Goal: Task Accomplishment & Management: Complete application form

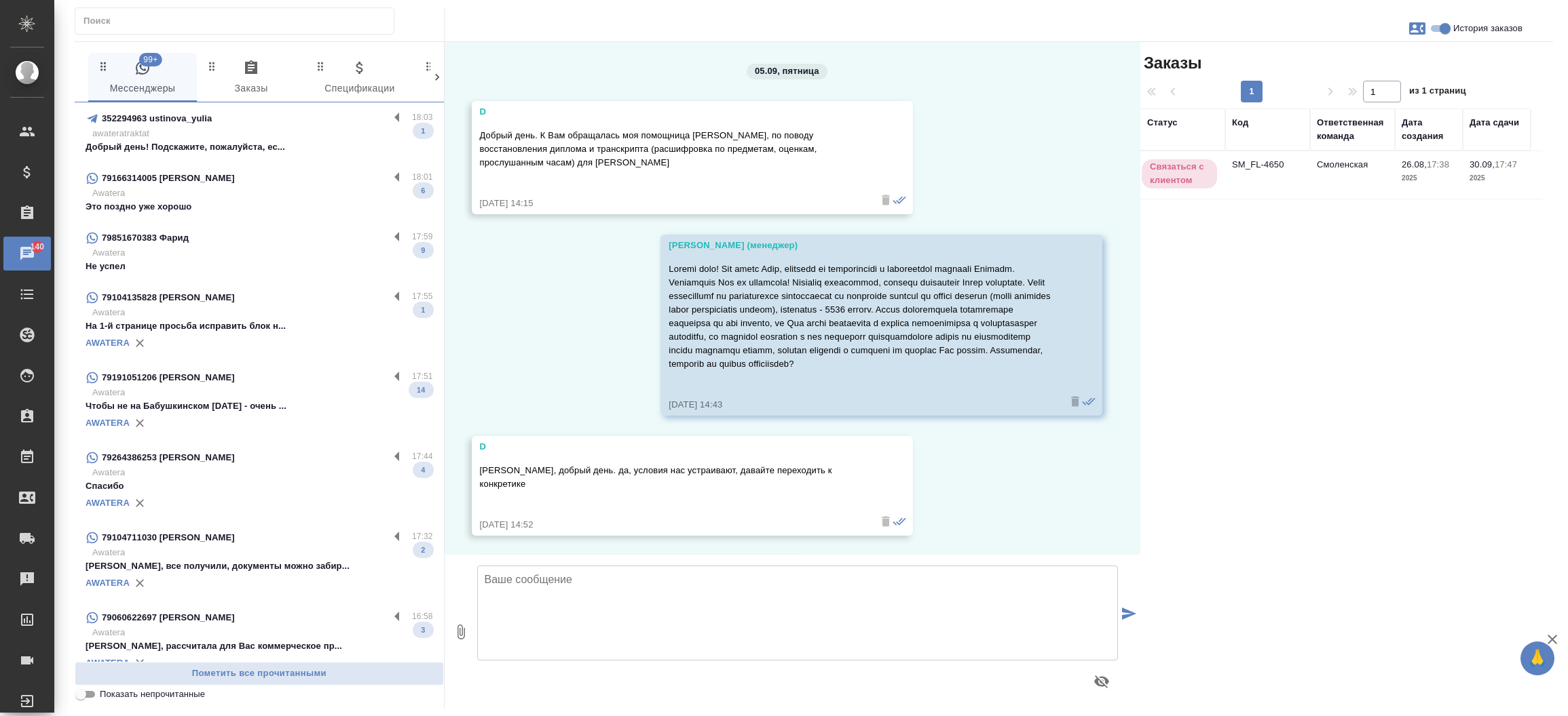
scroll to position [494, 0]
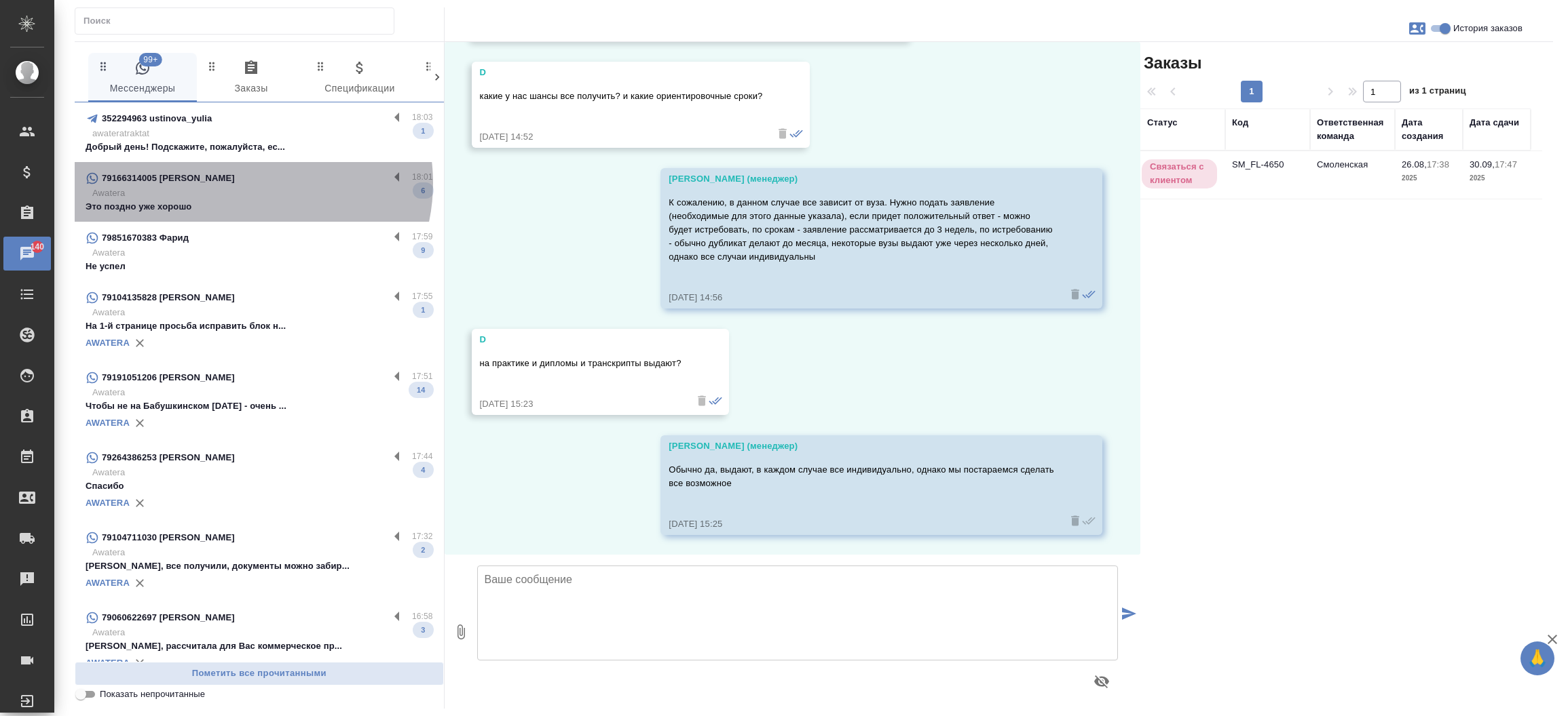
click at [245, 183] on div "79166314005 [PERSON_NAME]" at bounding box center [237, 178] width 303 height 16
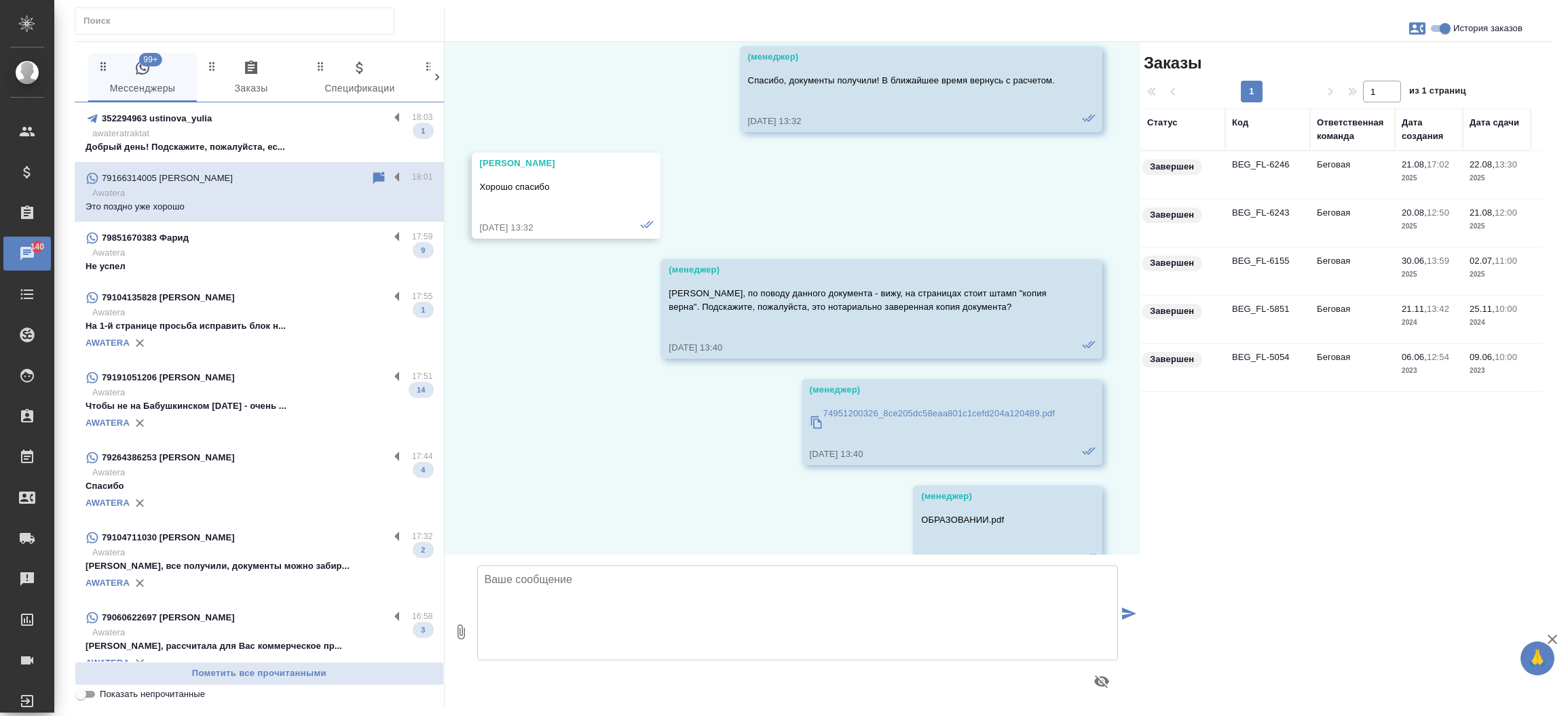
scroll to position [19846, 0]
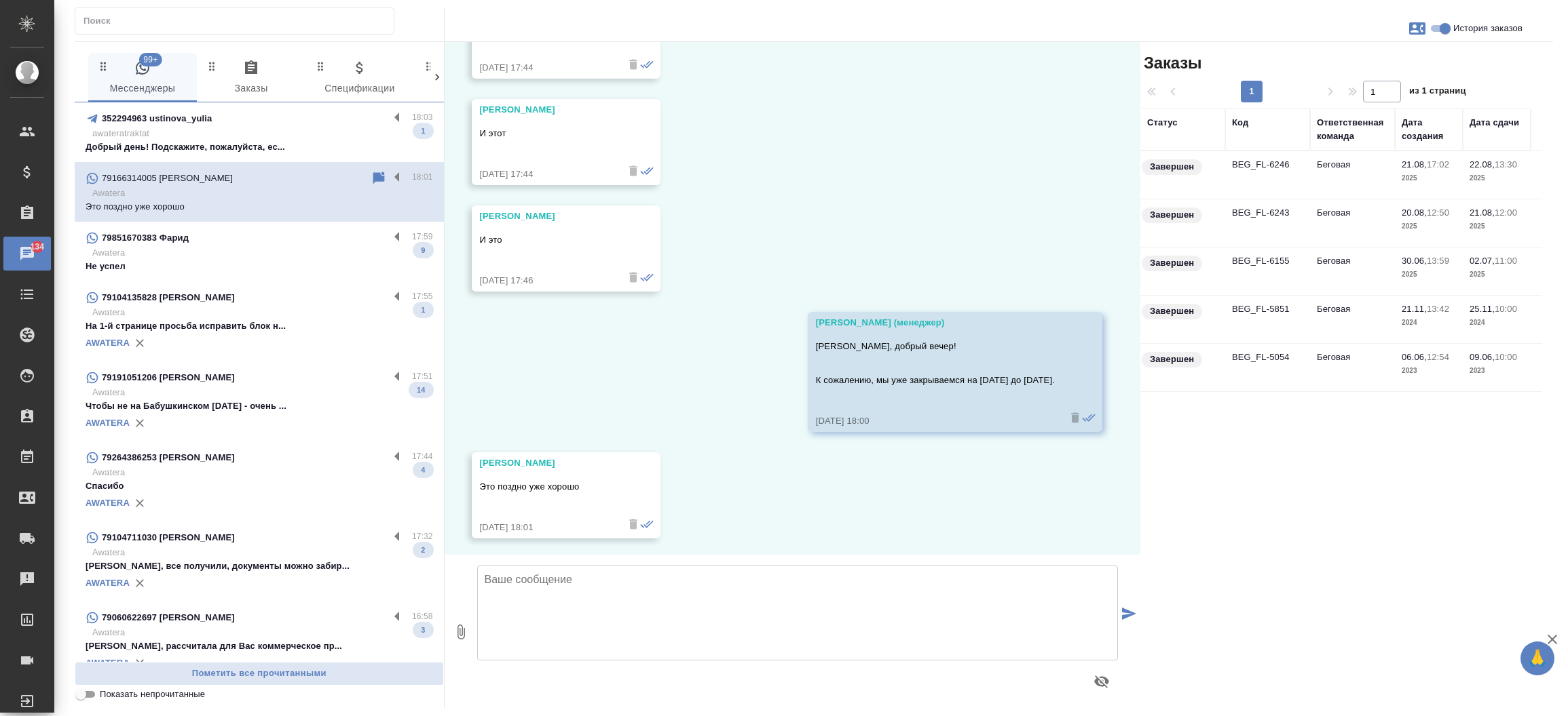
click at [236, 238] on div "79851670383 Фарид" at bounding box center [237, 238] width 303 height 16
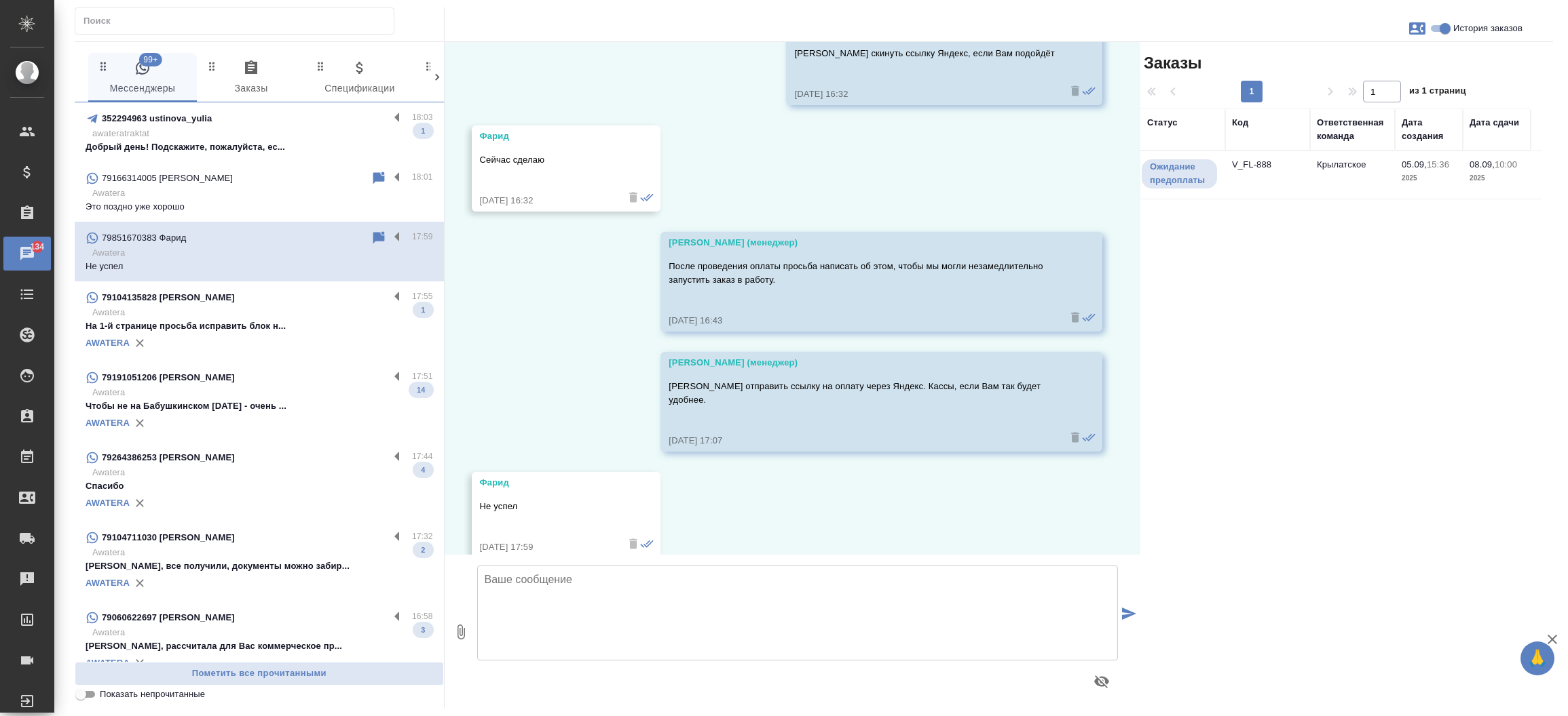
scroll to position [3294, 0]
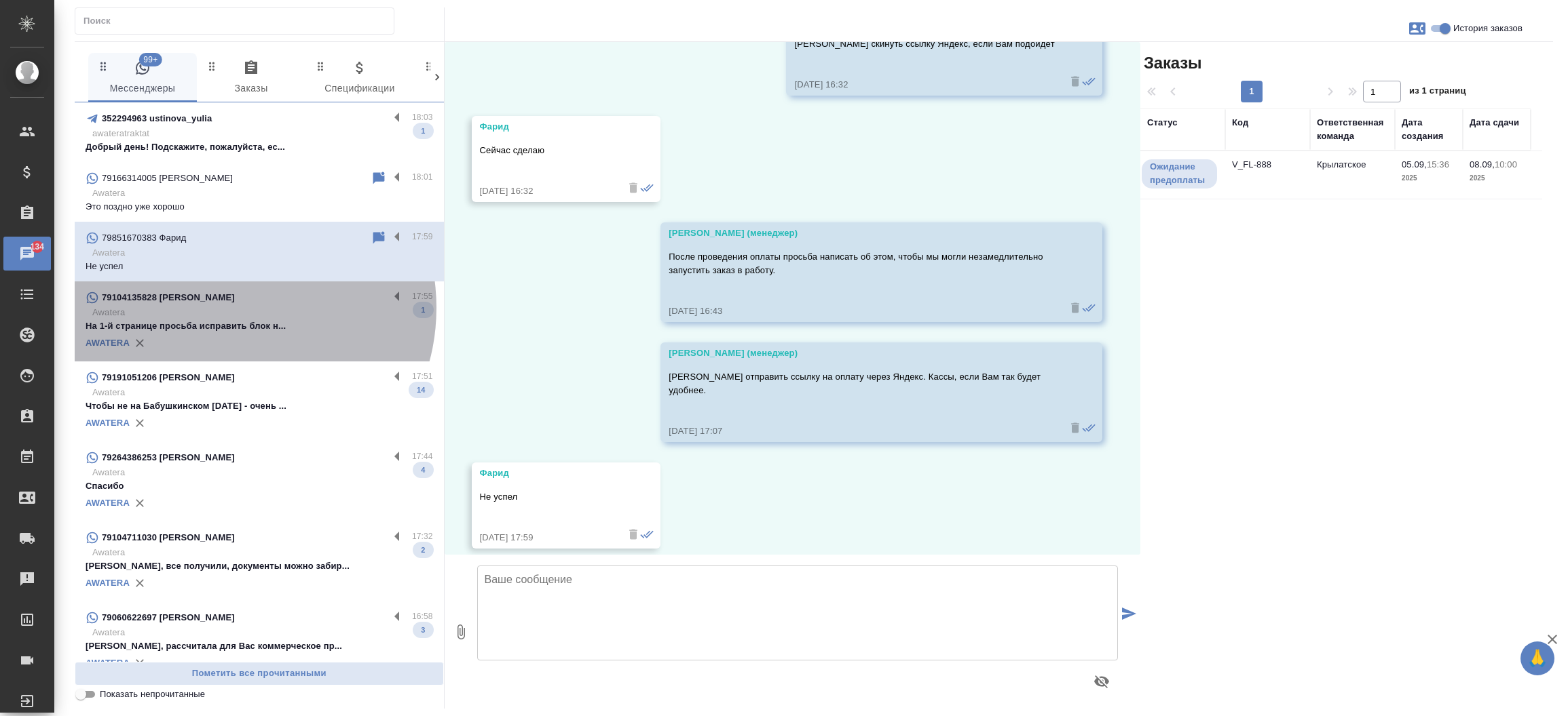
click at [229, 308] on p "Awatera" at bounding box center [263, 312] width 341 height 13
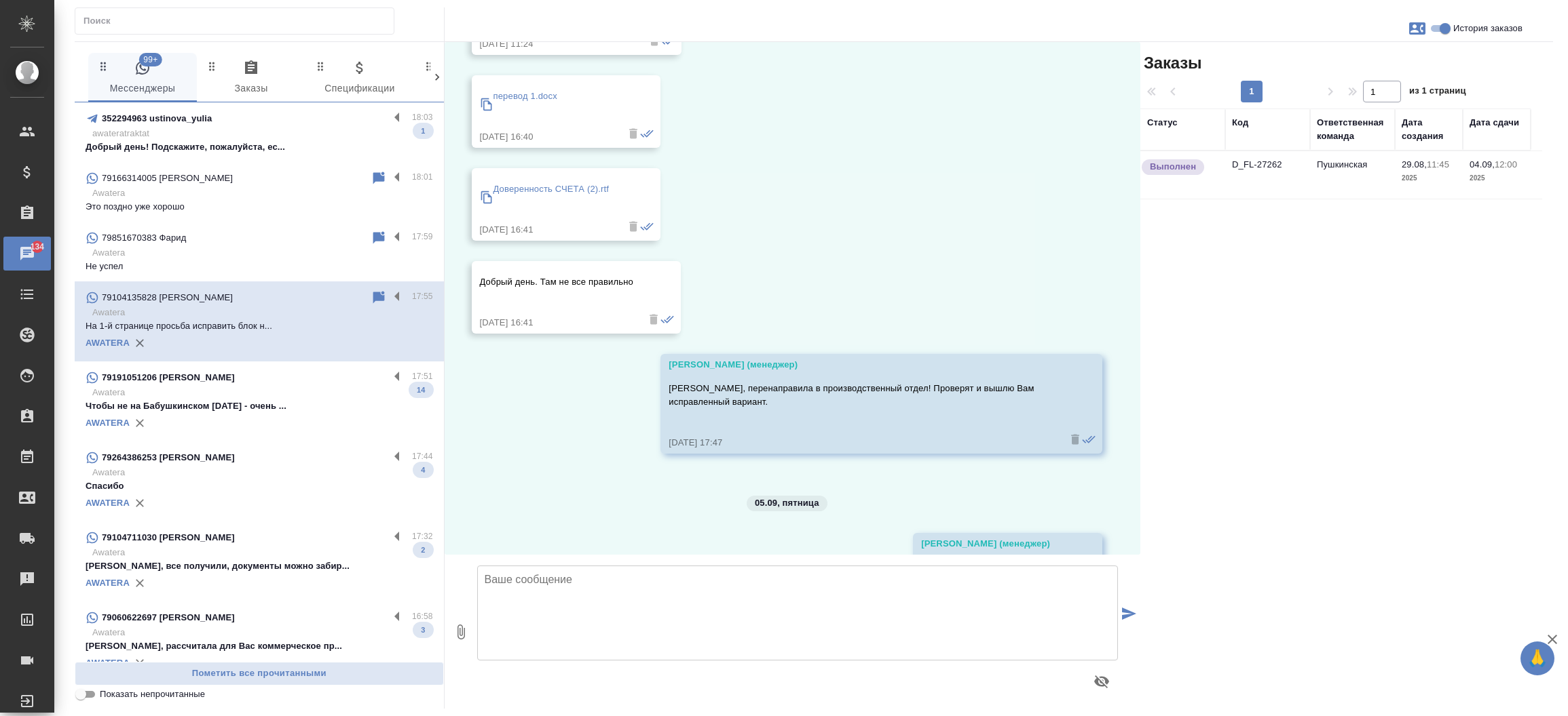
scroll to position [2651, 0]
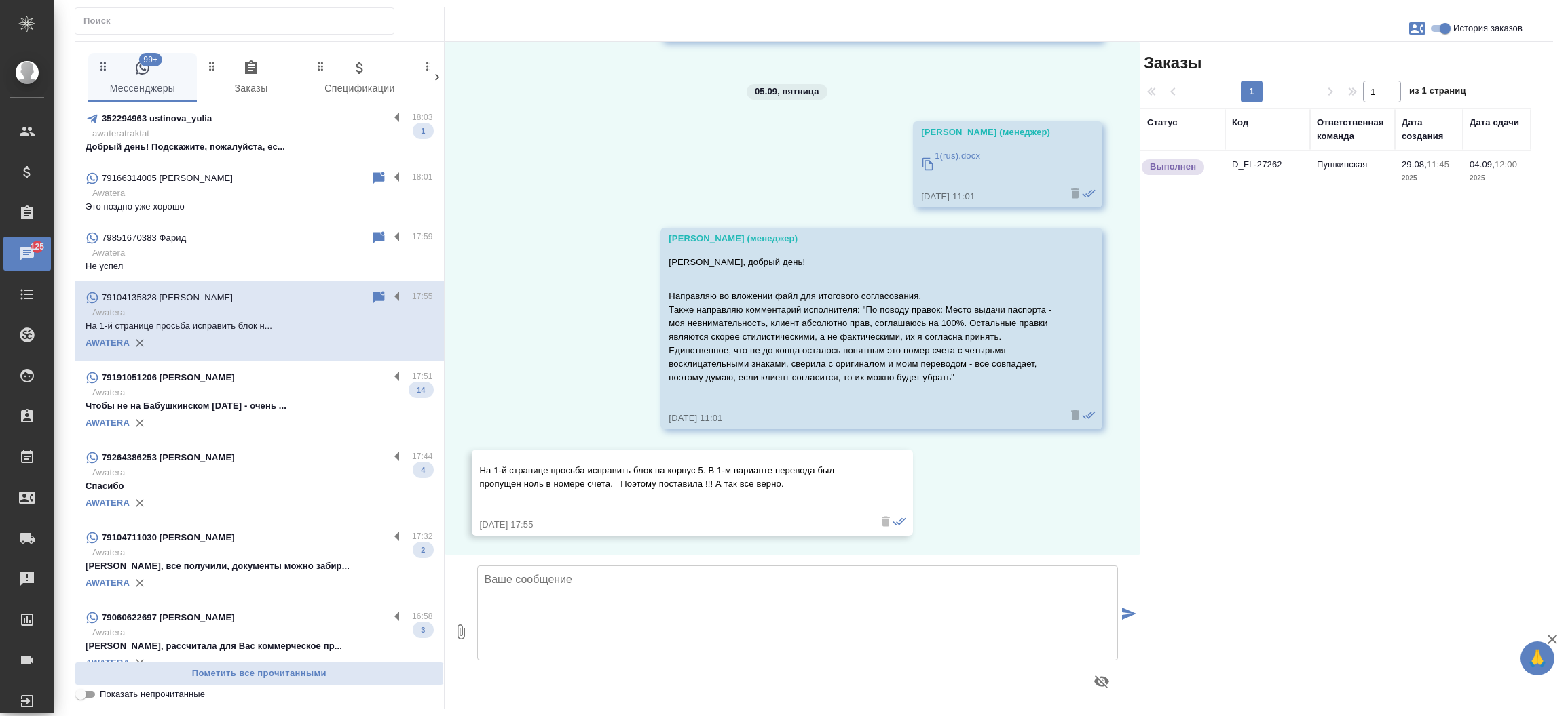
click at [213, 248] on p "Awatera" at bounding box center [263, 252] width 341 height 13
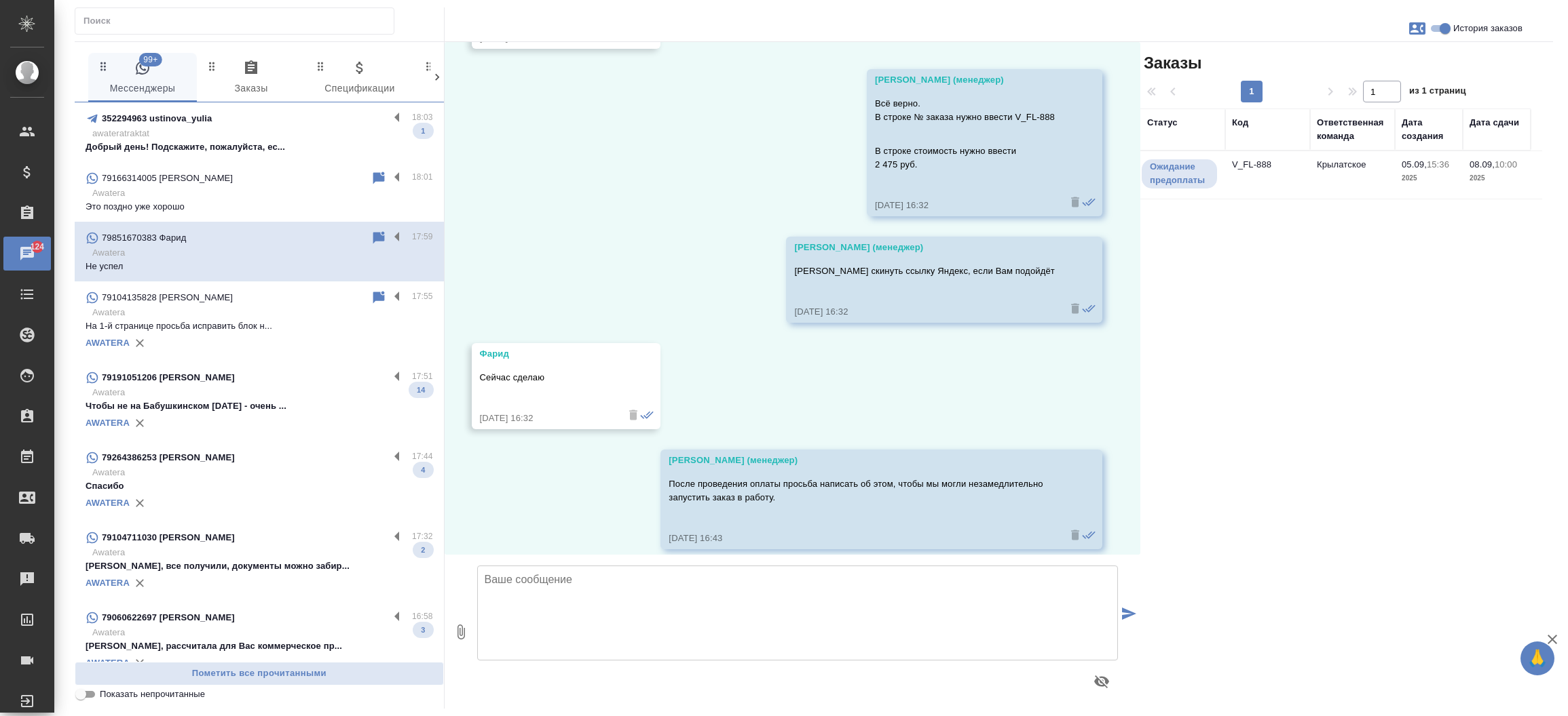
scroll to position [3294, 0]
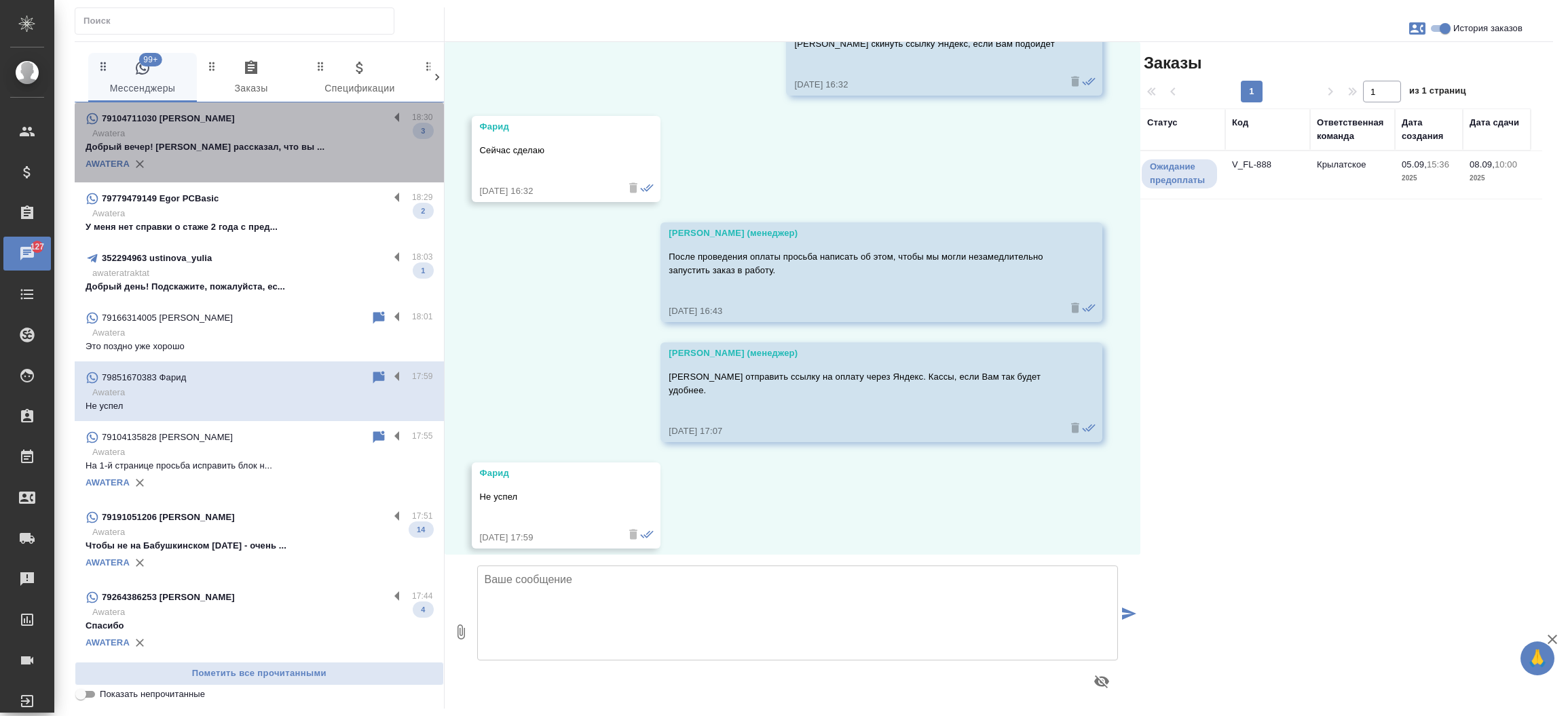
click at [298, 162] on div "AWATERA" at bounding box center [260, 164] width 348 height 20
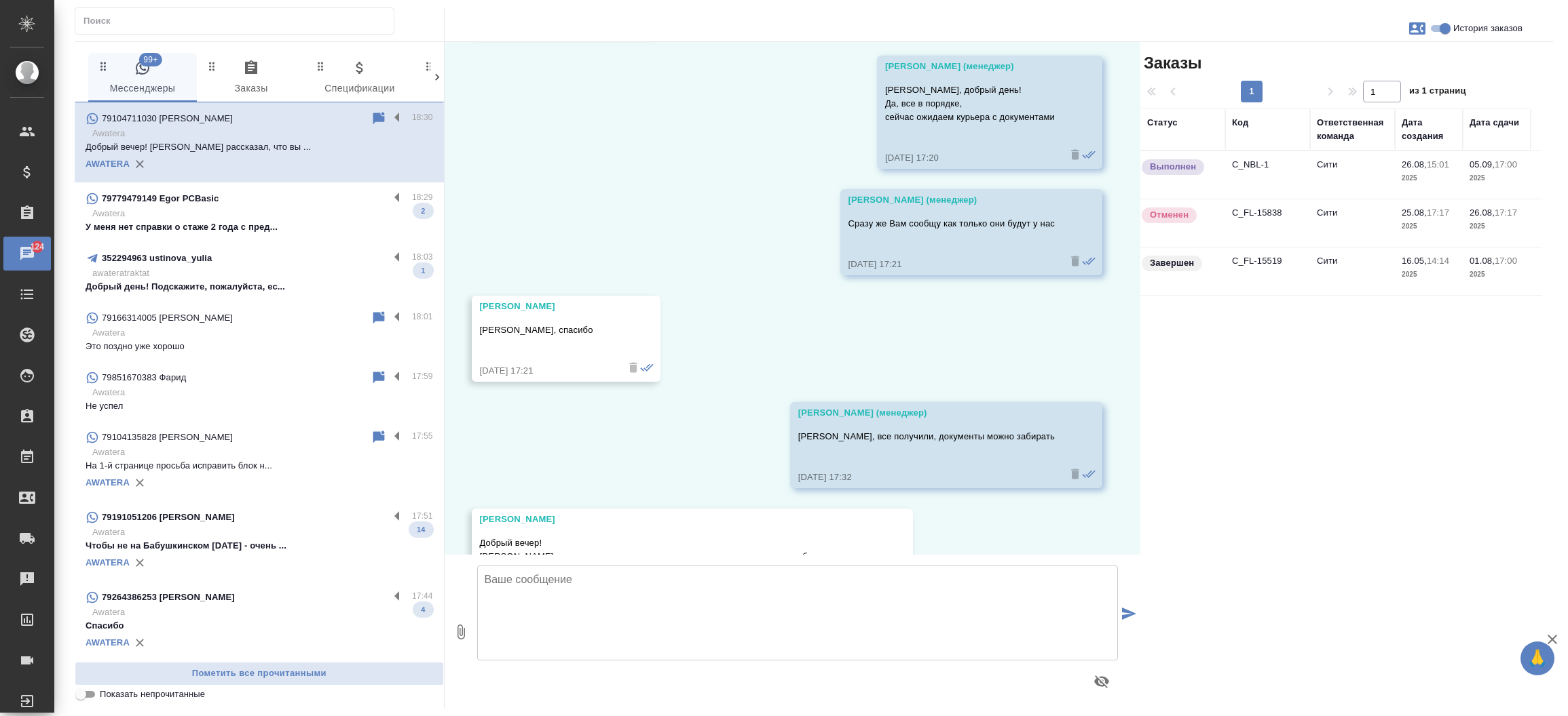
scroll to position [13363, 0]
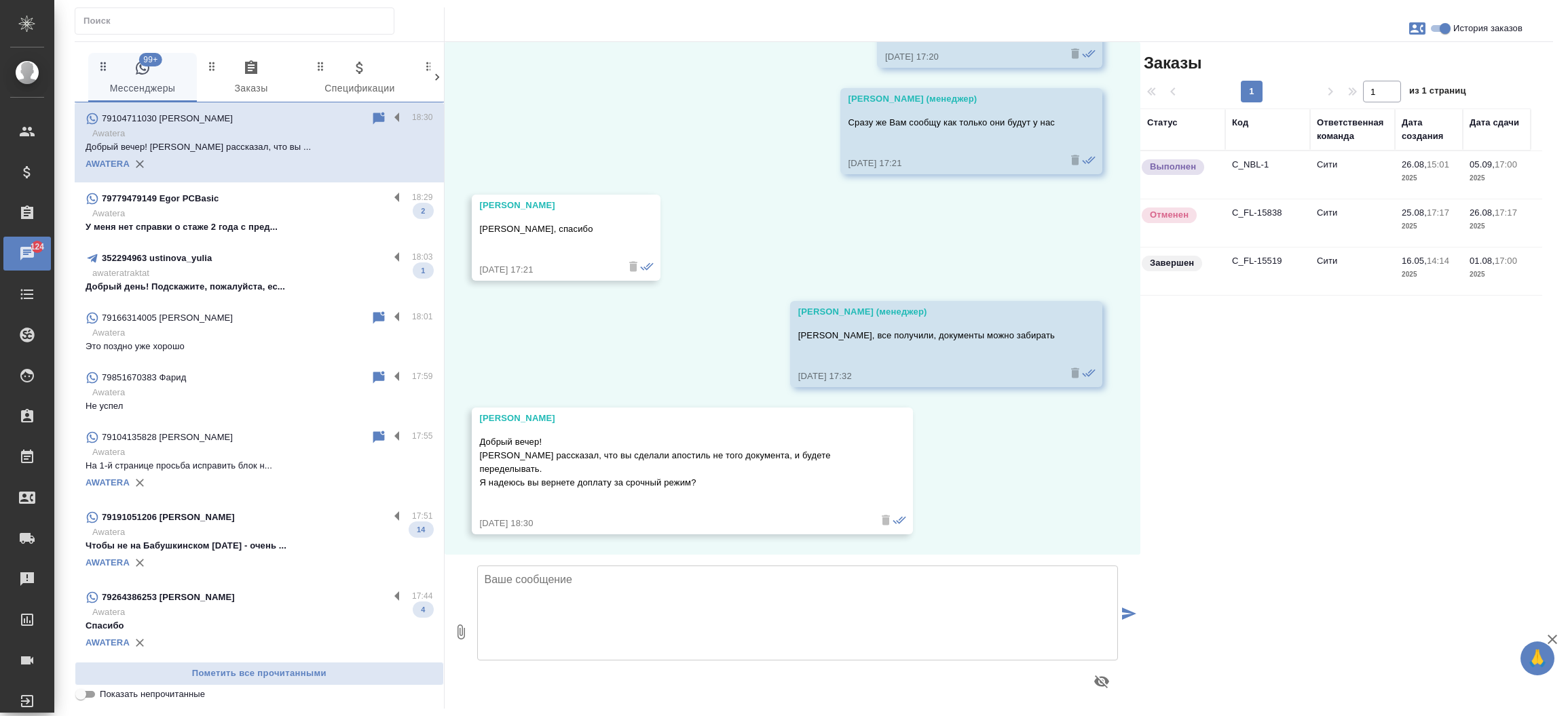
click at [1234, 167] on td "C_NBL-1" at bounding box center [1267, 175] width 85 height 48
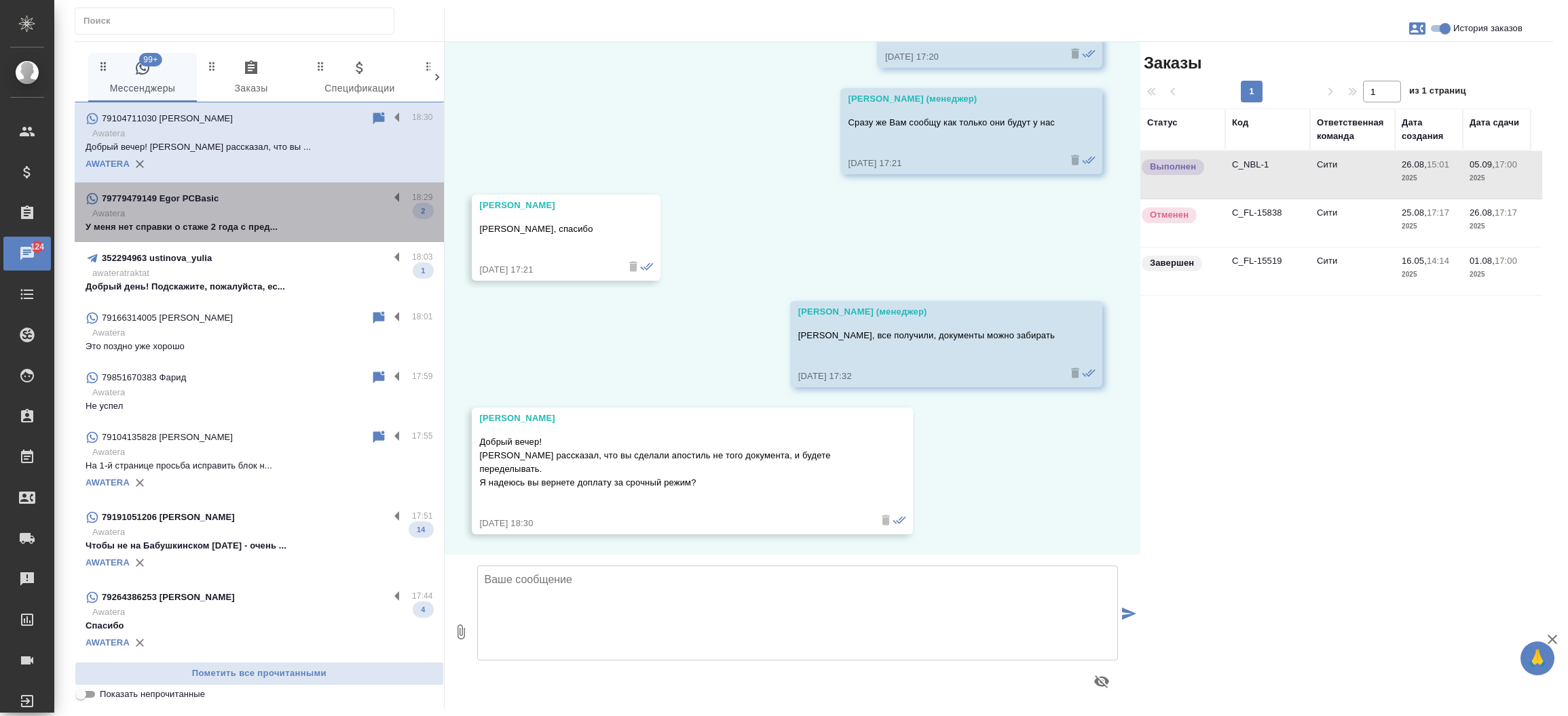
click at [272, 222] on p "У меня нет справки о стаже 2 года с пред..." at bounding box center [260, 226] width 348 height 13
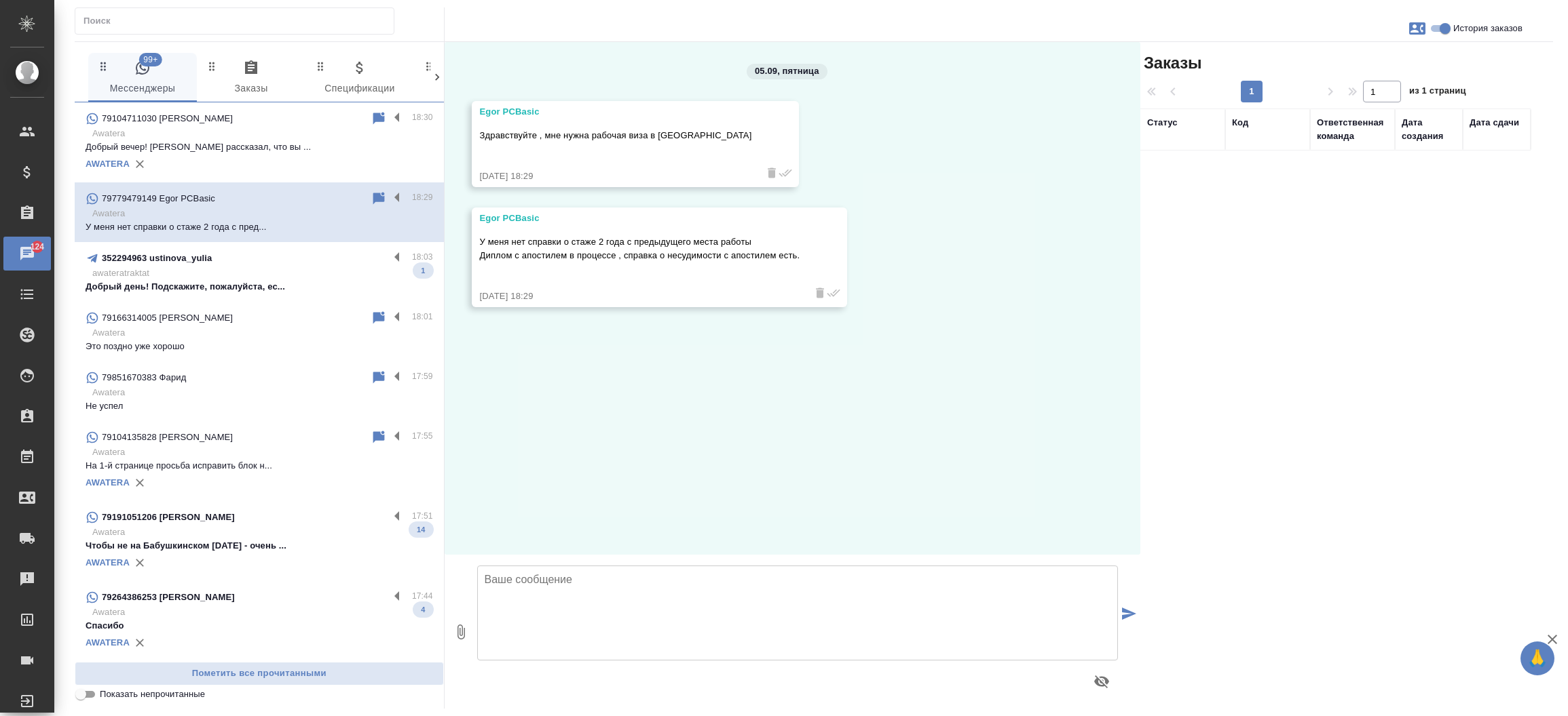
scroll to position [0, 0]
click at [1416, 32] on icon "button" at bounding box center [1417, 28] width 16 height 16
click at [1355, 76] on div "Создать заявку" at bounding box center [1358, 65] width 86 height 30
select select "RU"
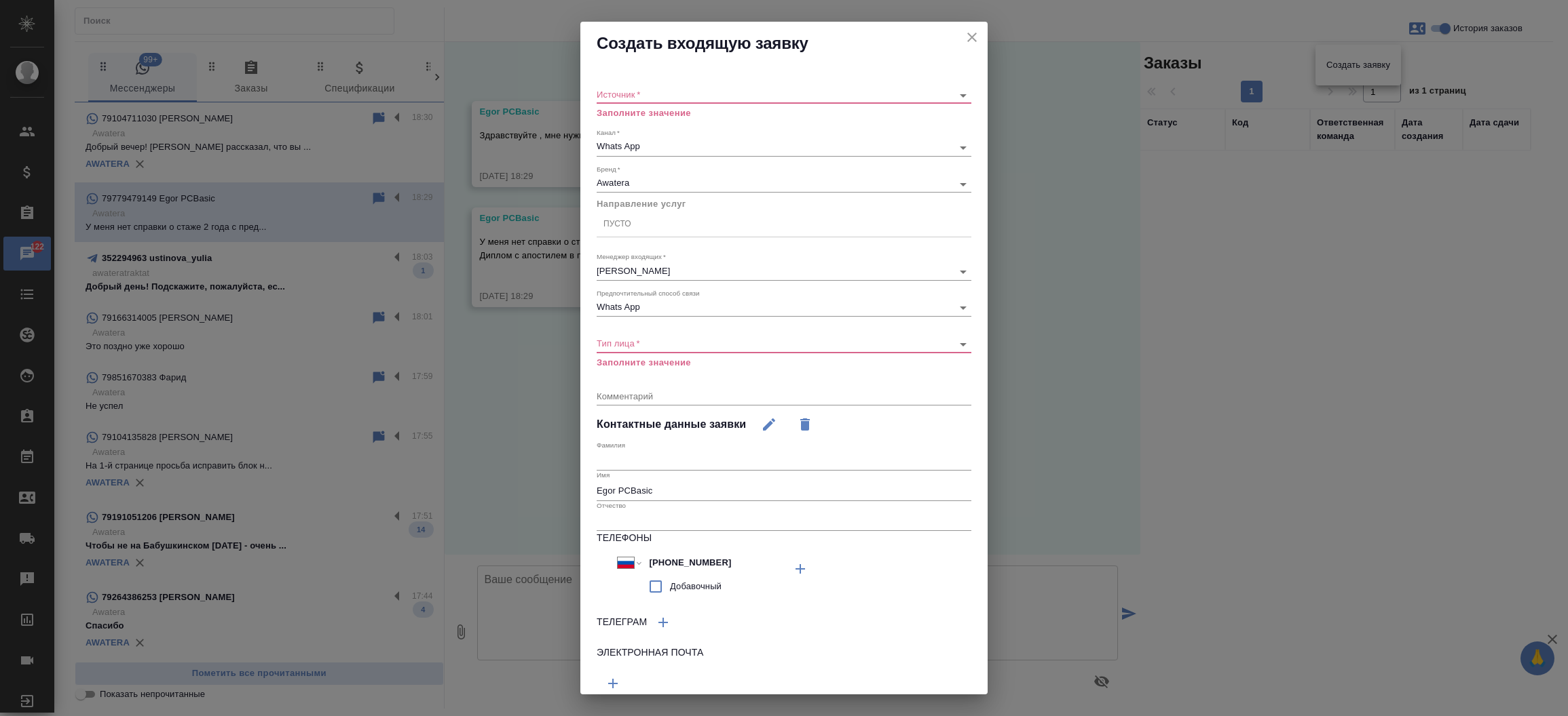
click at [754, 85] on div "Источник   * ​ Заполните значение" at bounding box center [784, 98] width 374 height 44
click at [750, 89] on div "​" at bounding box center [784, 95] width 374 height 17
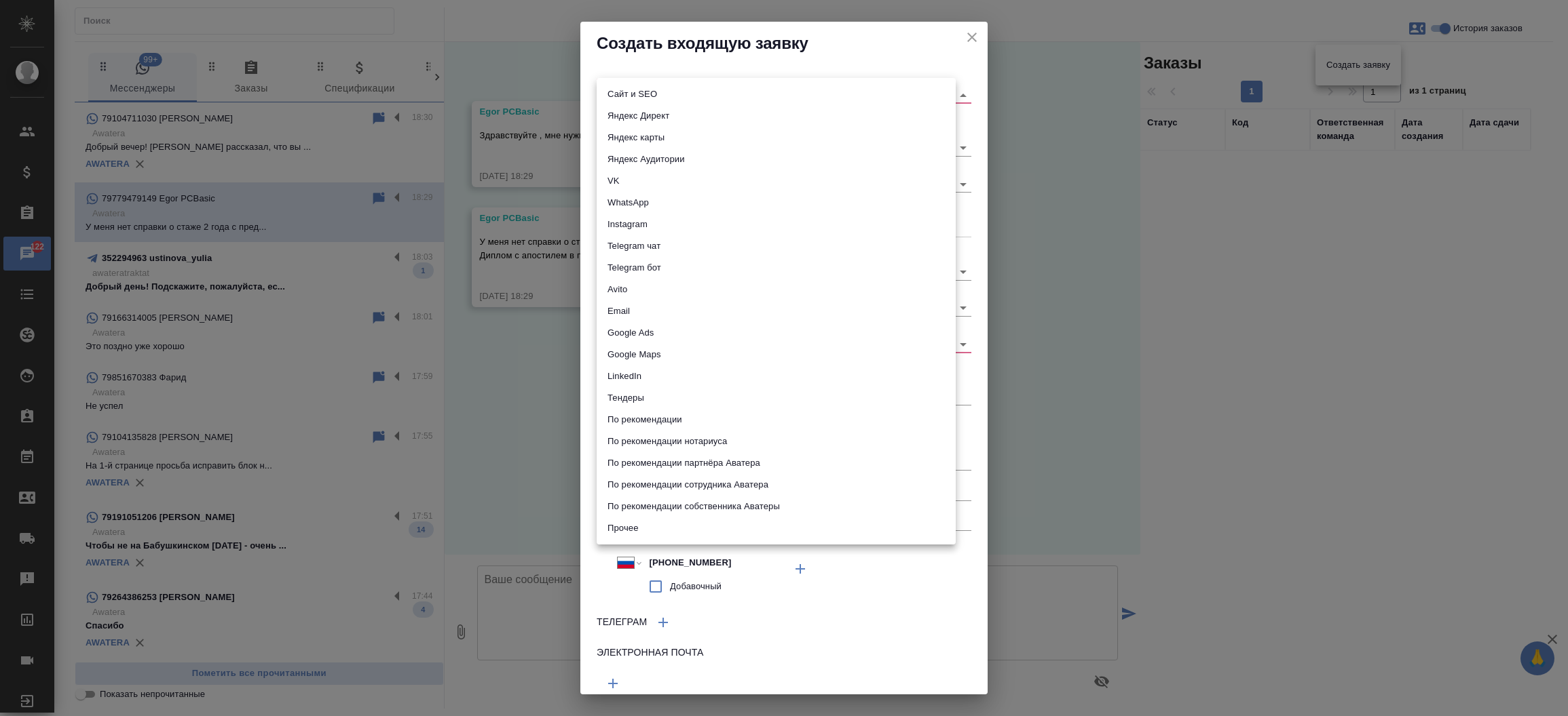
click at [750, 89] on body "🙏 .cls-1 fill:#fff; AWATERA Прутько Ирина i.prutko Клиенты Спецификации Заказы …" at bounding box center [784, 358] width 1568 height 716
click at [750, 89] on li "Сайт и SEO" at bounding box center [776, 94] width 359 height 22
type input "seo"
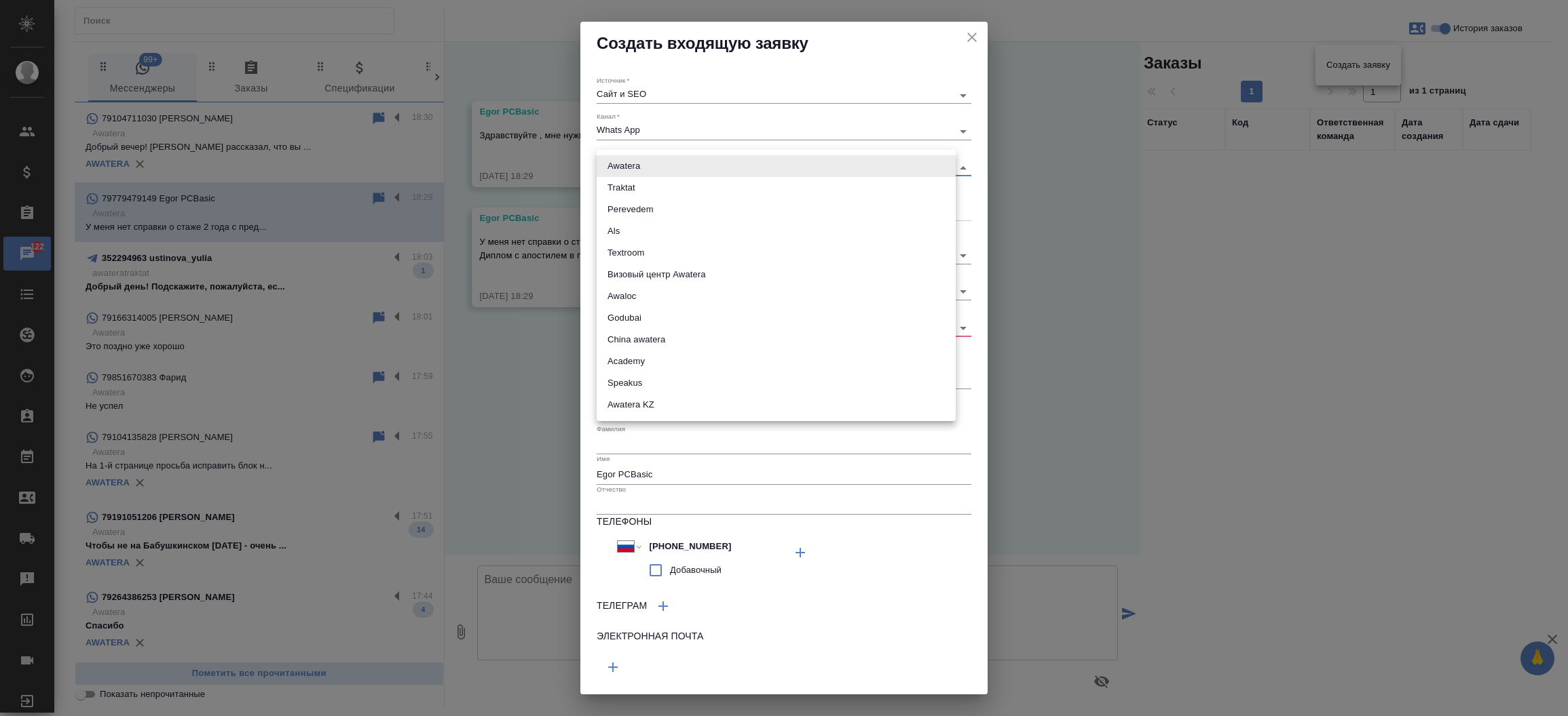
click at [709, 164] on body "🙏 .cls-1 fill:#fff; AWATERA Прутько Ирина i.prutko Клиенты Спецификации Заказы …" at bounding box center [784, 358] width 1568 height 716
click at [663, 406] on li "Awatera KZ" at bounding box center [776, 404] width 359 height 22
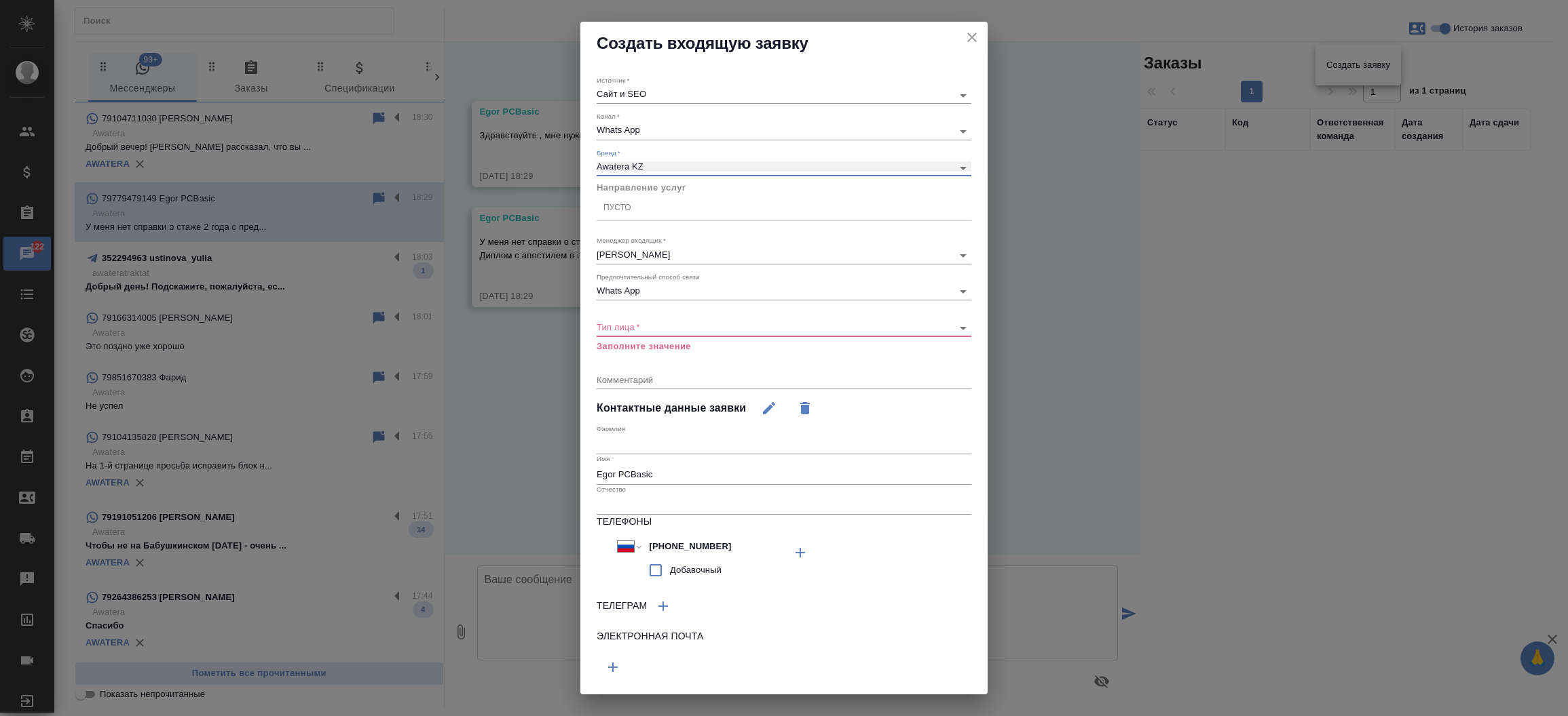
type input "awateraKz"
click at [651, 320] on div "​" at bounding box center [784, 328] width 374 height 17
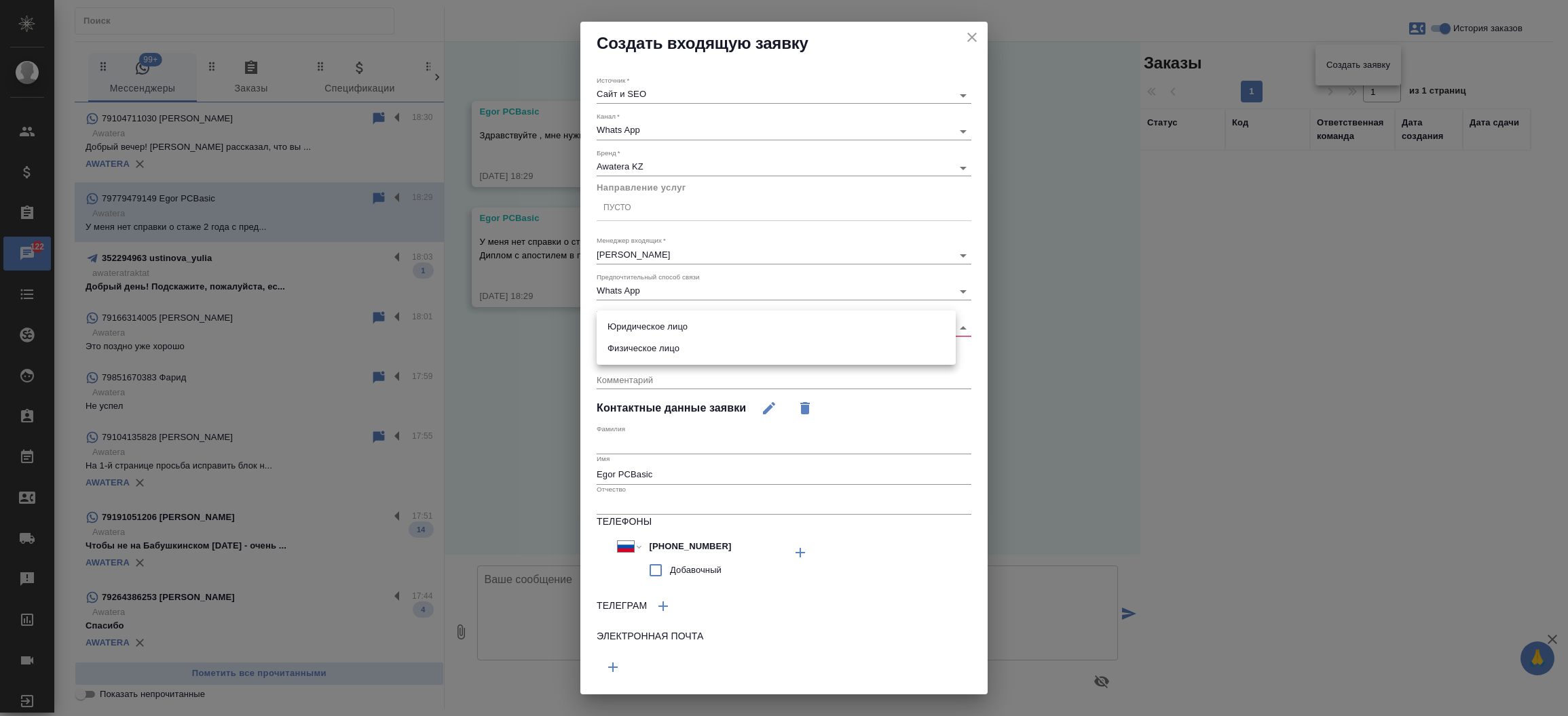
click at [649, 328] on body "🙏 .cls-1 fill:#fff; AWATERA Прутько Ирина i.prutko Клиенты Спецификации Заказы …" at bounding box center [784, 358] width 1568 height 716
click at [649, 344] on li "Физическое лицо" at bounding box center [776, 348] width 359 height 22
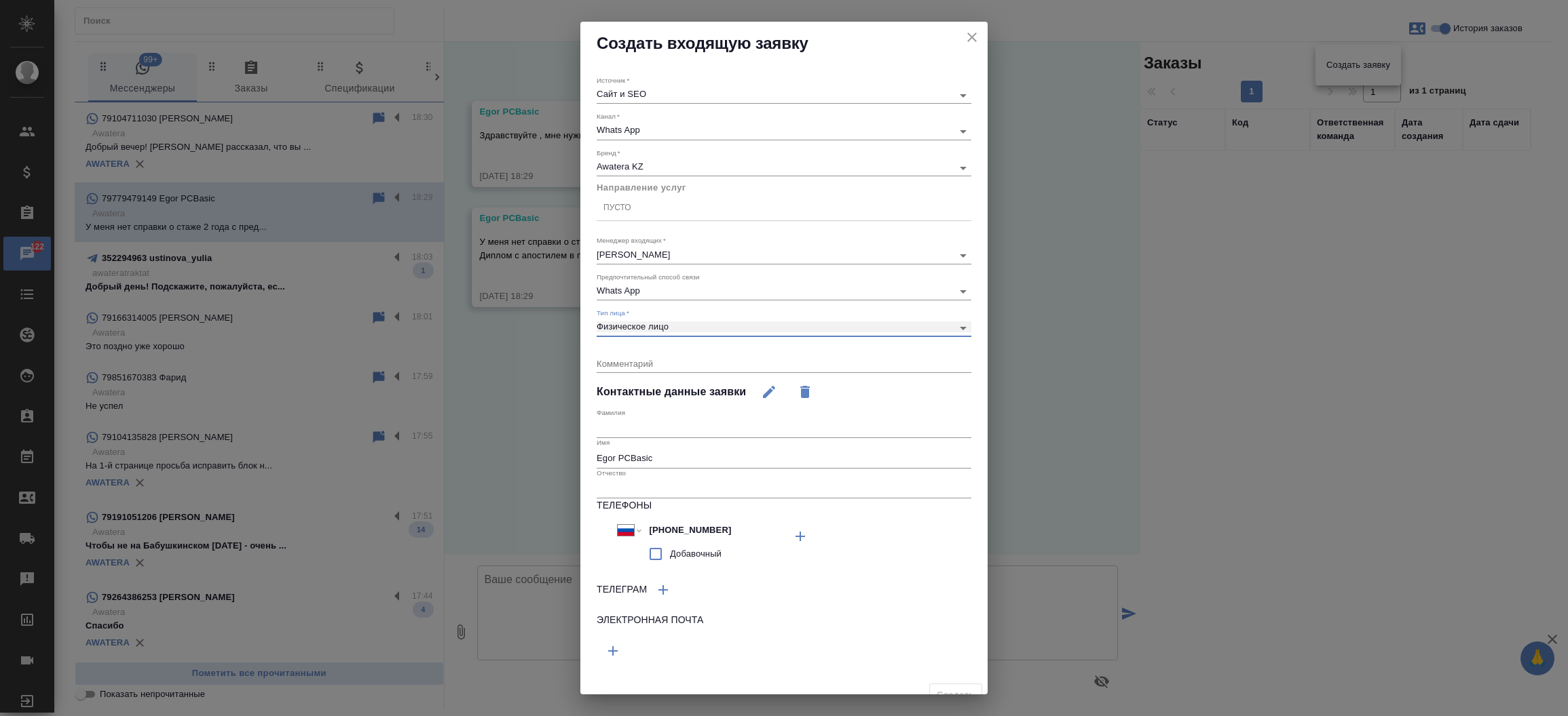
type input "private"
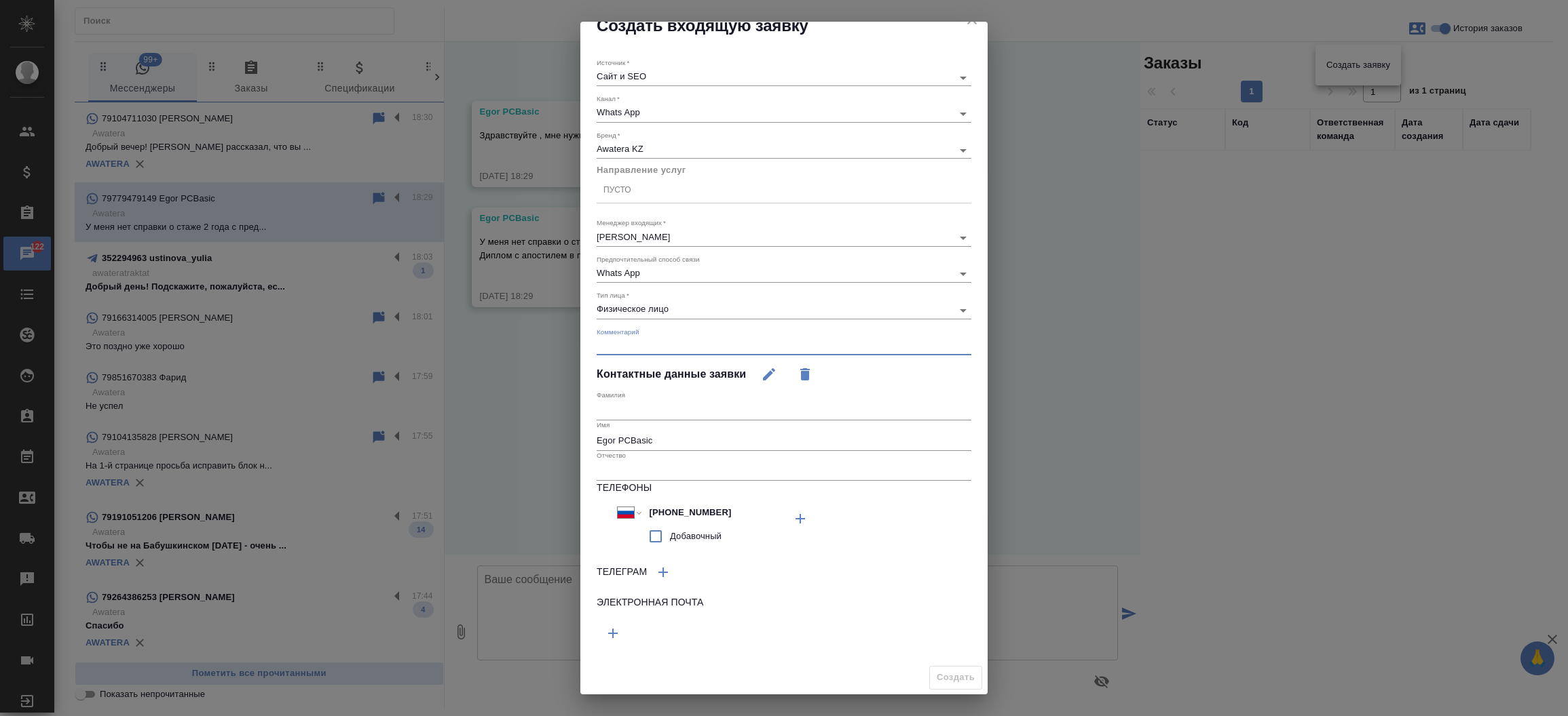
click at [710, 347] on textarea at bounding box center [784, 345] width 374 height 10
click at [688, 340] on textarea at bounding box center [784, 345] width 374 height 10
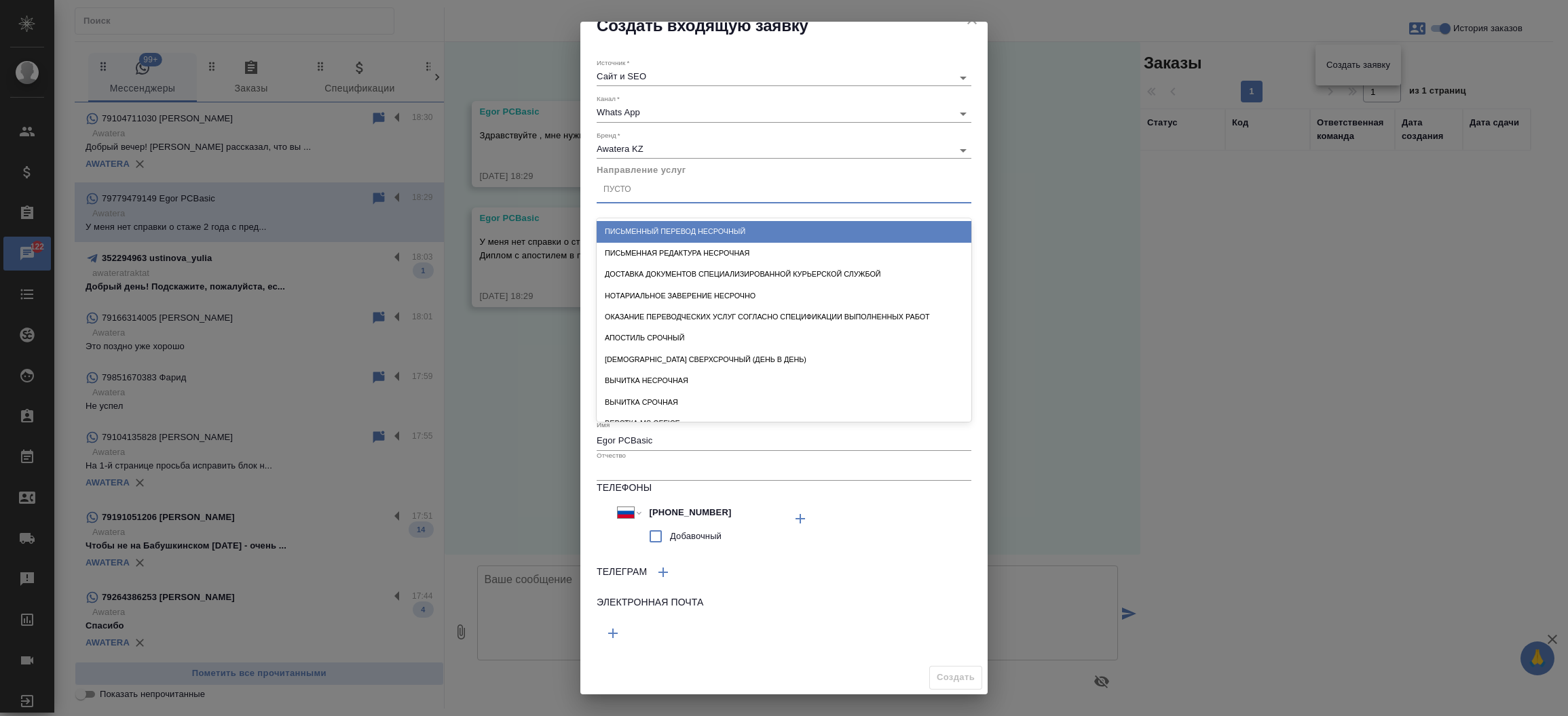
click at [711, 190] on div "Пусто" at bounding box center [784, 191] width 374 height 20
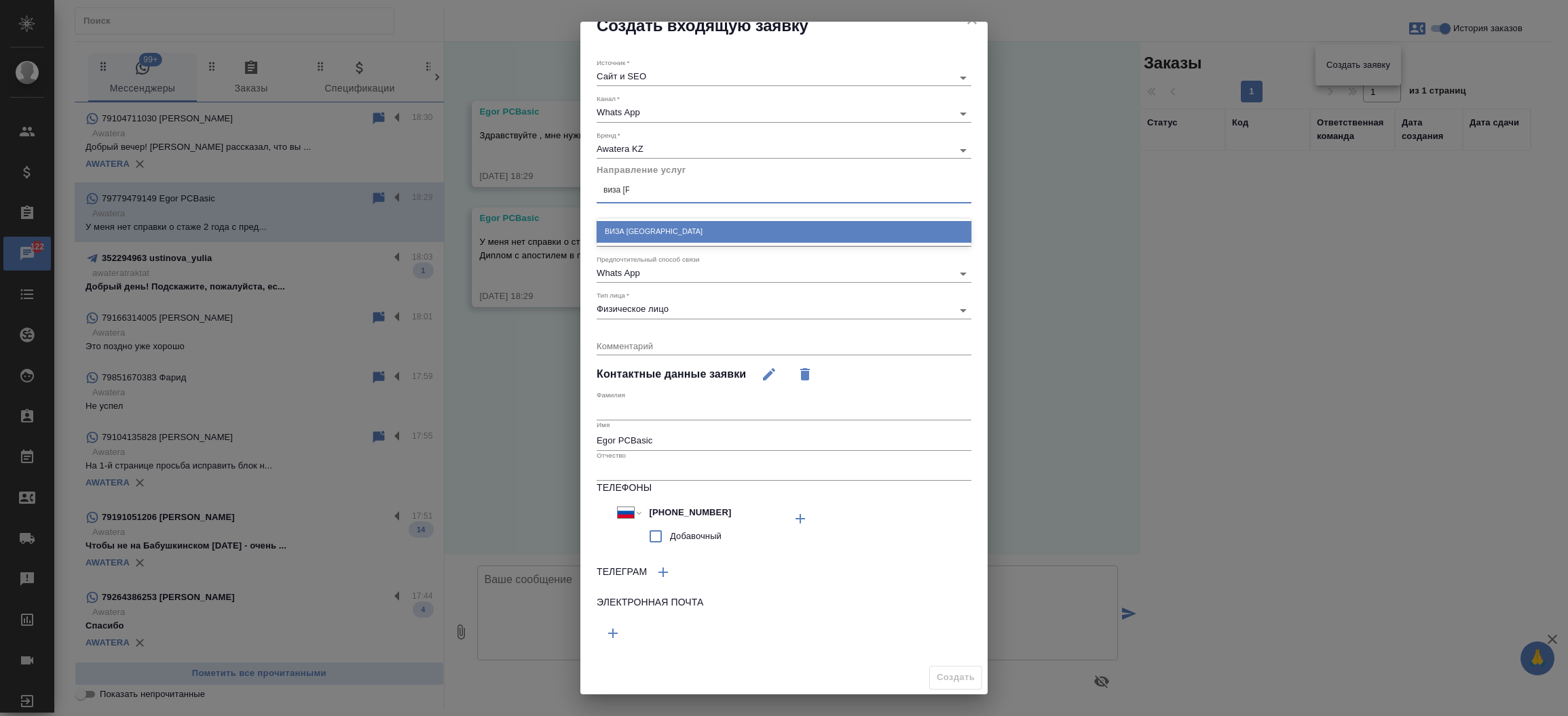
scroll to position [0, 0]
type input "виза Кит"
click at [732, 231] on div "Виза Китай" at bounding box center [784, 231] width 374 height 21
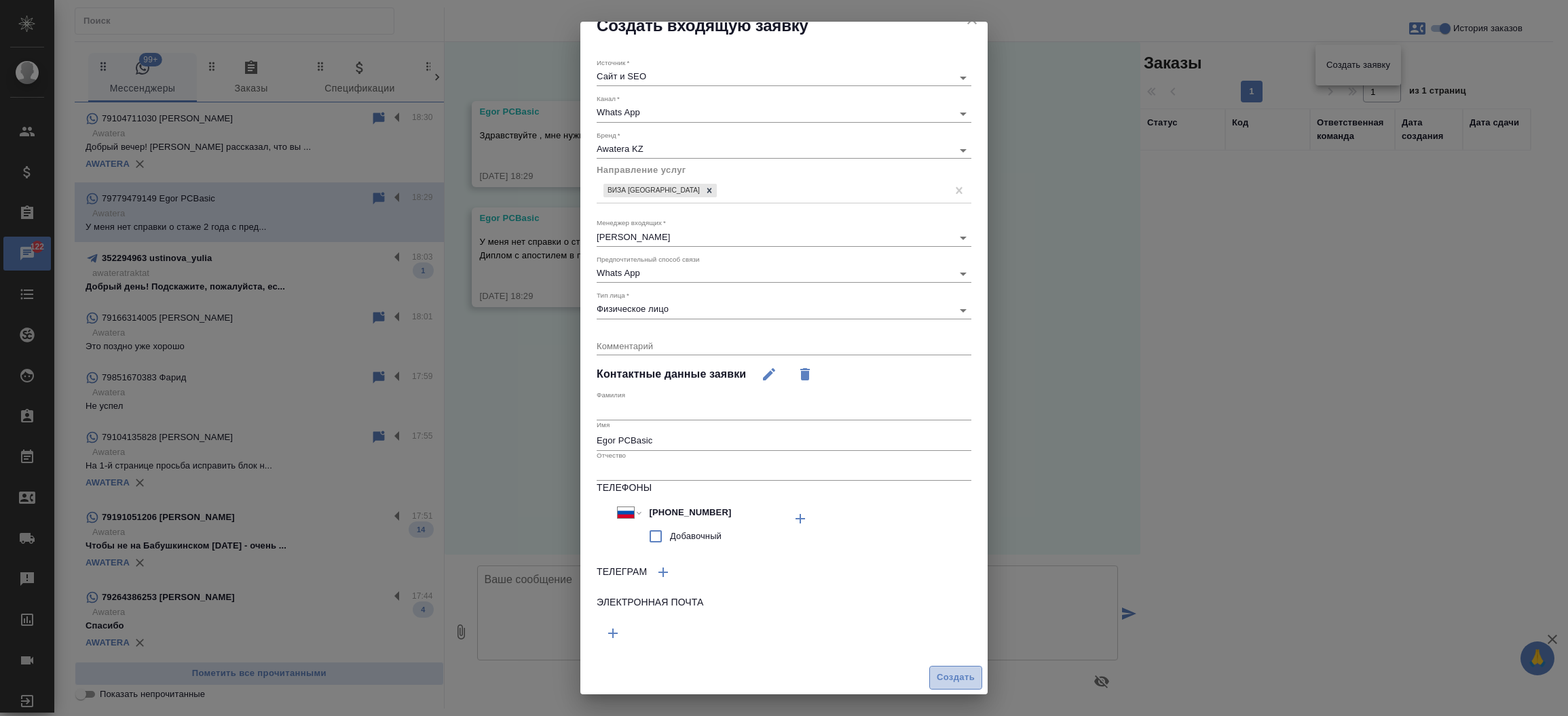
click at [937, 670] on span "Создать" at bounding box center [956, 678] width 38 height 15
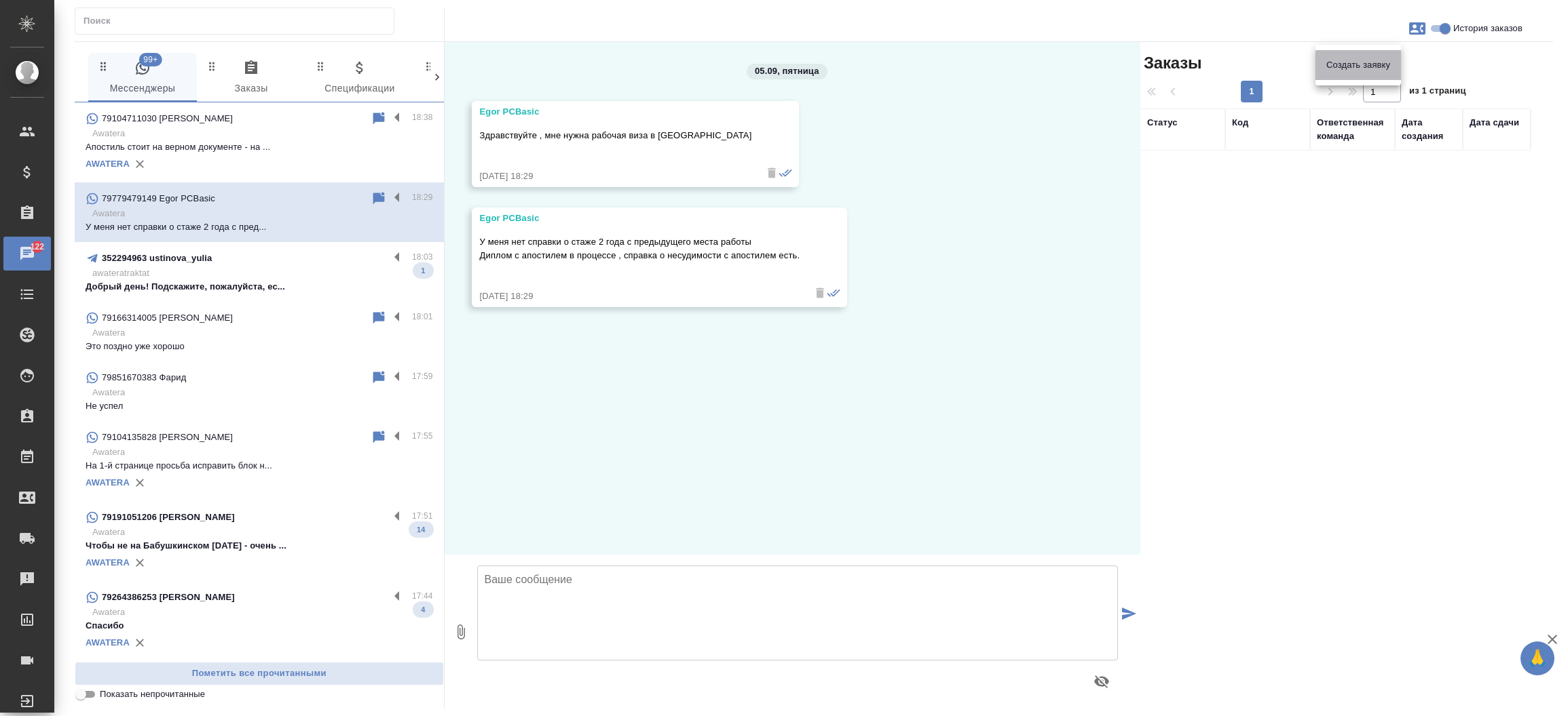
click at [1344, 65] on span "Создать заявку" at bounding box center [1358, 65] width 64 height 13
select select "RU"
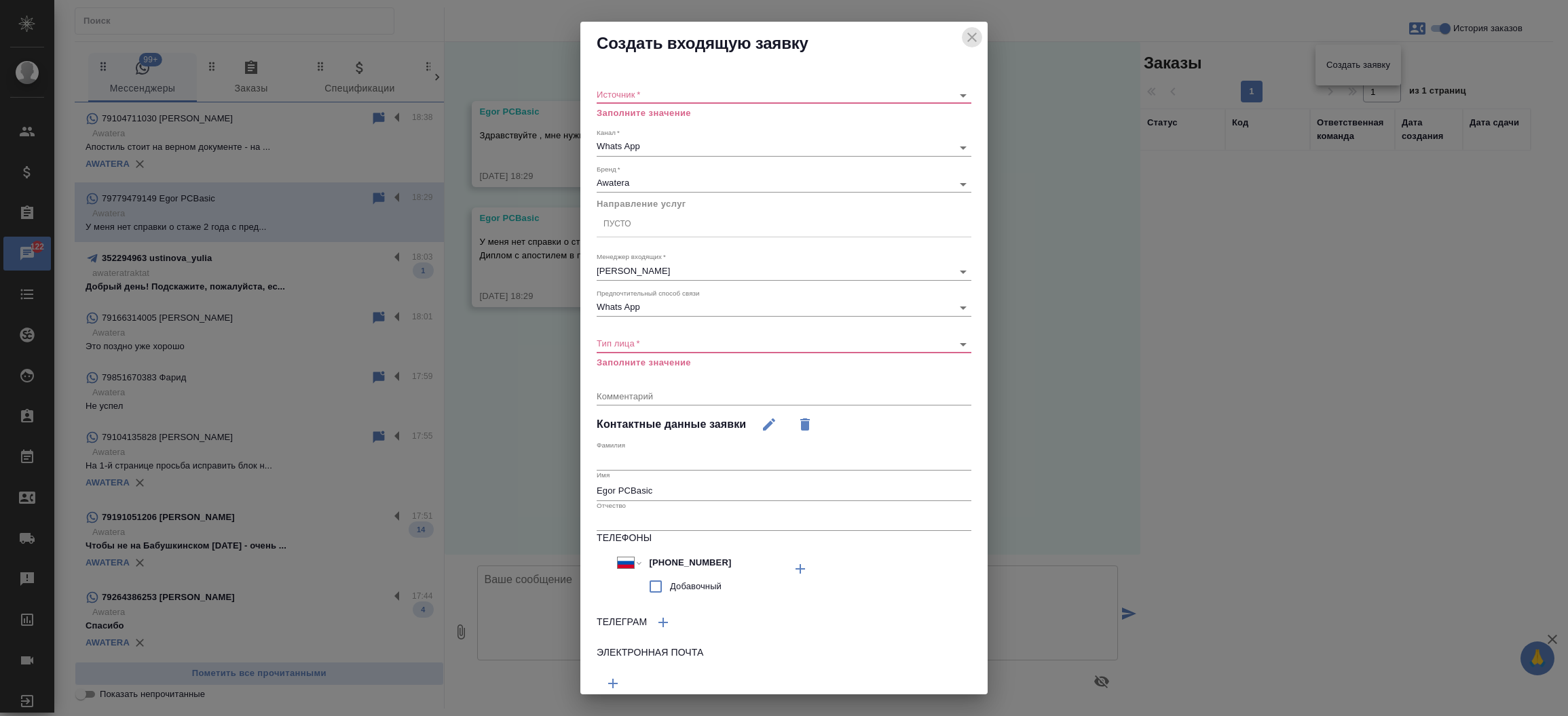
click at [963, 41] on icon "close" at bounding box center [971, 37] width 16 height 16
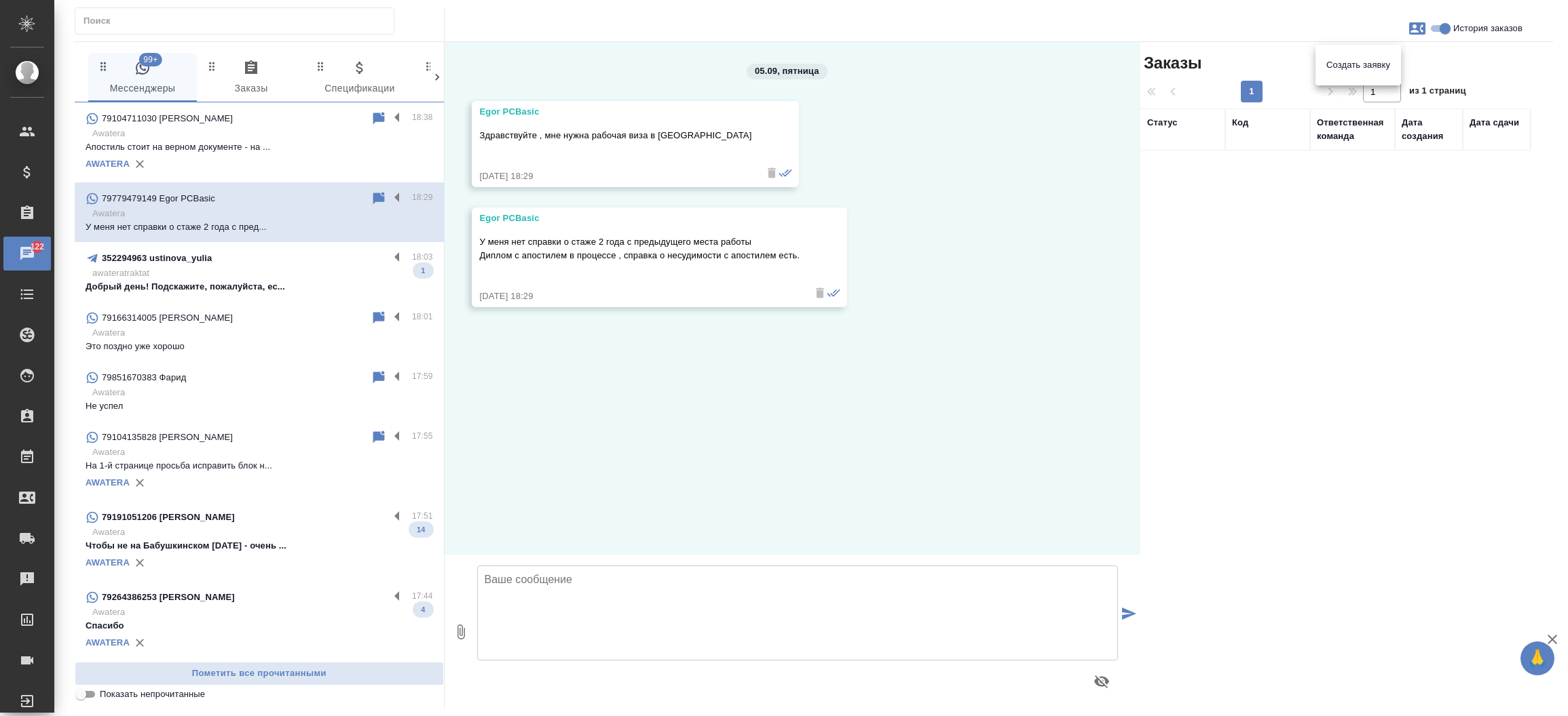
drag, startPoint x: 477, startPoint y: 236, endPoint x: 804, endPoint y: 244, distance: 327.1
click at [804, 244] on div at bounding box center [784, 358] width 1568 height 716
click at [800, 255] on div "Egor PCBasic У меня нет справки о стаже 2 года с предыдущего места работы Дипло…" at bounding box center [659, 257] width 376 height 100
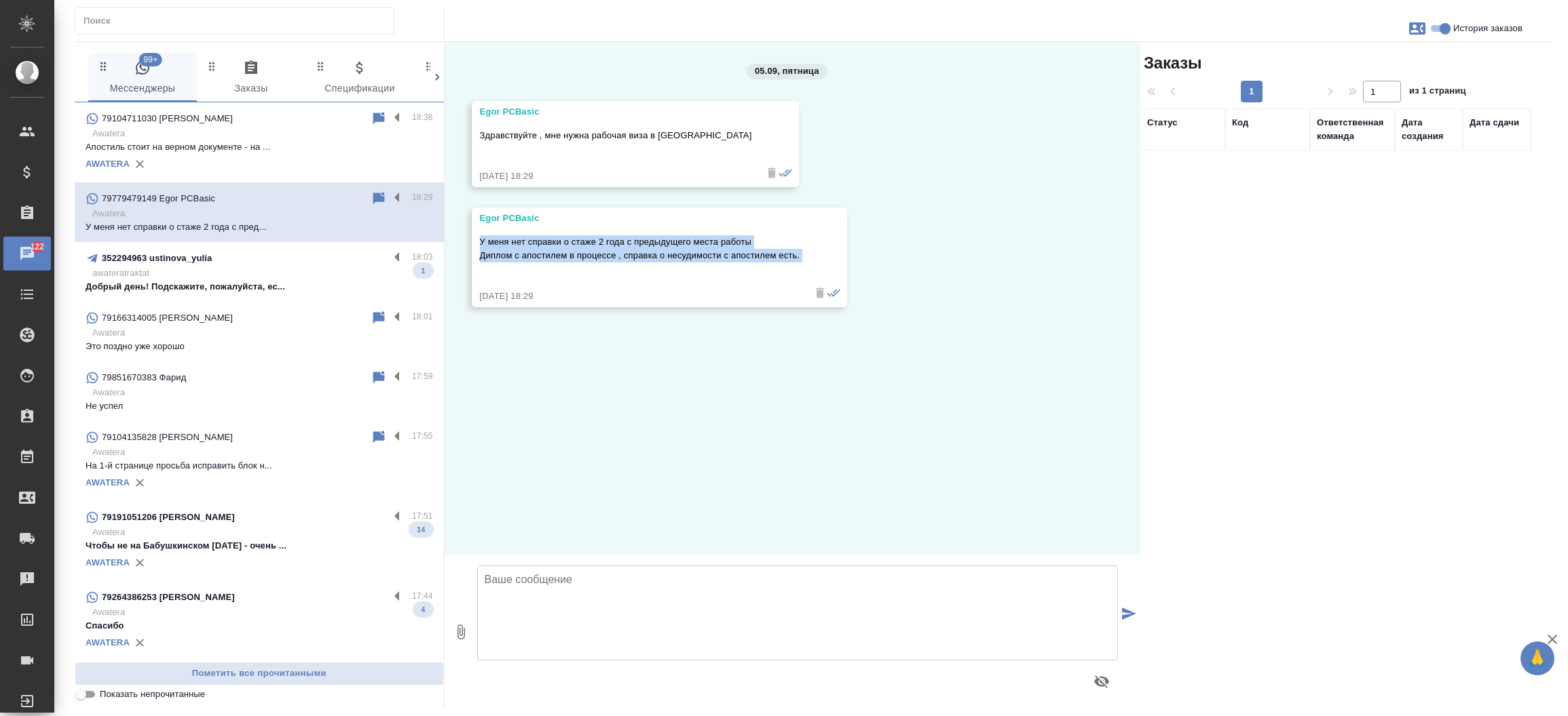
drag, startPoint x: 800, startPoint y: 255, endPoint x: 464, endPoint y: 238, distance: 336.4
click at [464, 238] on div "05.09, пятница Egor PCBasic Здравствуйте , мне нужна рабочая виза в Китай 05.09…" at bounding box center [792, 298] width 696 height 513
copy p "У меня нет справки о стаже 2 года с предыдущего места работы Диплом с апостилем…"
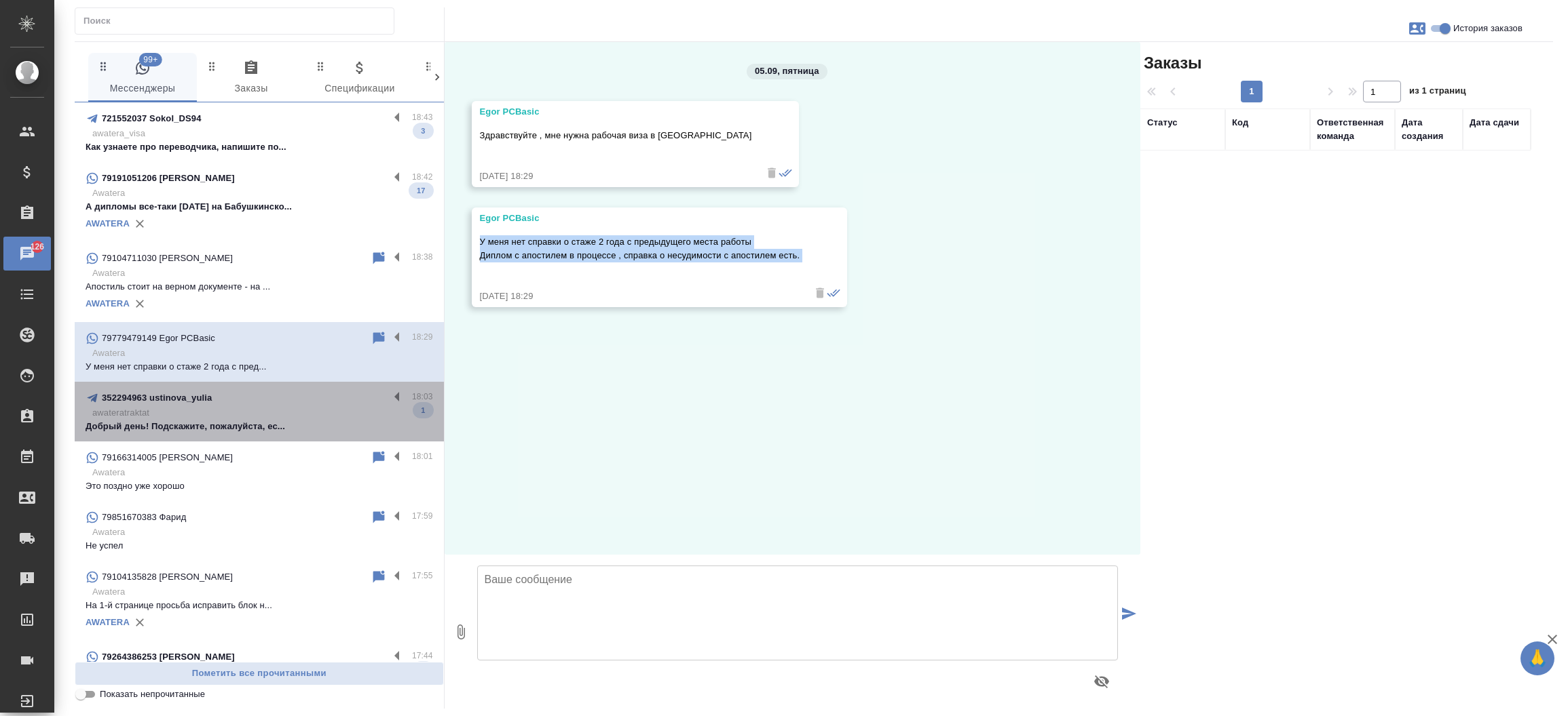
click at [298, 423] on p "Добрый день! Подскажите, пожалуйста, ес..." at bounding box center [260, 426] width 348 height 13
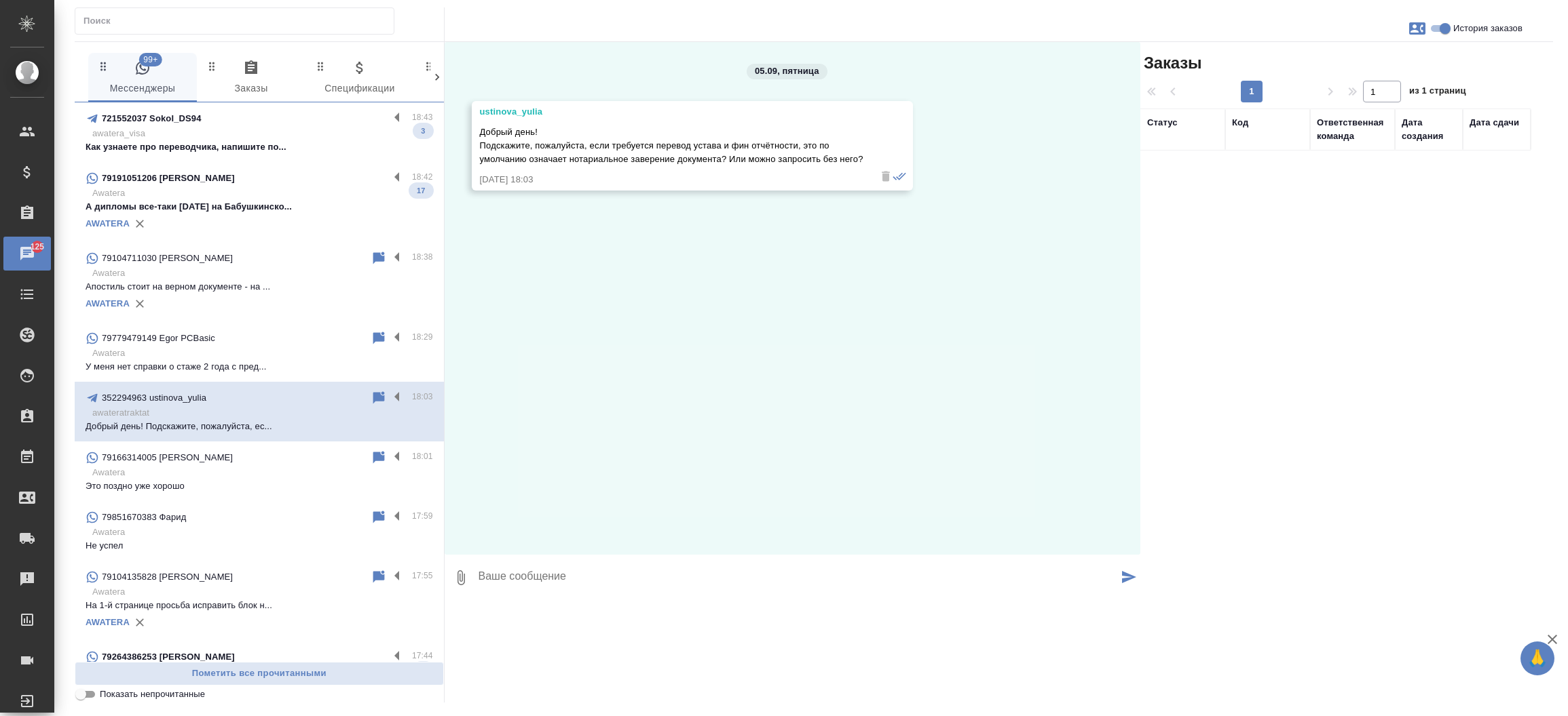
click at [527, 601] on textarea at bounding box center [797, 578] width 641 height 46
click at [543, 601] on textarea "Добрый день! Зависит от требований принимающей стороны. Можем выполнить просто …" at bounding box center [797, 578] width 641 height 46
click at [549, 601] on textarea "Добрый день, Юлия! Зависит от требований принимающей стороны. Можем выполнить п…" at bounding box center [797, 578] width 641 height 46
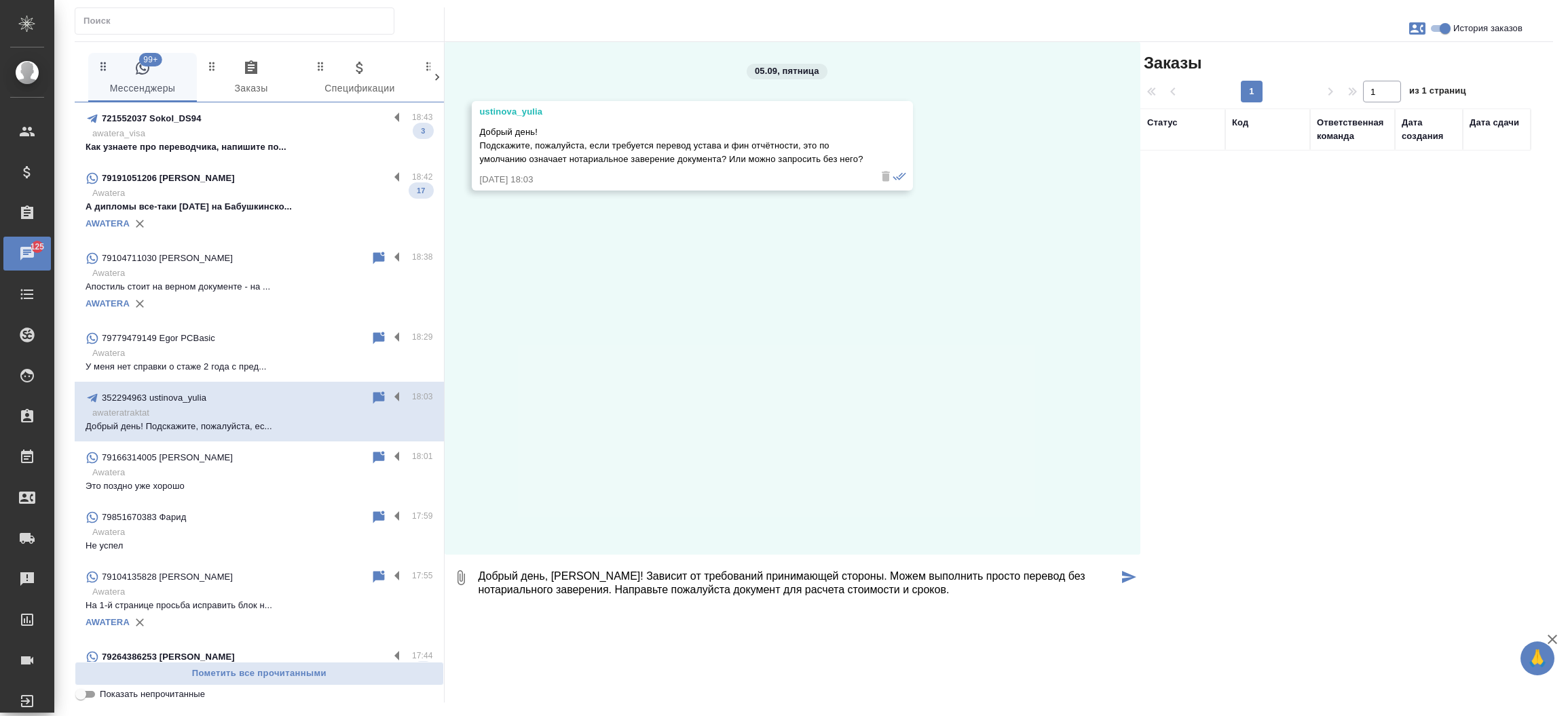
type textarea "Добрый день, Юлия! Зависит от требований принимающей стороны. Можем выполнить п…"
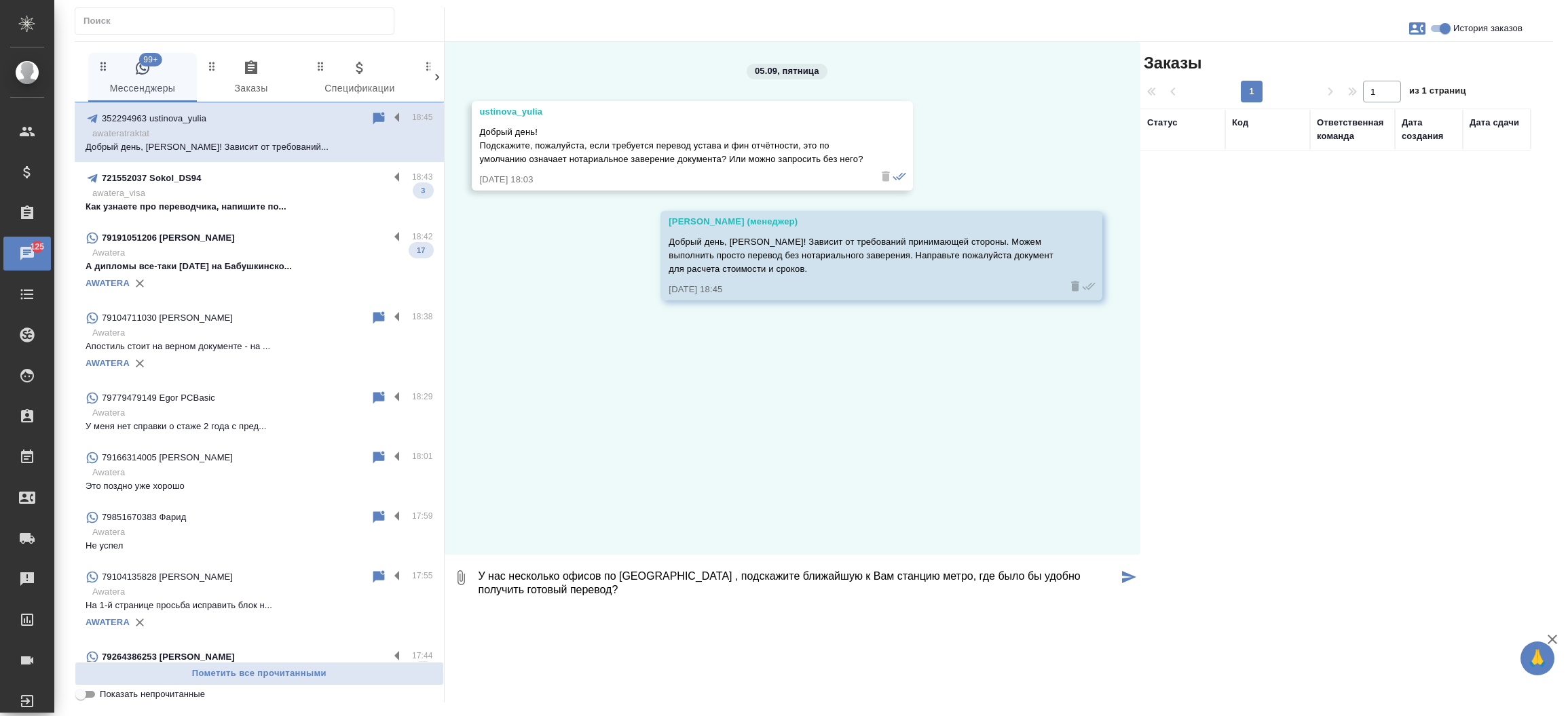
type textarea "У нас несколько офисов по Москве , подскажите ближайшую к Вам станцию метро, гд…"
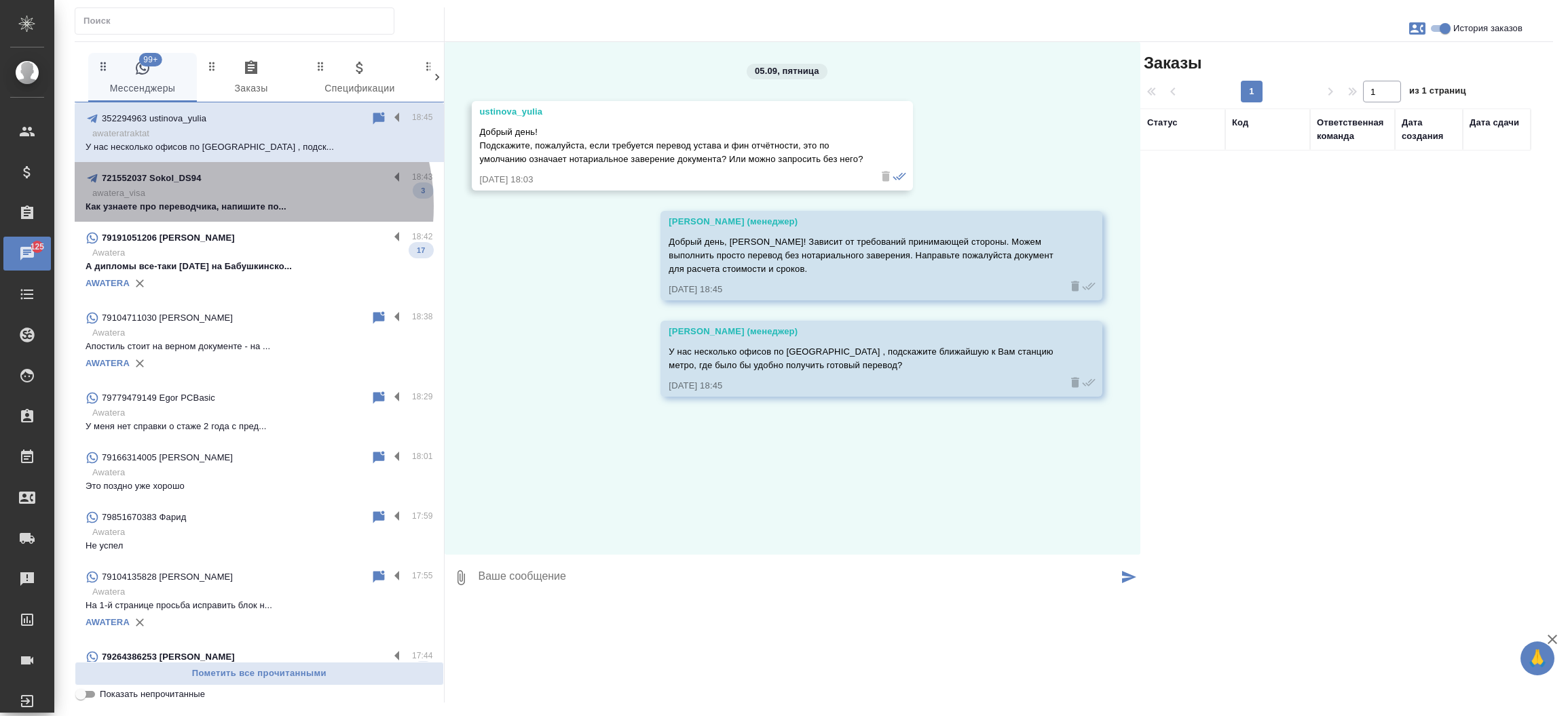
click at [221, 206] on p "Как узнаете про переводчика, напишите по..." at bounding box center [260, 206] width 348 height 13
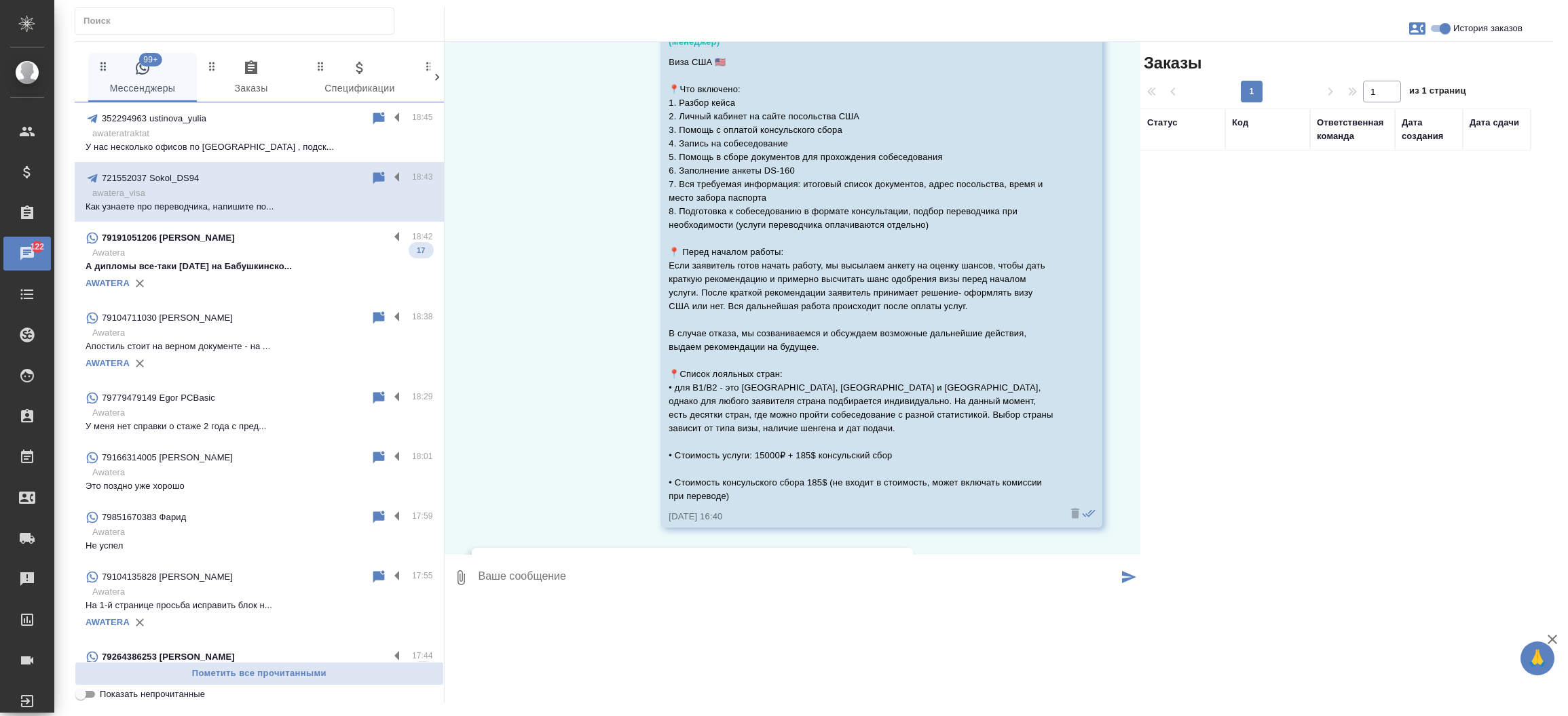
scroll to position [919, 0]
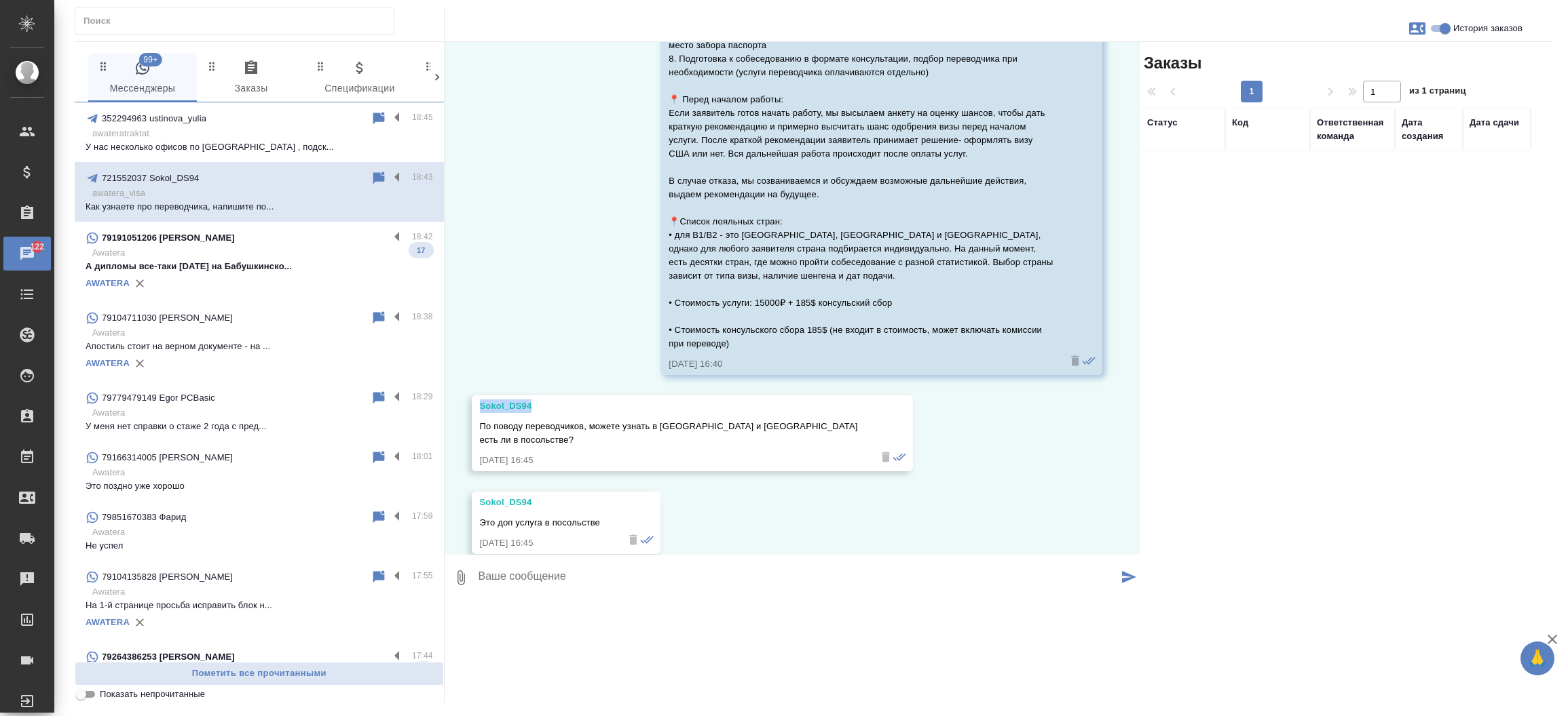
drag, startPoint x: 536, startPoint y: 419, endPoint x: 474, endPoint y: 411, distance: 62.5
click at [474, 411] on div "Sokol_DS94 По поводу переводчиков, можете узнать в индонезии и Франции есть ли …" at bounding box center [693, 433] width 442 height 76
copy div "Sokol_DS94"
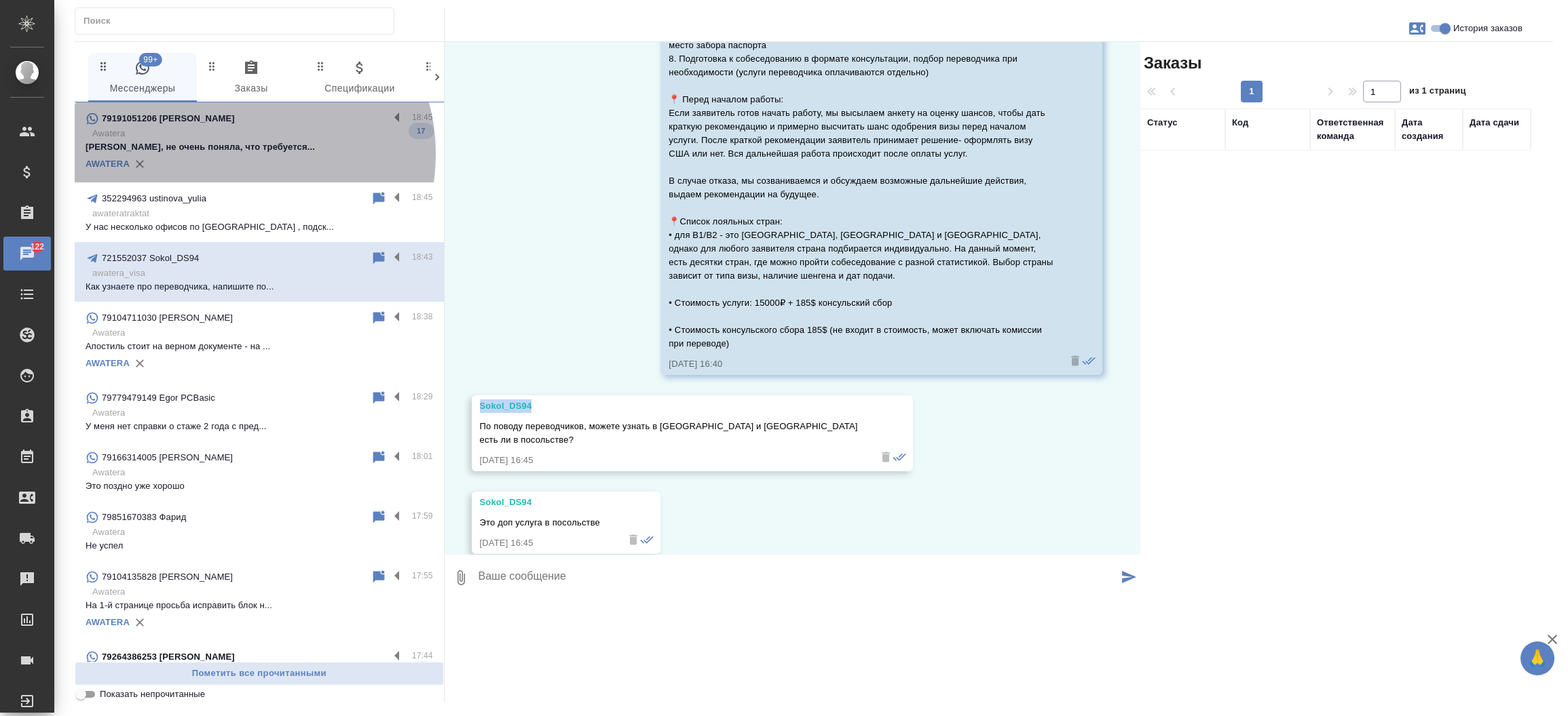
click at [238, 154] on div "AWATERA" at bounding box center [260, 164] width 348 height 20
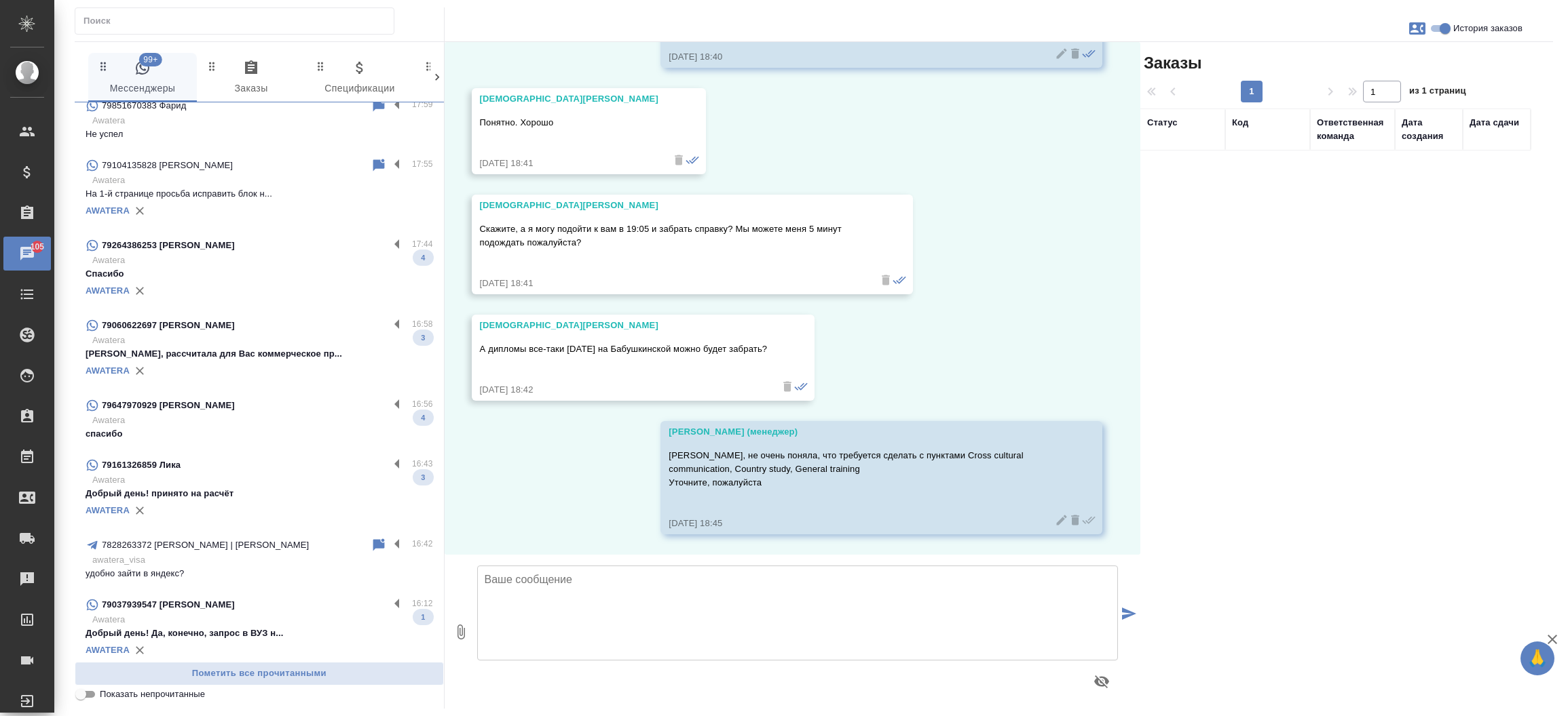
scroll to position [434, 0]
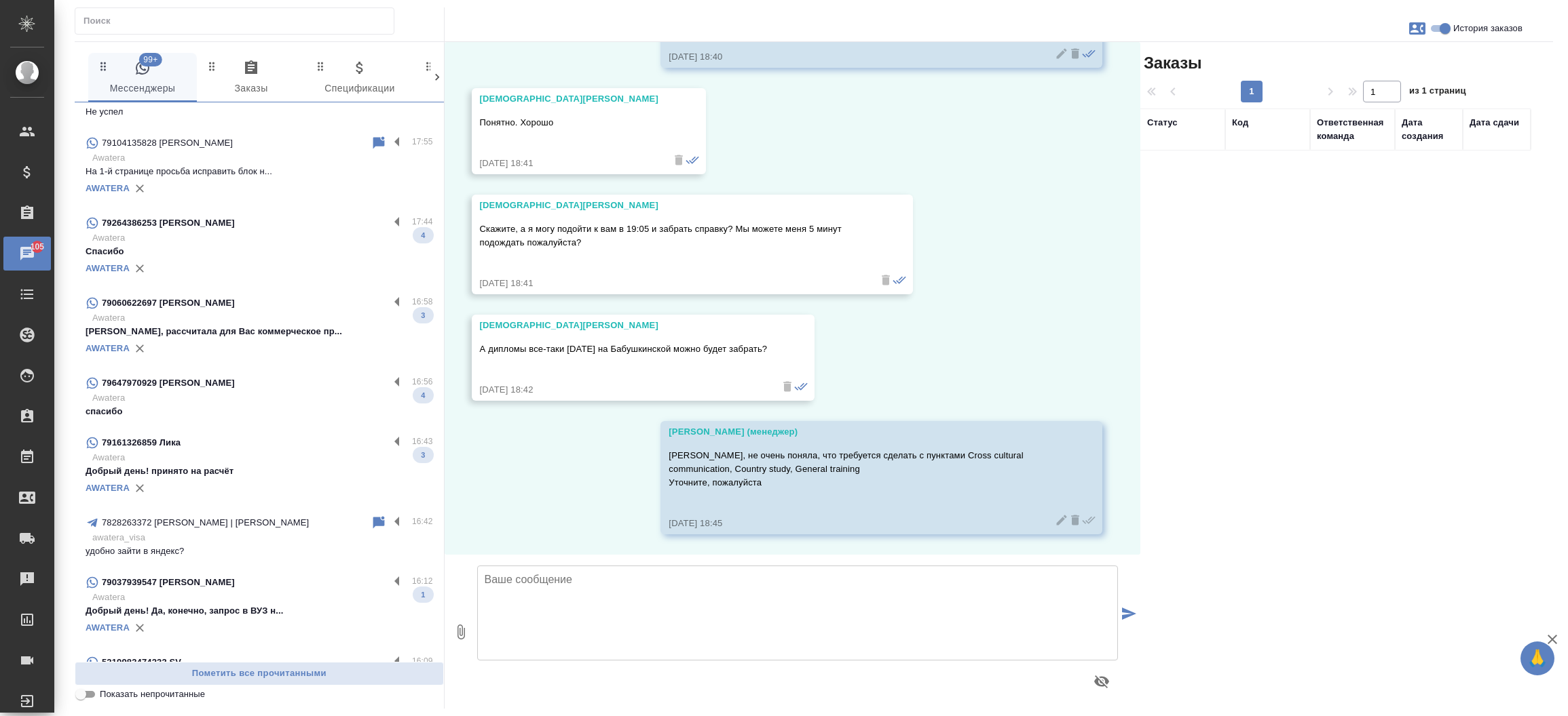
click at [239, 248] on p "Спасибо" at bounding box center [260, 251] width 348 height 13
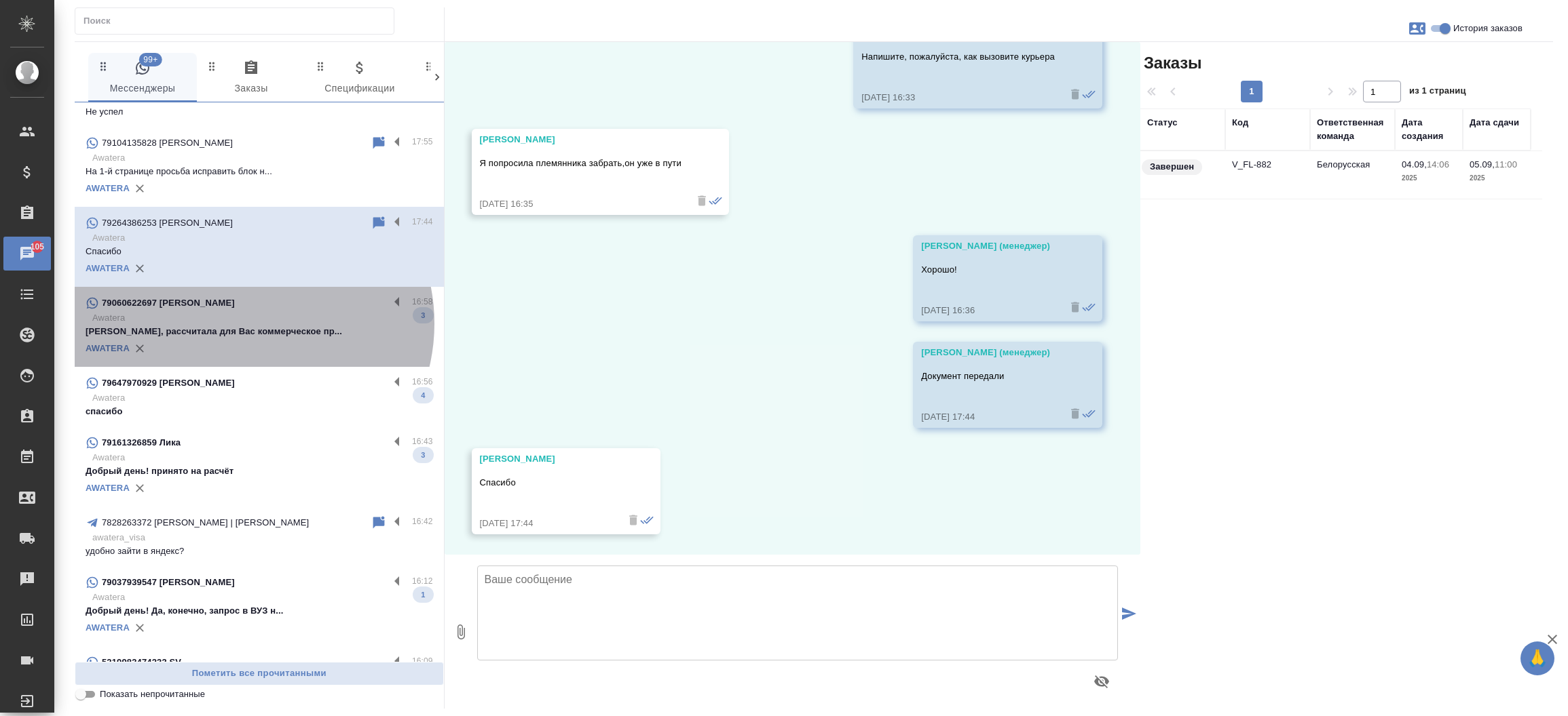
scroll to position [2896, 0]
click at [245, 323] on p "Awatera" at bounding box center [263, 318] width 341 height 13
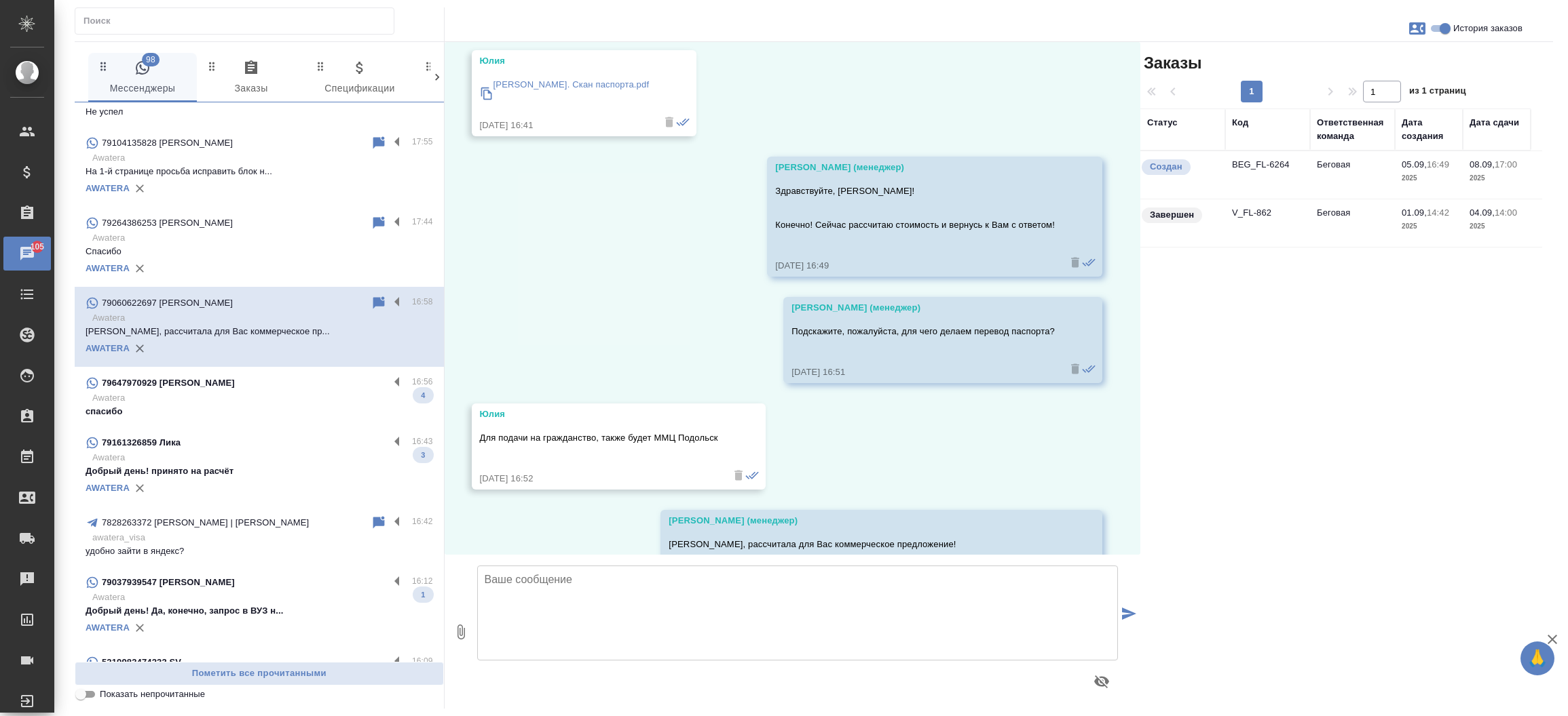
scroll to position [6713, 0]
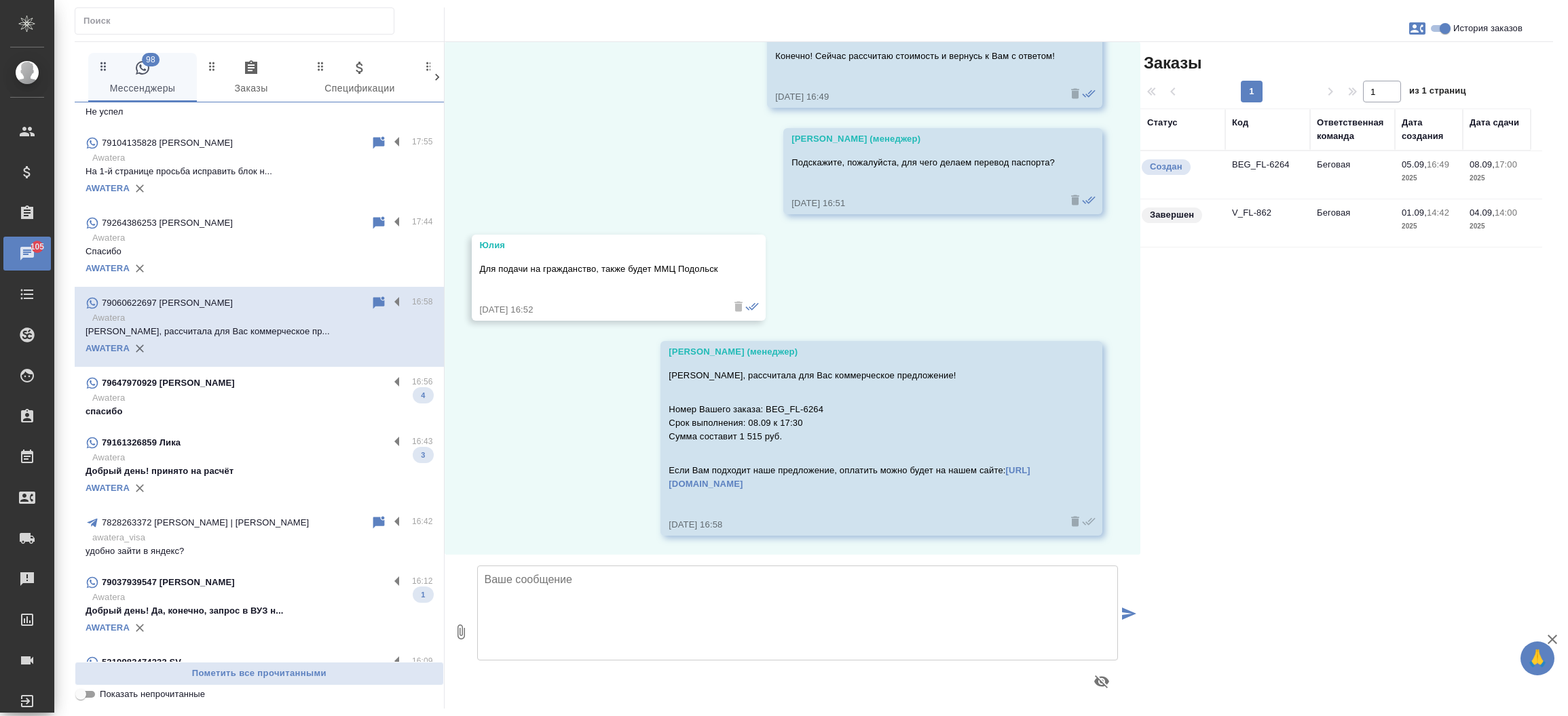
click at [247, 385] on div "79647970929 [PERSON_NAME]" at bounding box center [237, 383] width 303 height 16
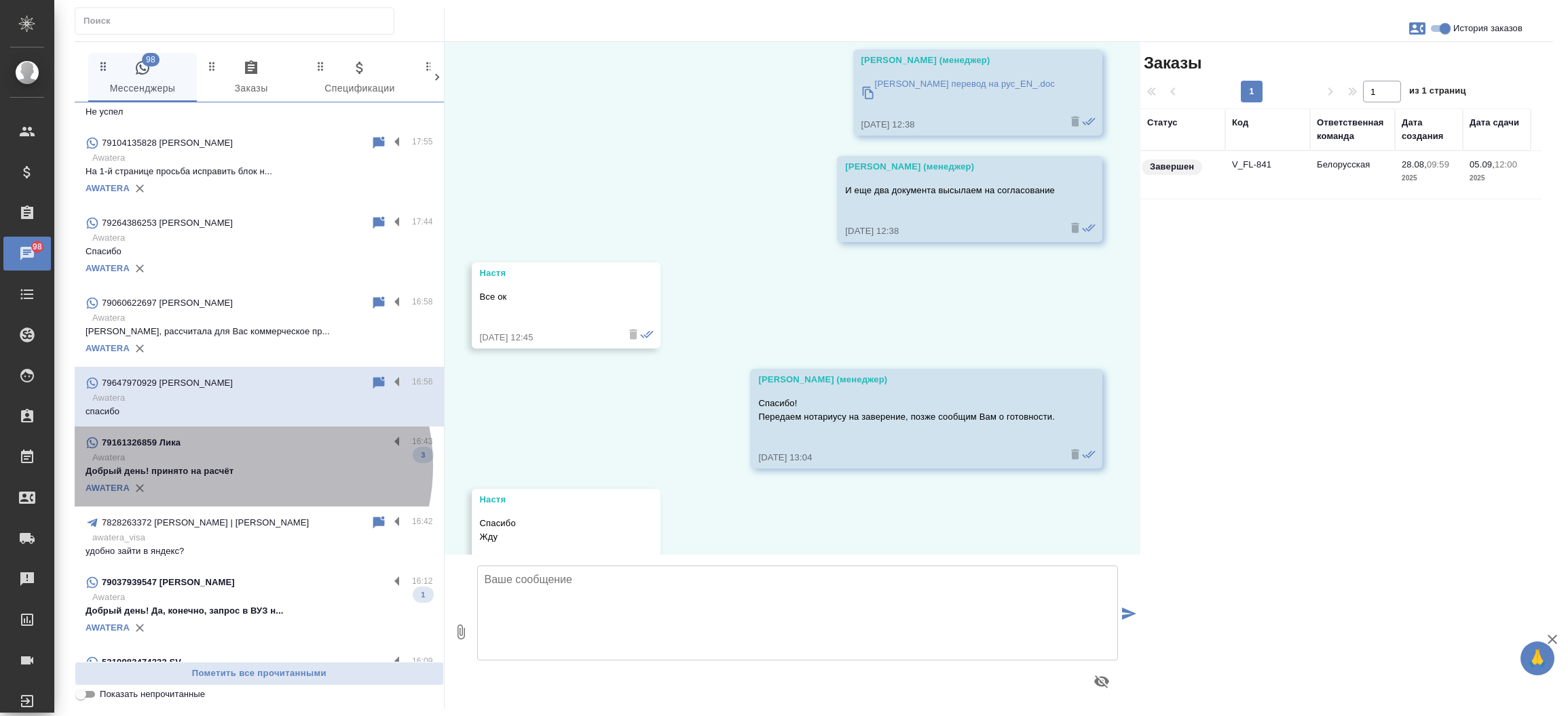
click at [229, 466] on p "Добрый день! принято на расчёт" at bounding box center [260, 471] width 348 height 13
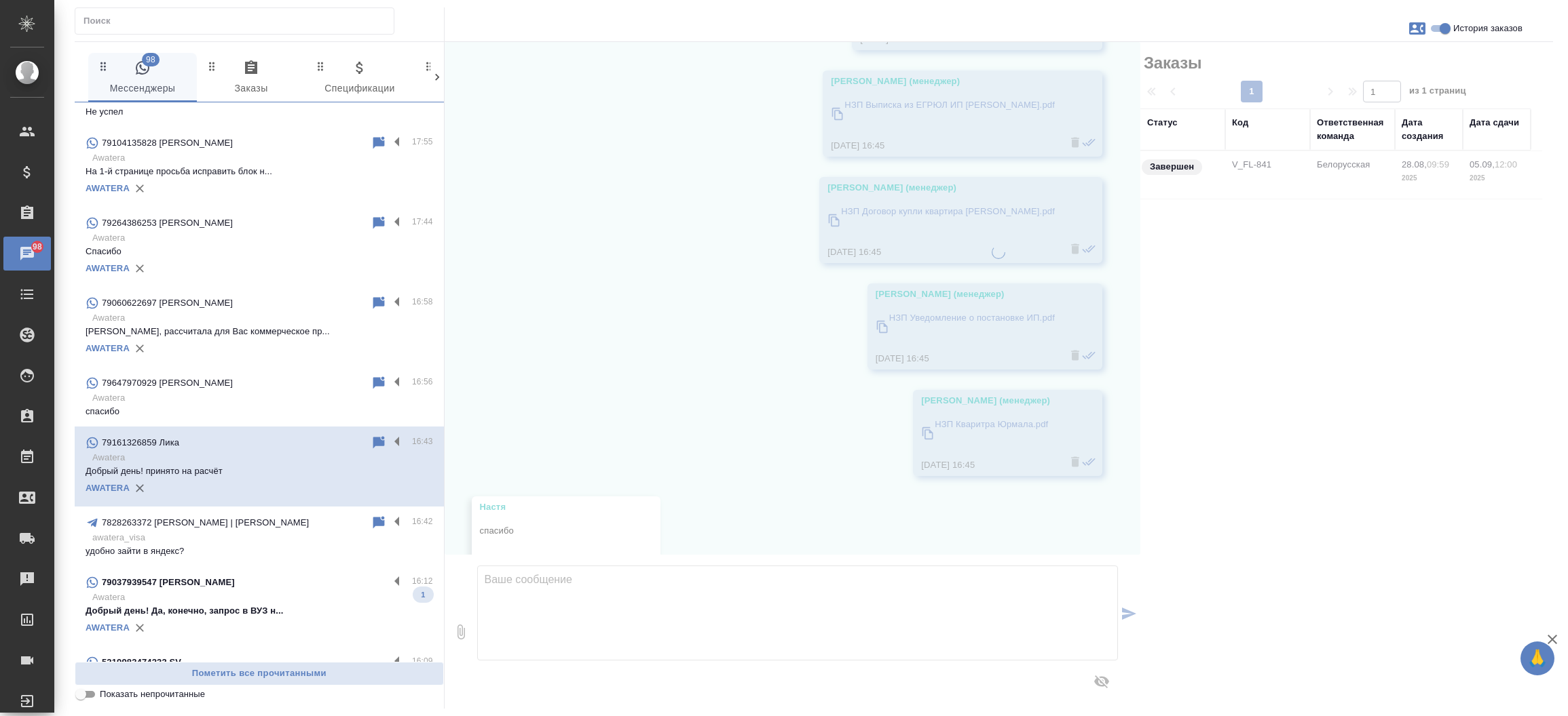
scroll to position [968, 0]
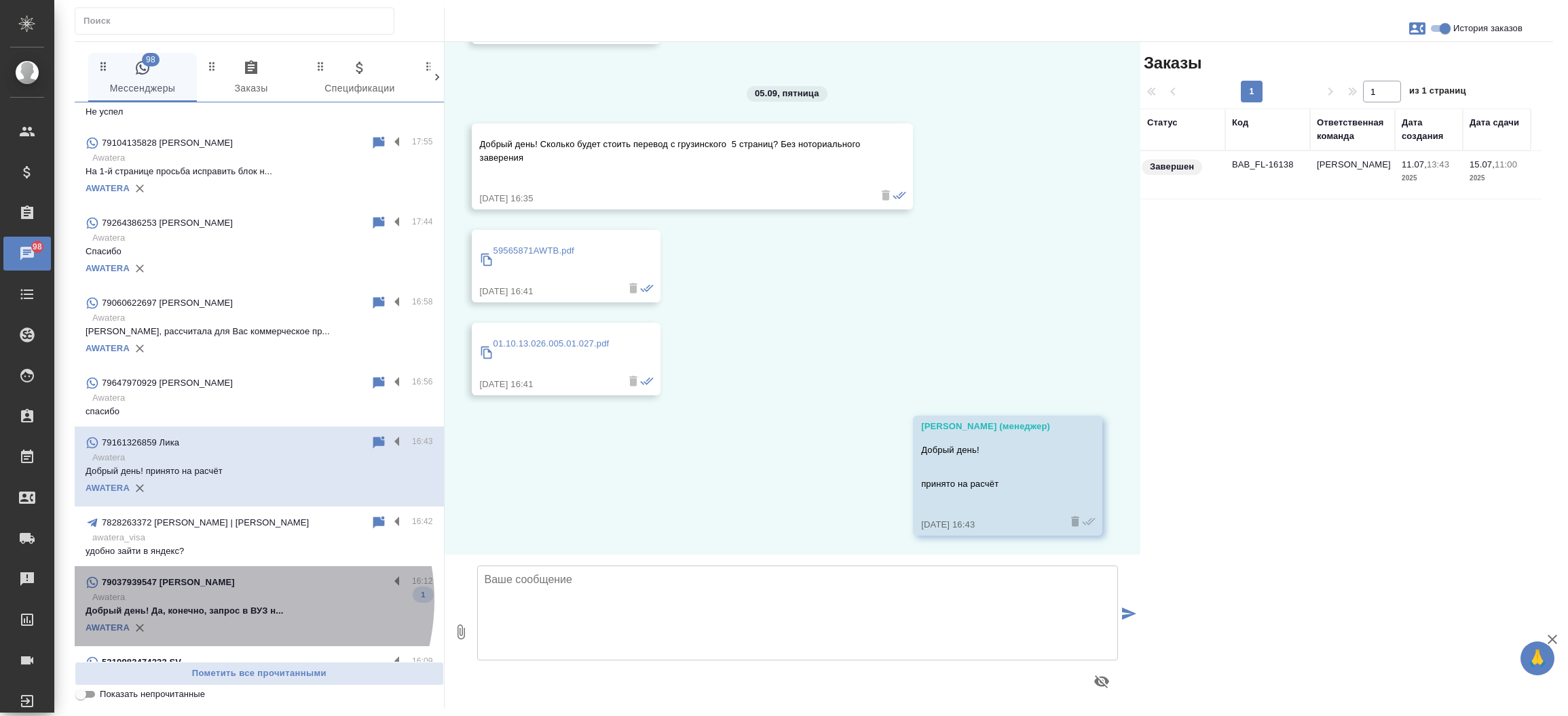
click at [225, 599] on p "Awatera" at bounding box center [263, 597] width 341 height 13
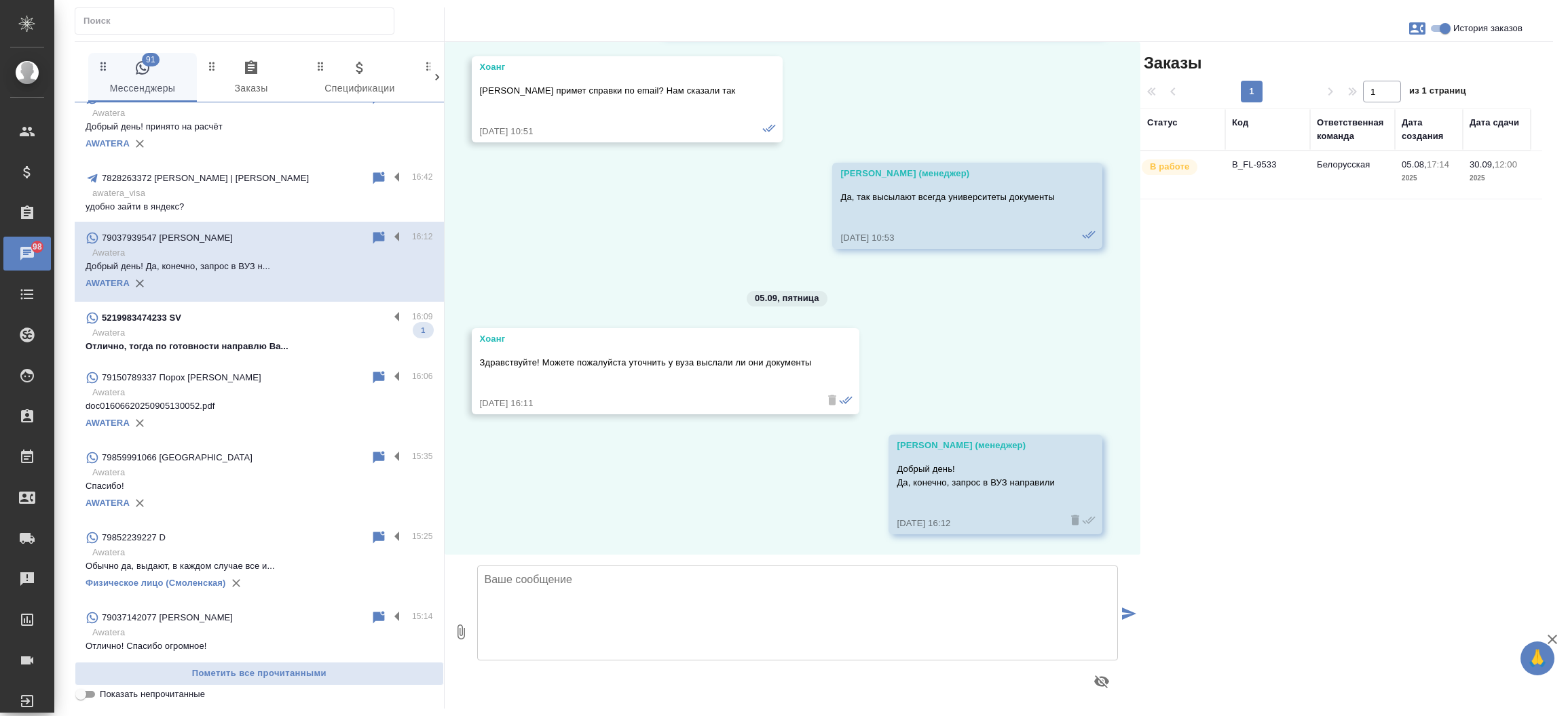
scroll to position [790, 0]
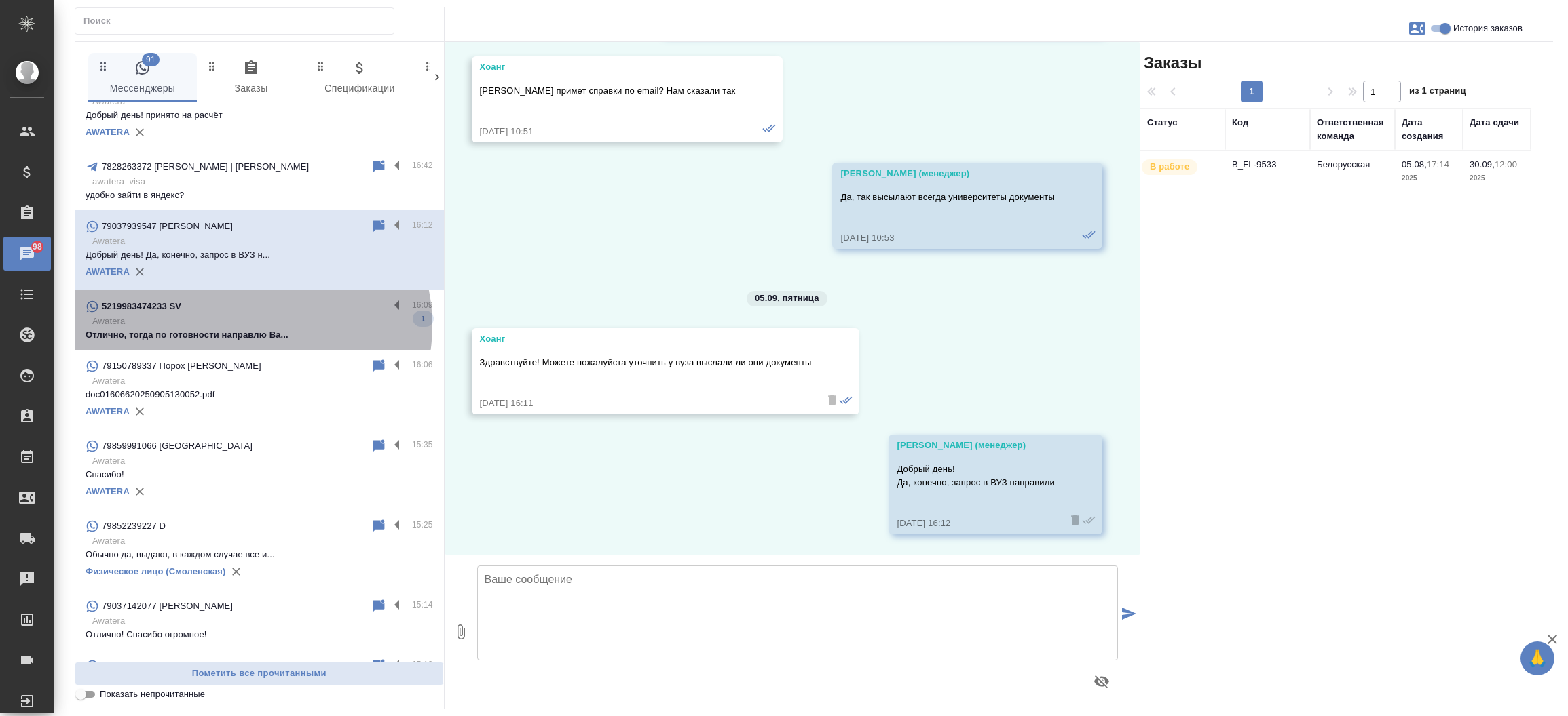
click at [251, 326] on p "Awatera" at bounding box center [263, 321] width 341 height 13
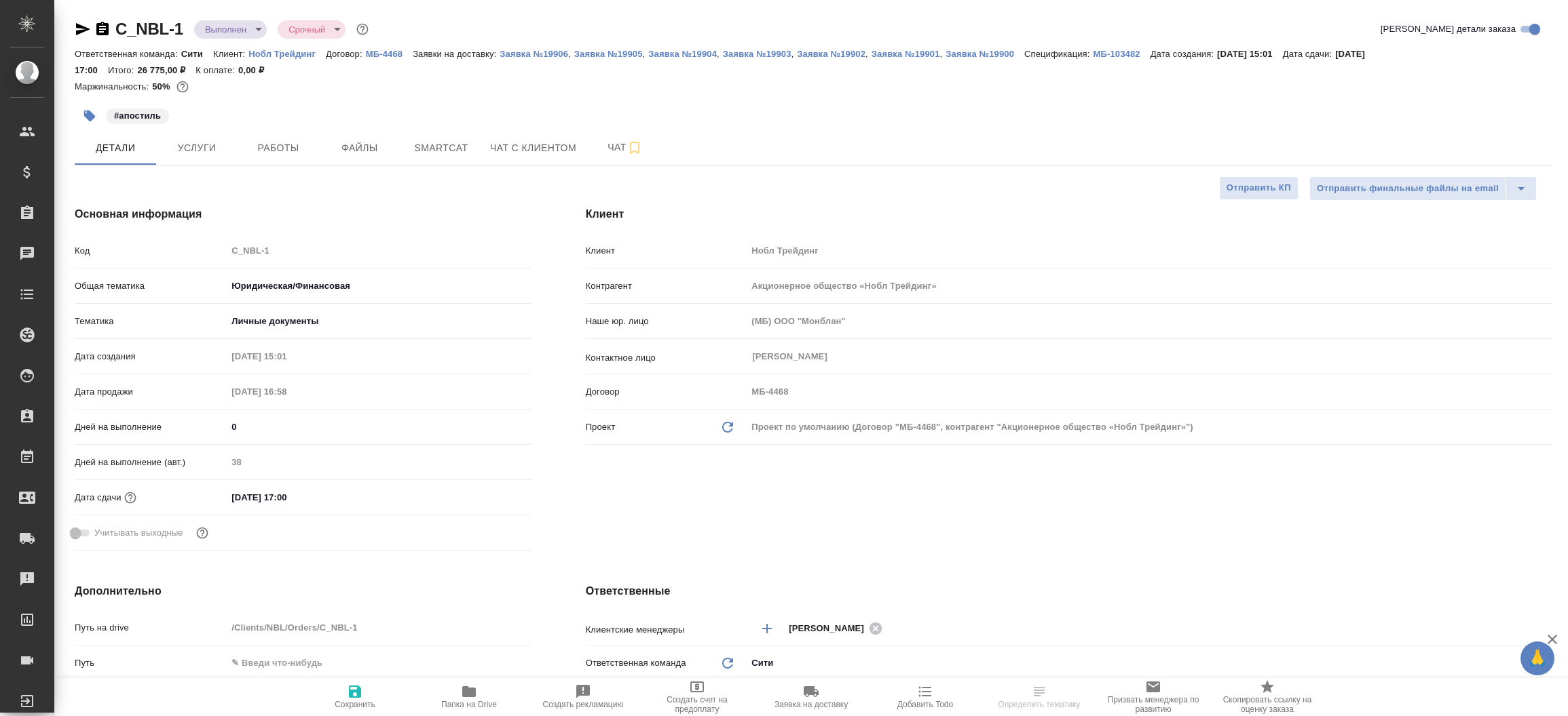
select select "RU"
type input "Лямина Надежда"
click at [76, 29] on icon "button" at bounding box center [82, 29] width 16 height 16
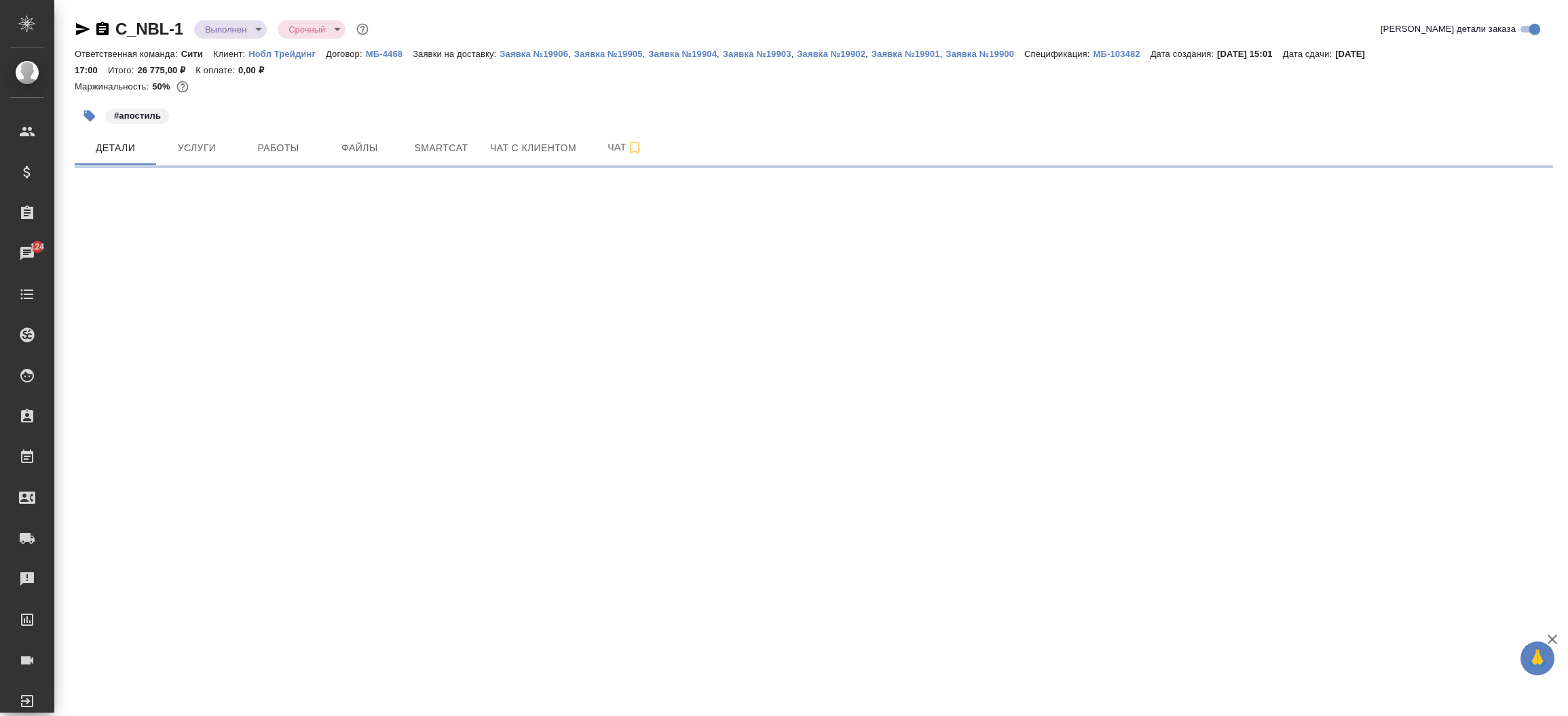
select select "RU"
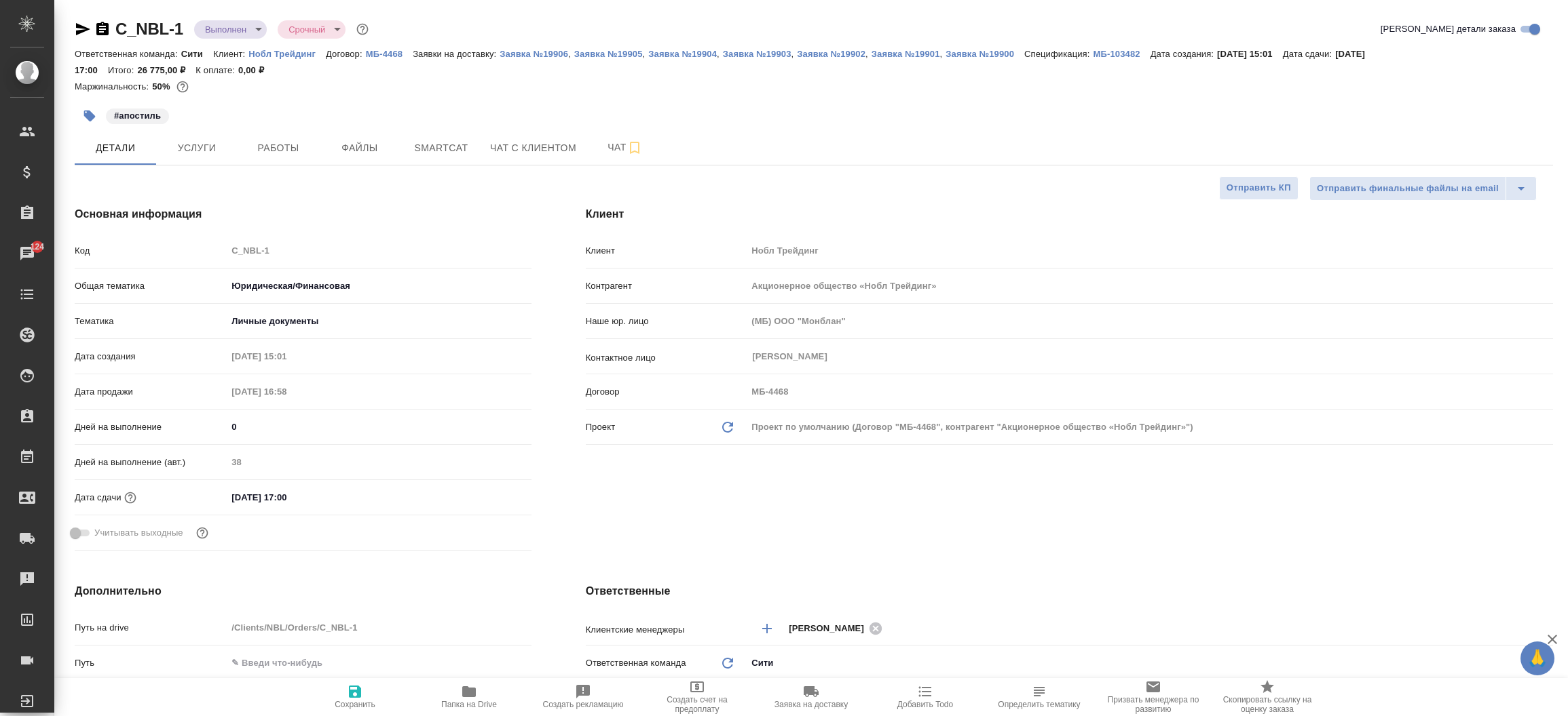
type textarea "x"
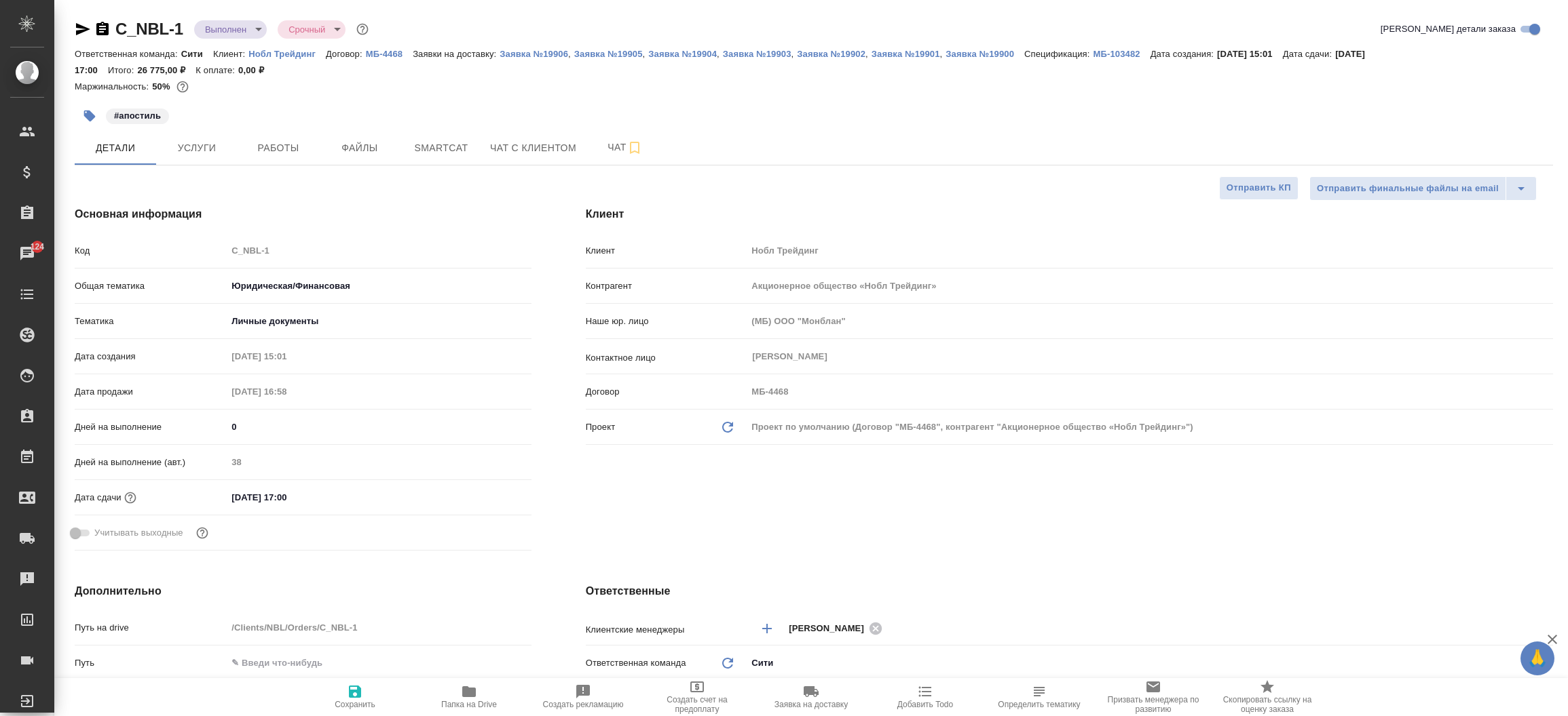
type textarea "x"
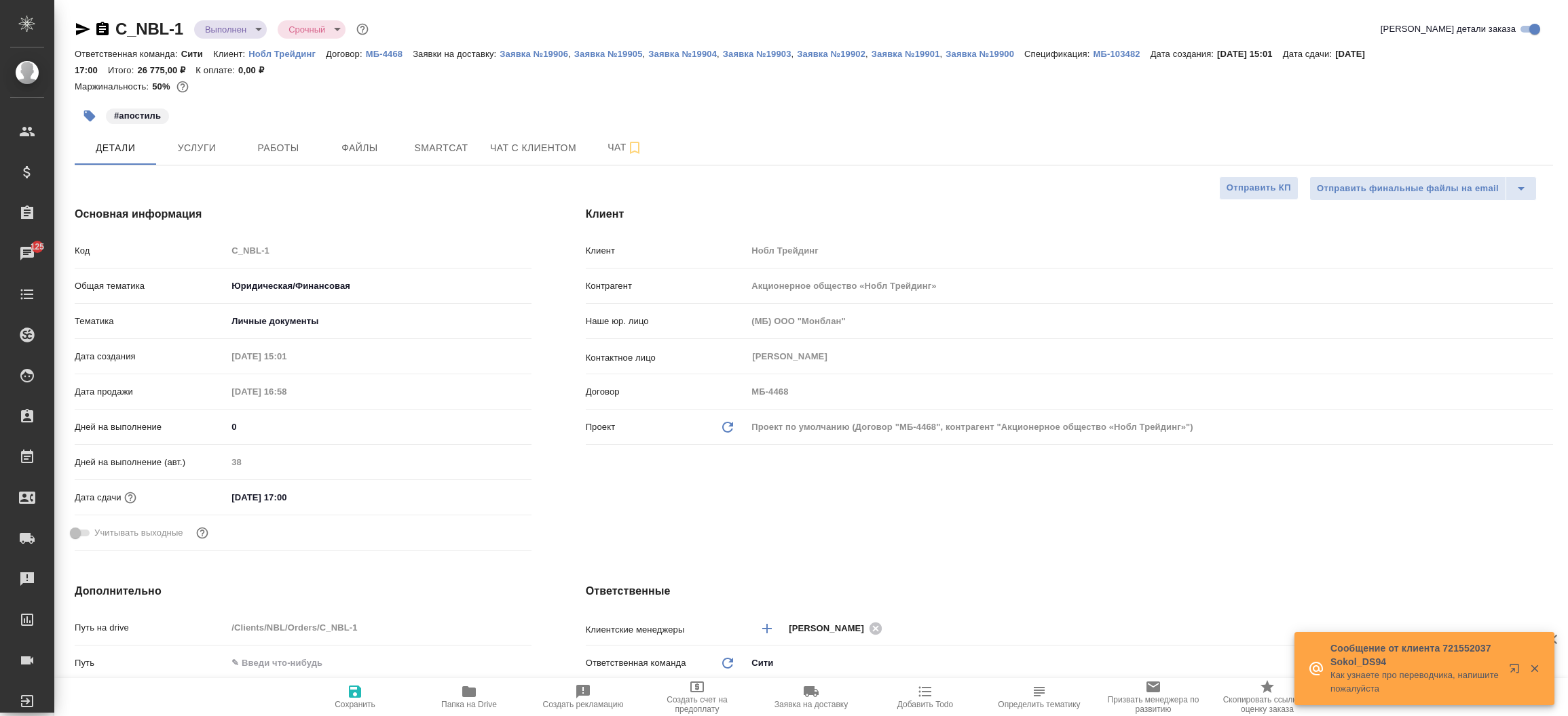
click at [534, 260] on div "Основная информация Код C_NBL-1 Общая тематика Юридическая/Финансовая yr-fn Тем…" at bounding box center [303, 381] width 511 height 404
type textarea "x"
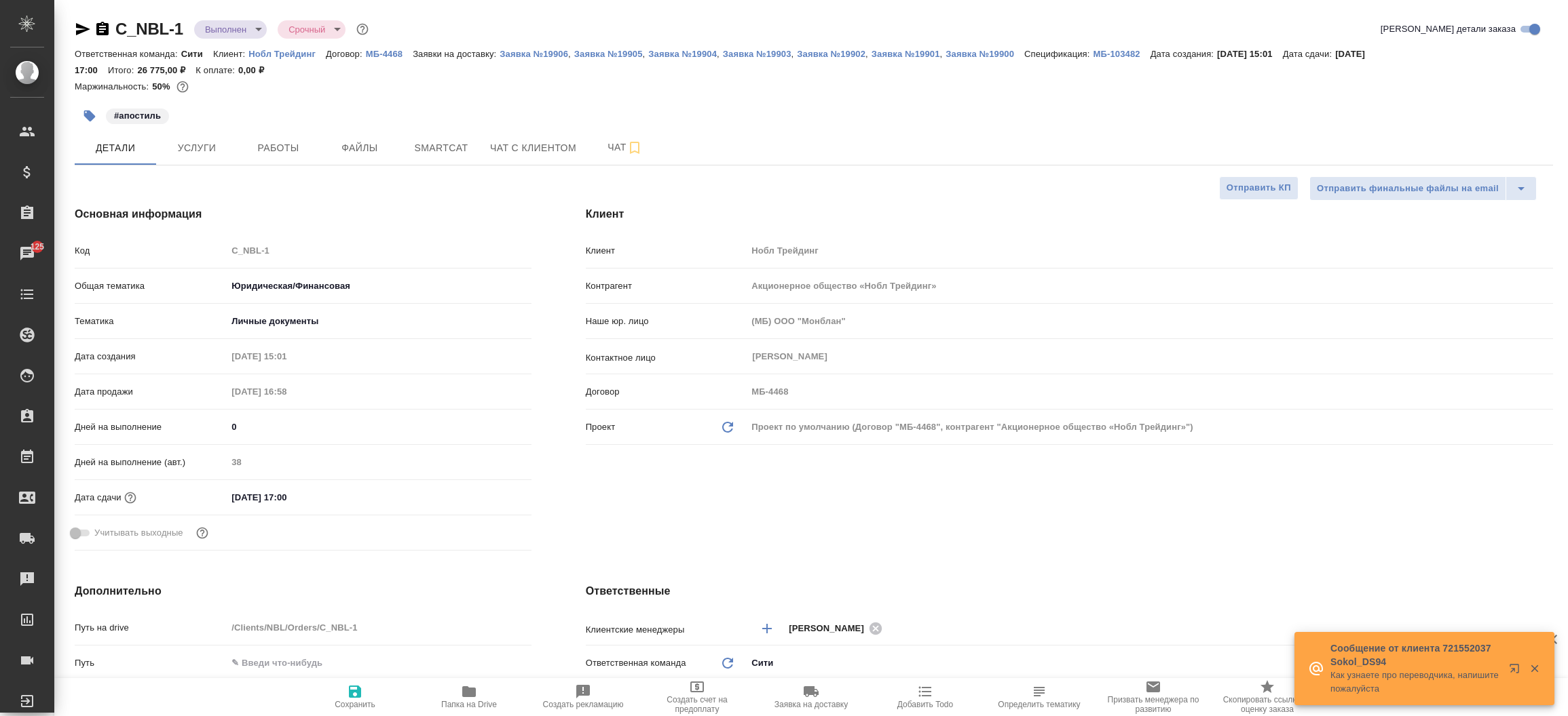
type textarea "x"
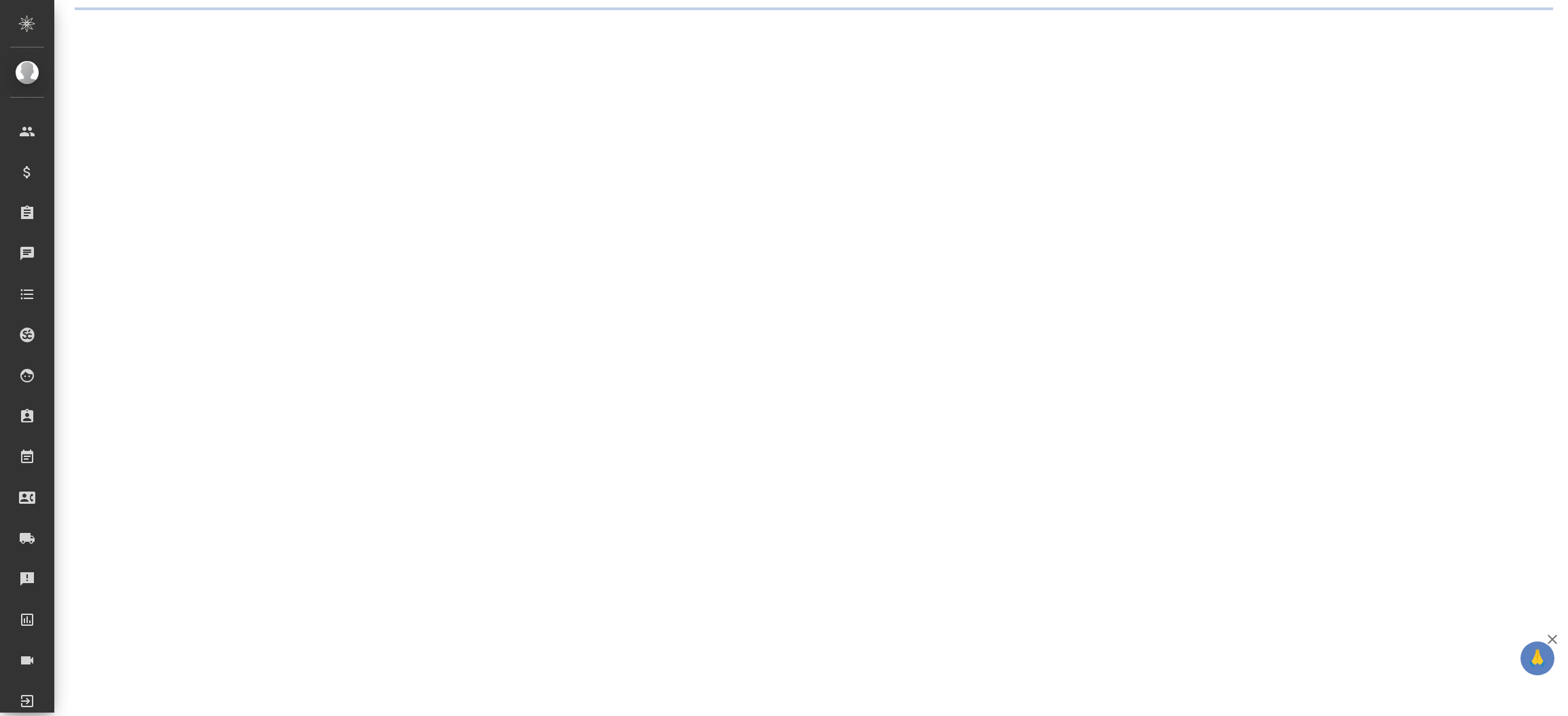
select select "RU"
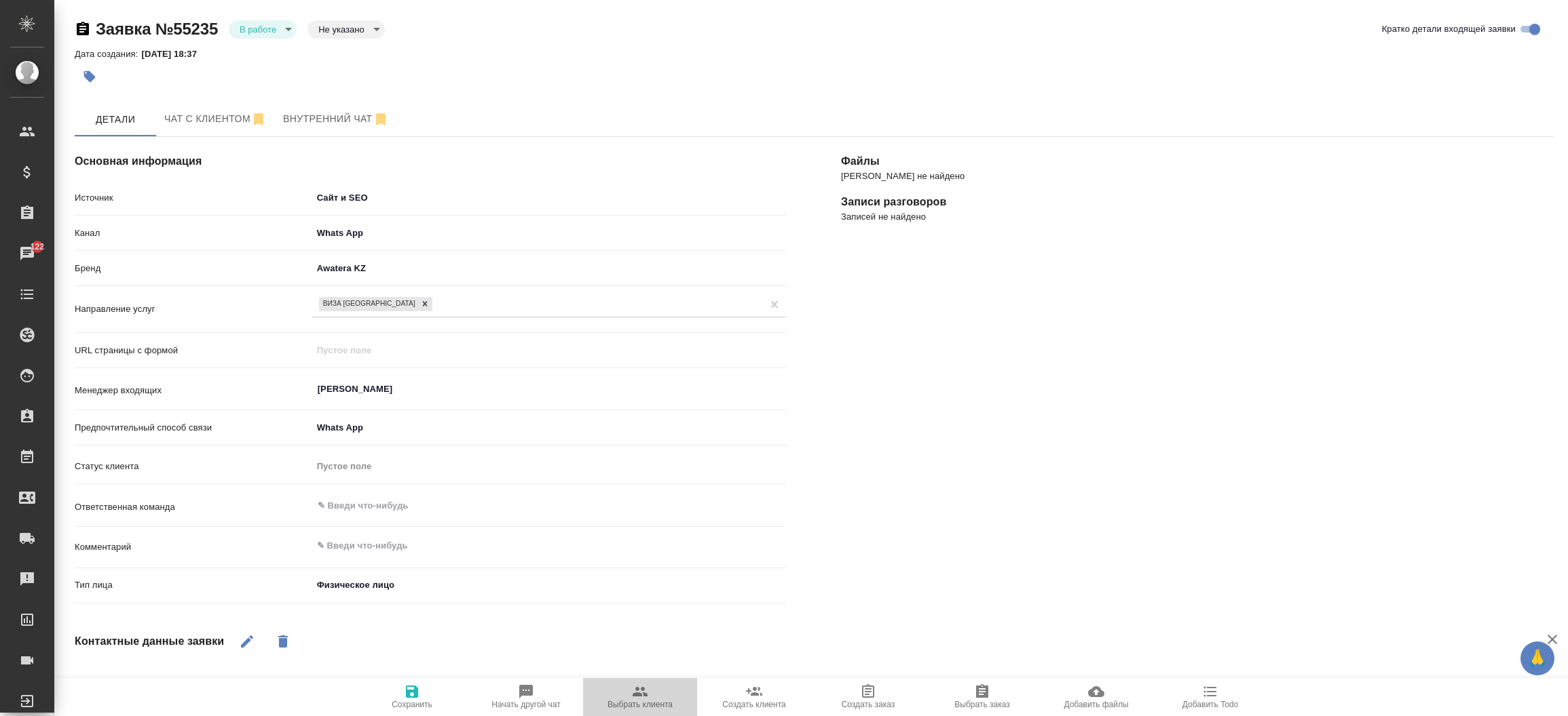
click at [635, 686] on icon "button" at bounding box center [640, 691] width 16 height 16
type textarea "x"
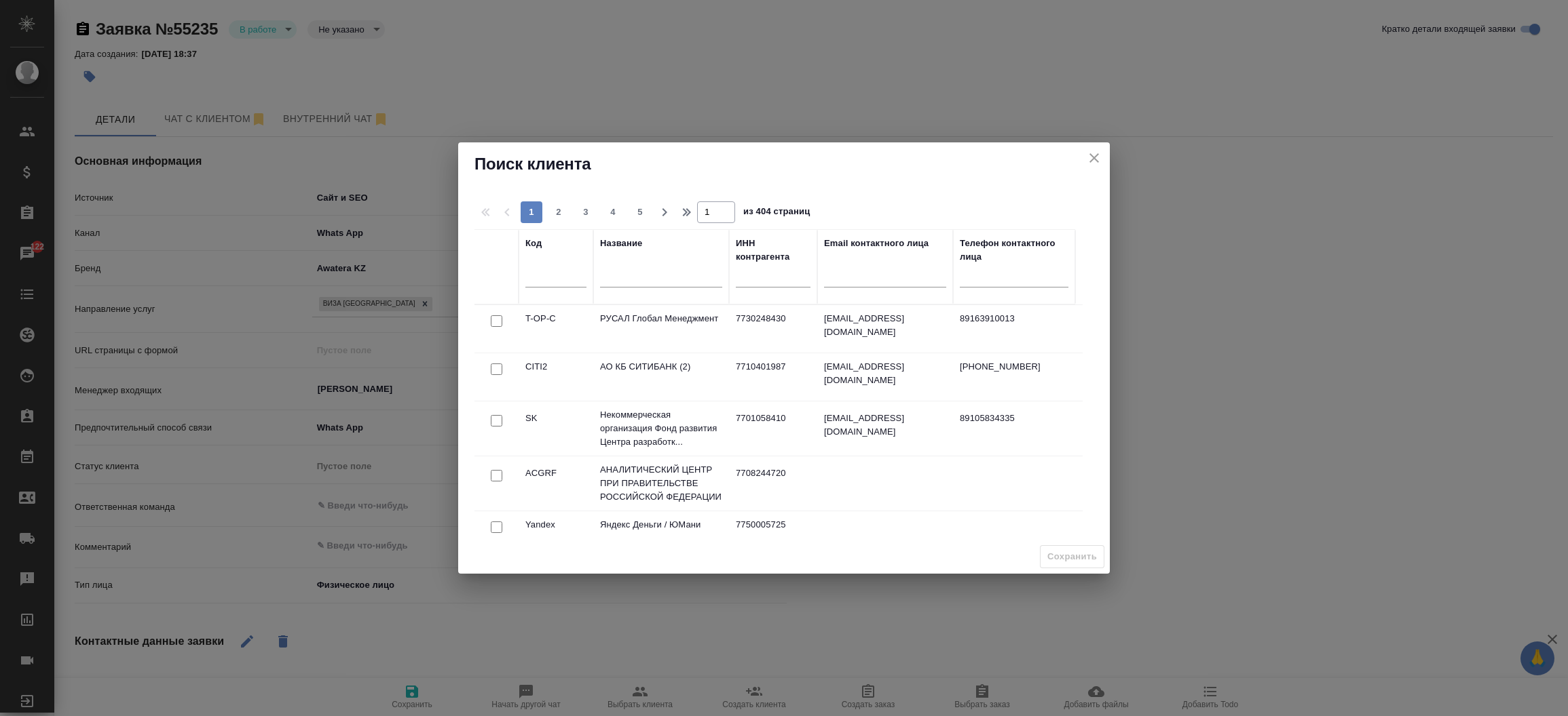
click at [647, 283] on input "text" at bounding box center [661, 279] width 122 height 17
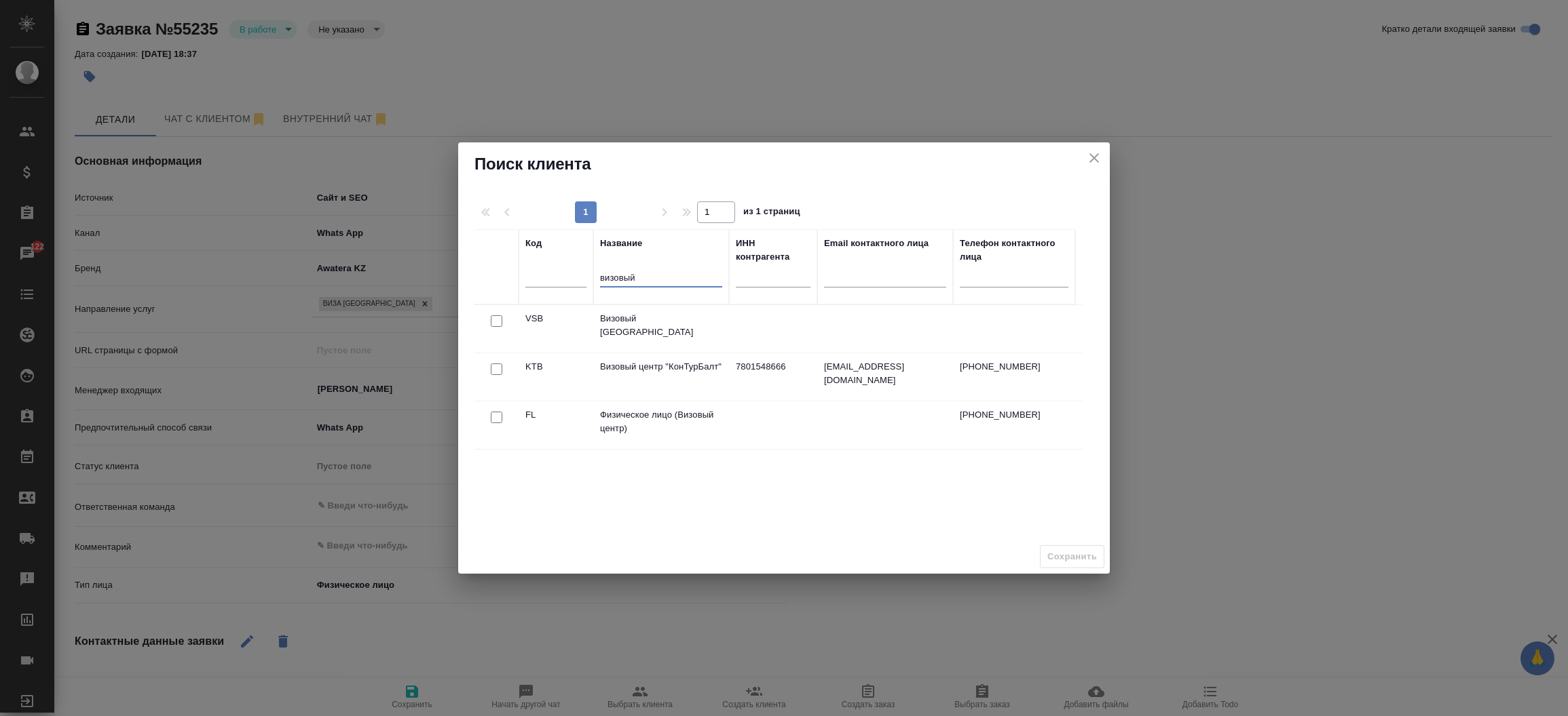
type input "визовый"
click at [495, 415] on input "checkbox" at bounding box center [496, 417] width 11 height 11
checkbox input "true"
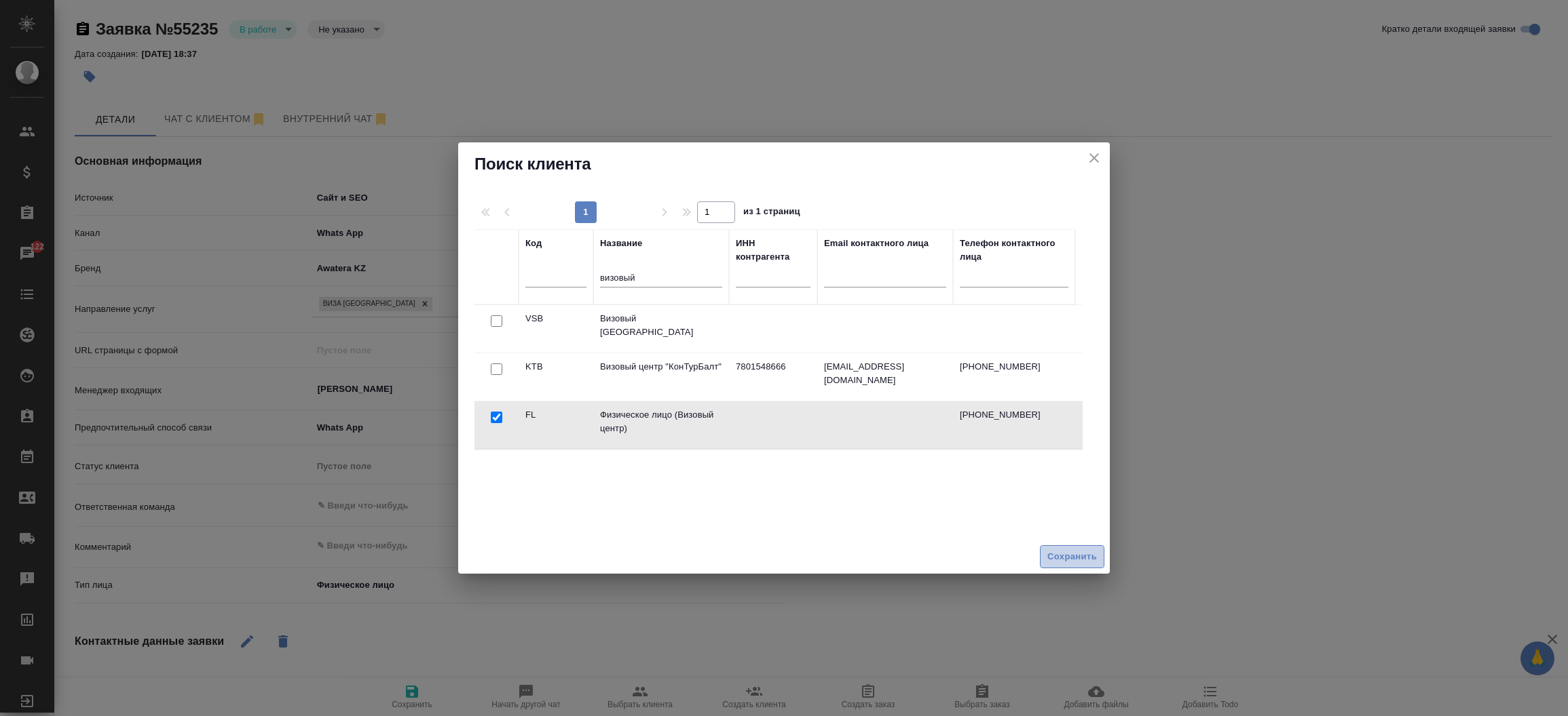
click at [1061, 561] on span "Сохранить" at bounding box center [1072, 557] width 49 height 15
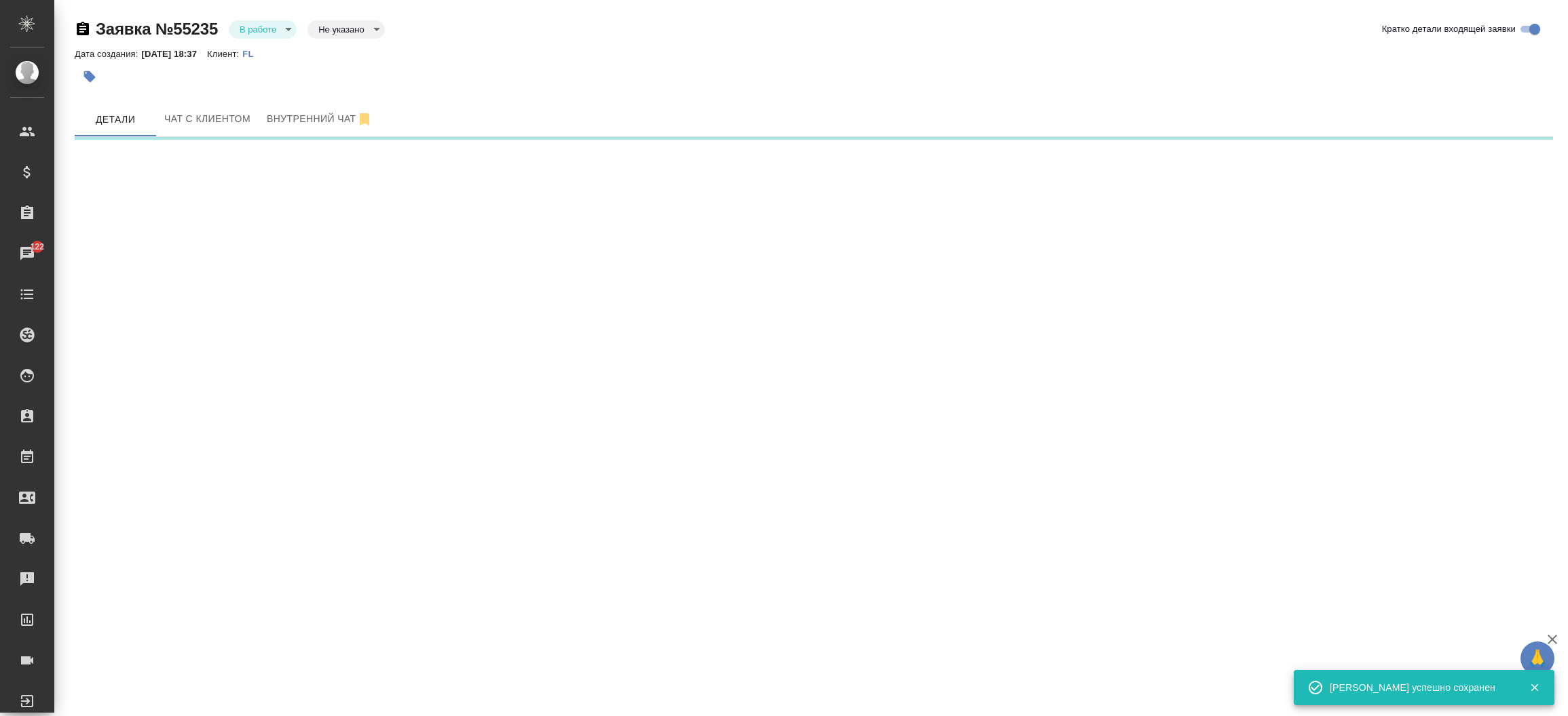
select select "RU"
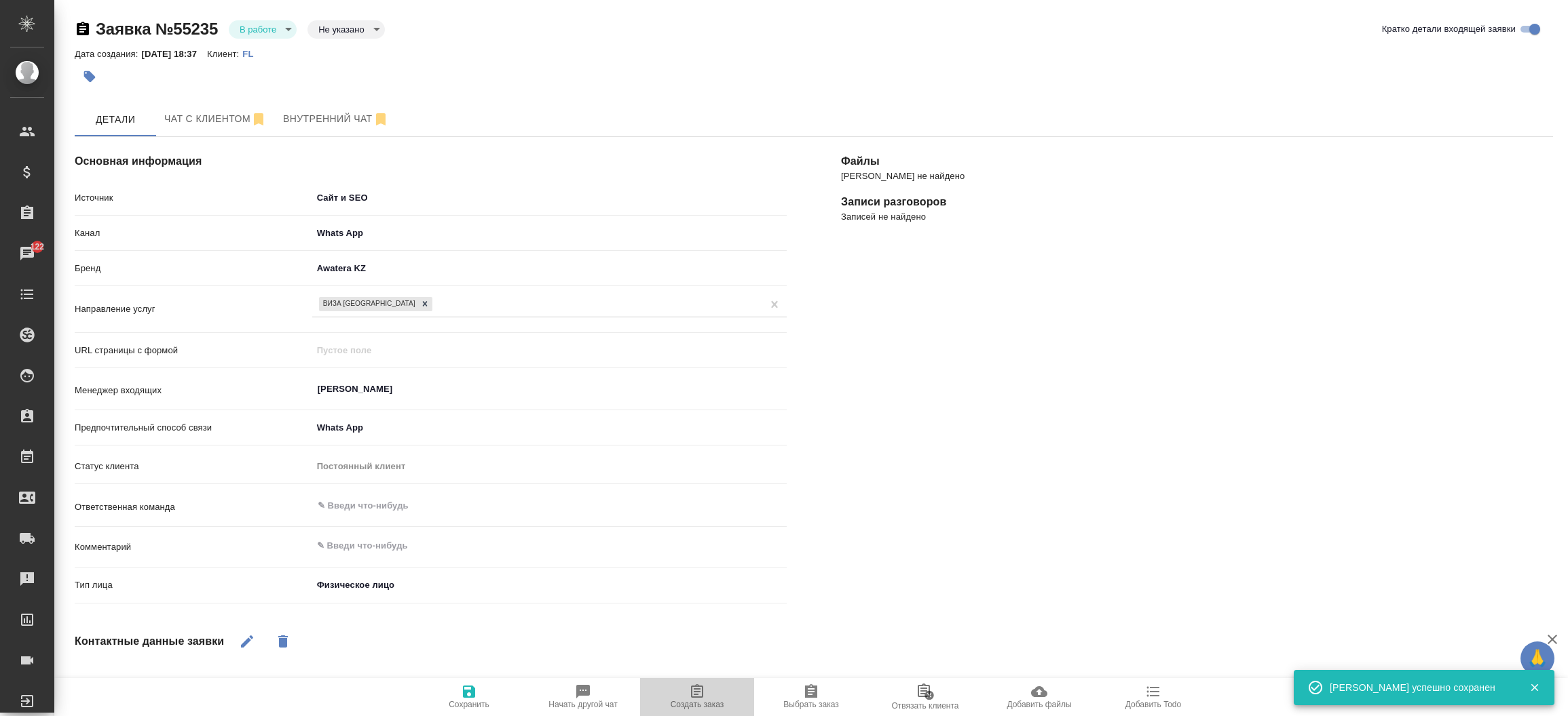
click at [695, 693] on icon "button" at bounding box center [697, 691] width 16 height 16
type textarea "x"
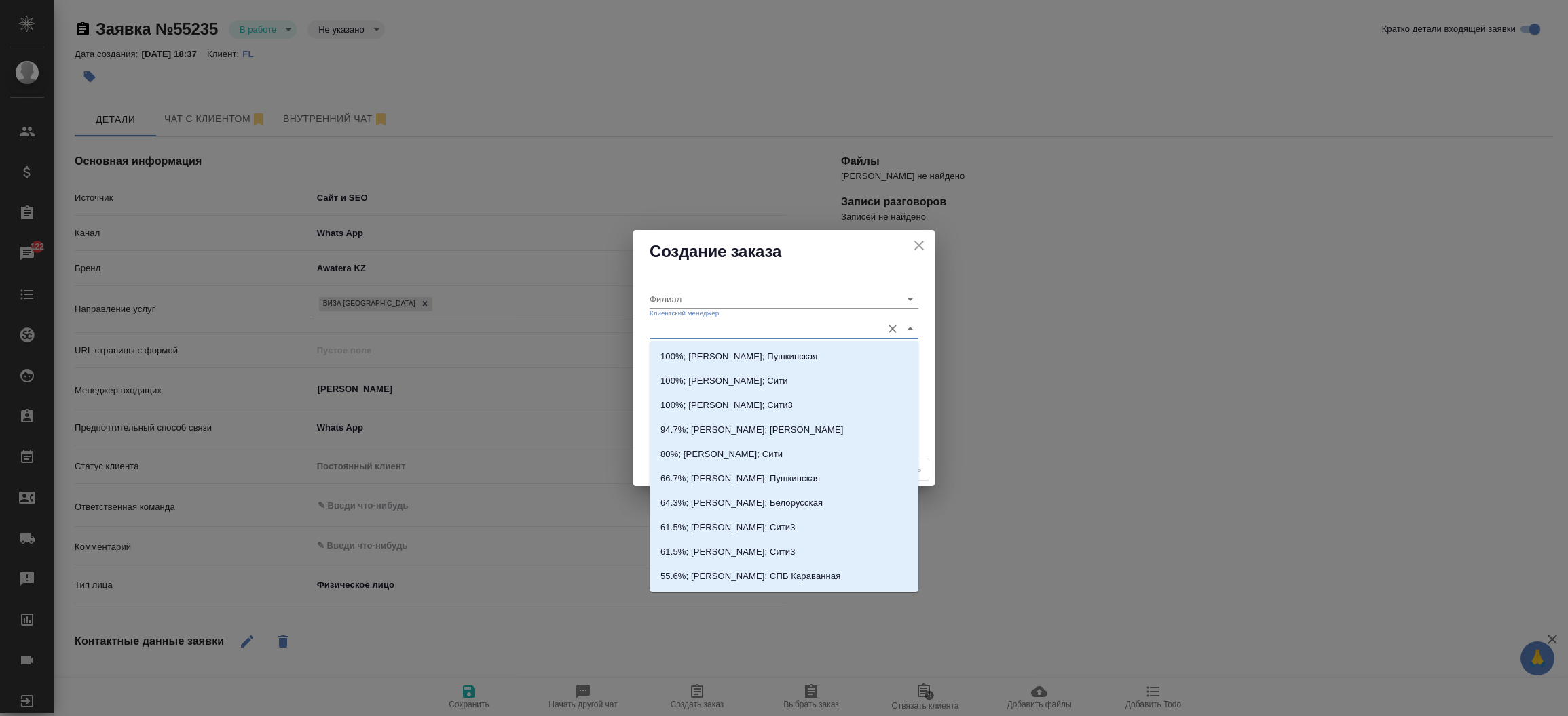
click at [662, 325] on input "Клиентский менеджер" at bounding box center [762, 328] width 225 height 18
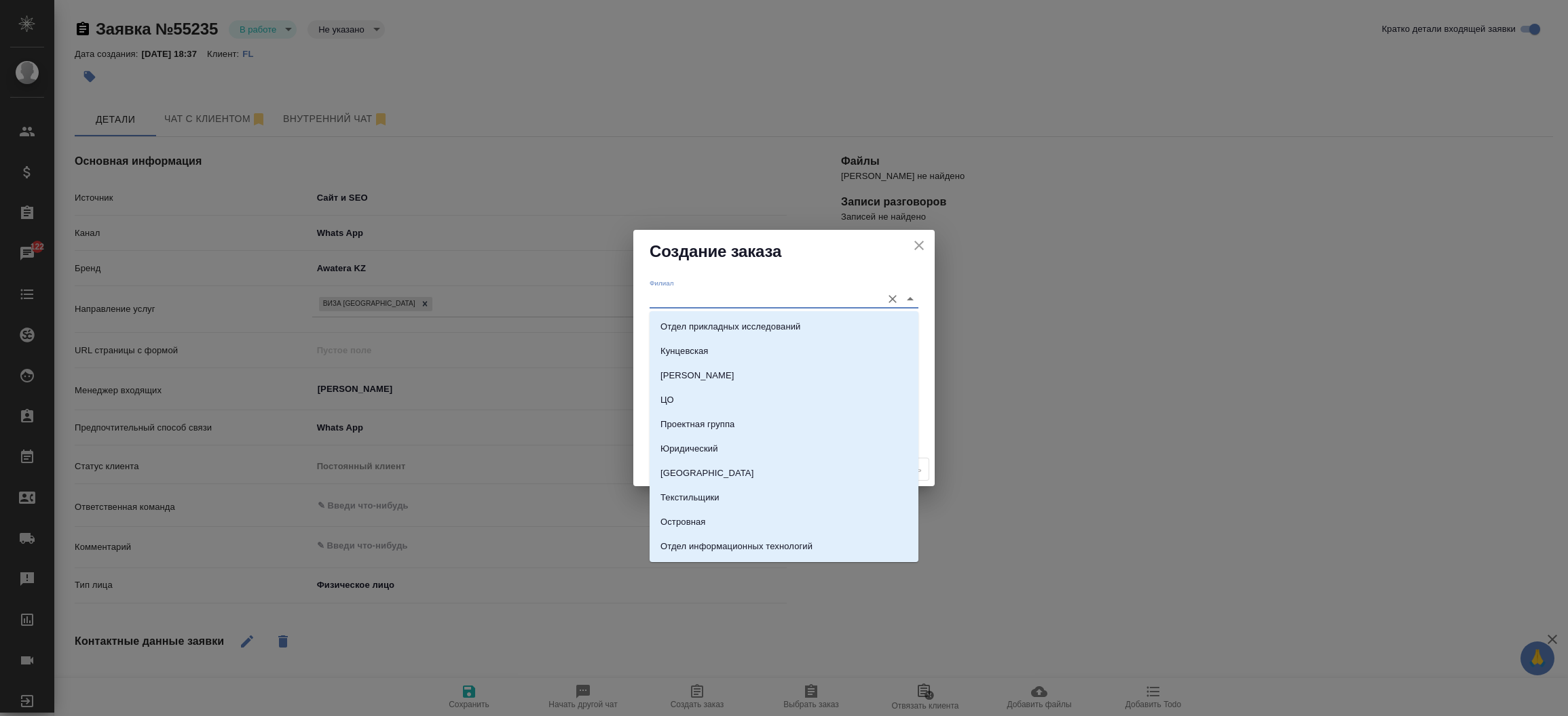
click at [657, 295] on input "Филиал" at bounding box center [762, 299] width 225 height 18
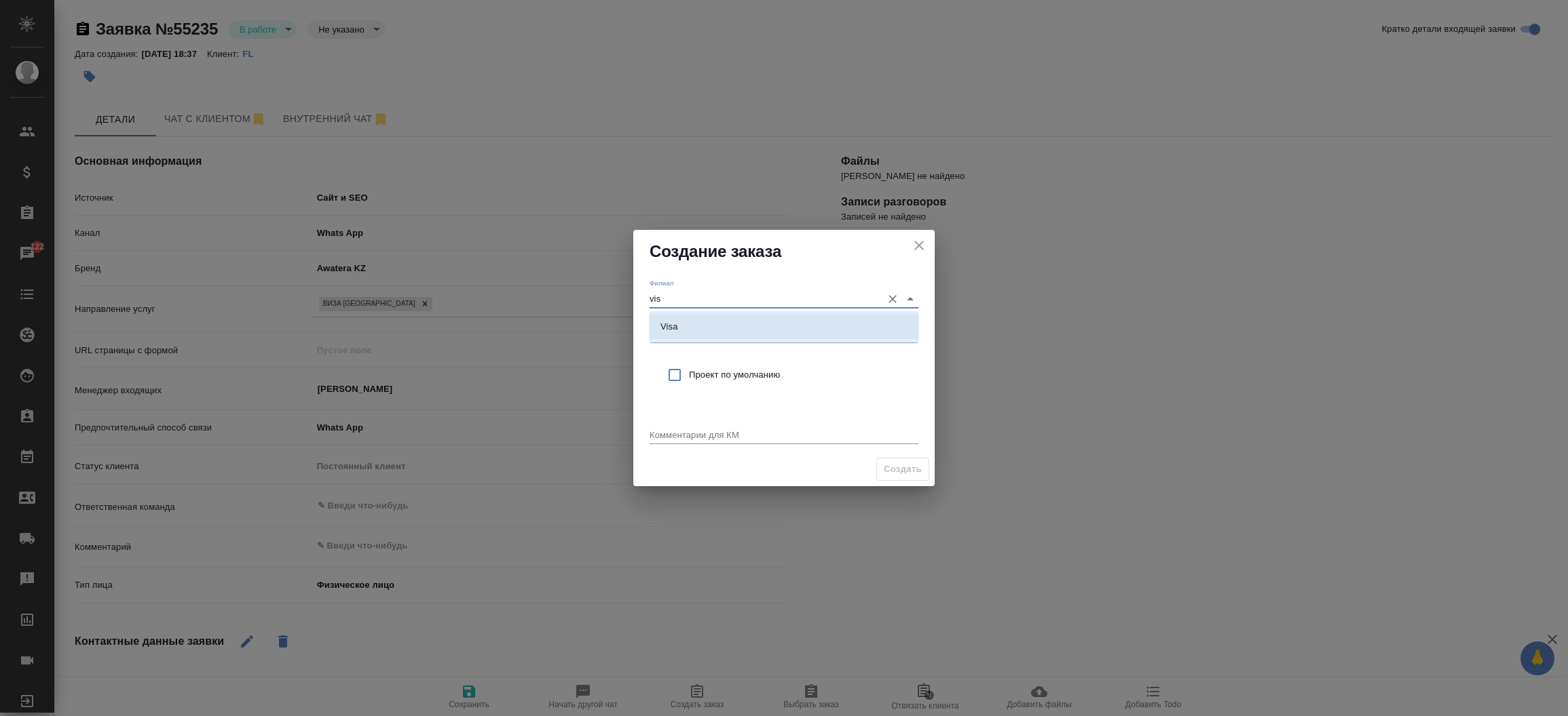
click at [666, 321] on p "Visa" at bounding box center [669, 326] width 18 height 13
type input "Visa"
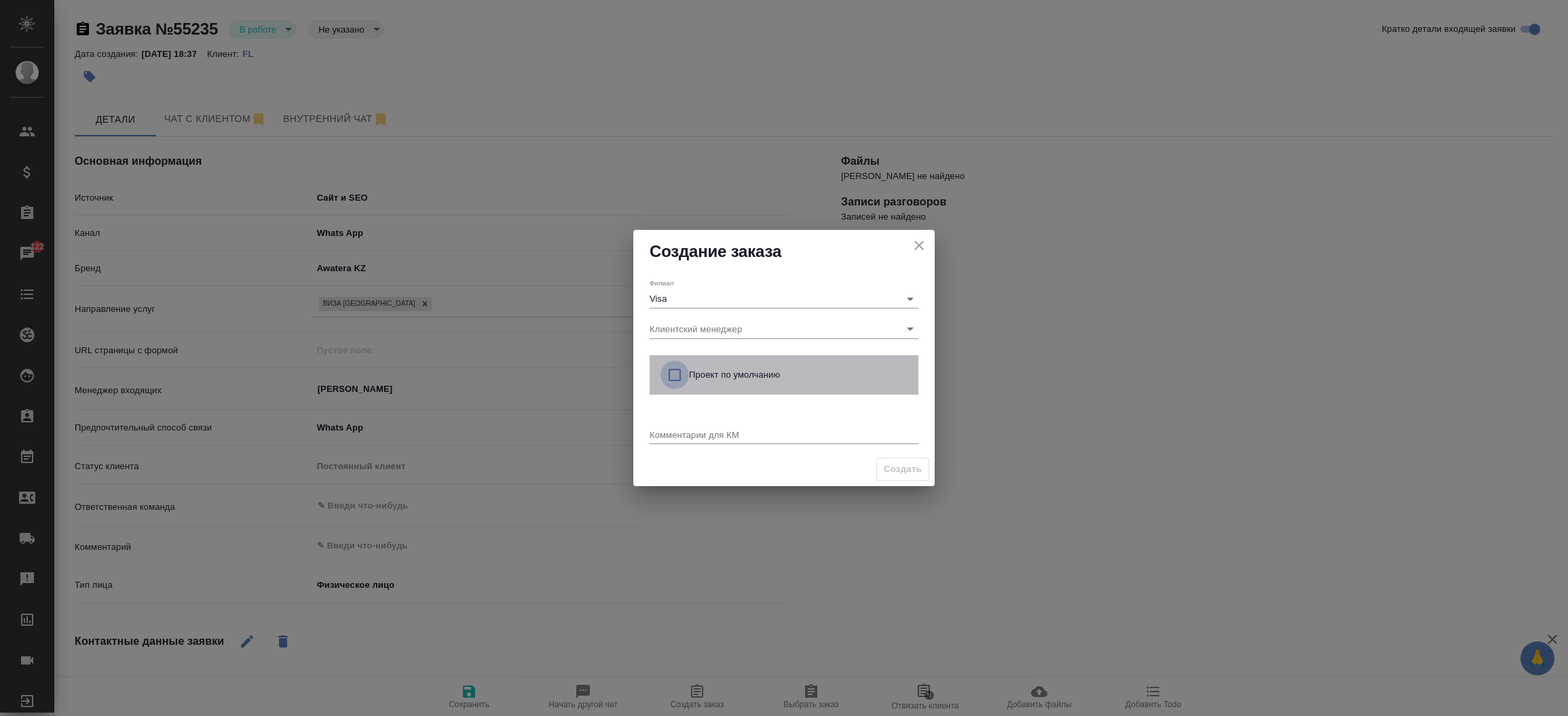
click at [674, 373] on input "checkbox" at bounding box center [674, 375] width 29 height 29
checkbox input "true"
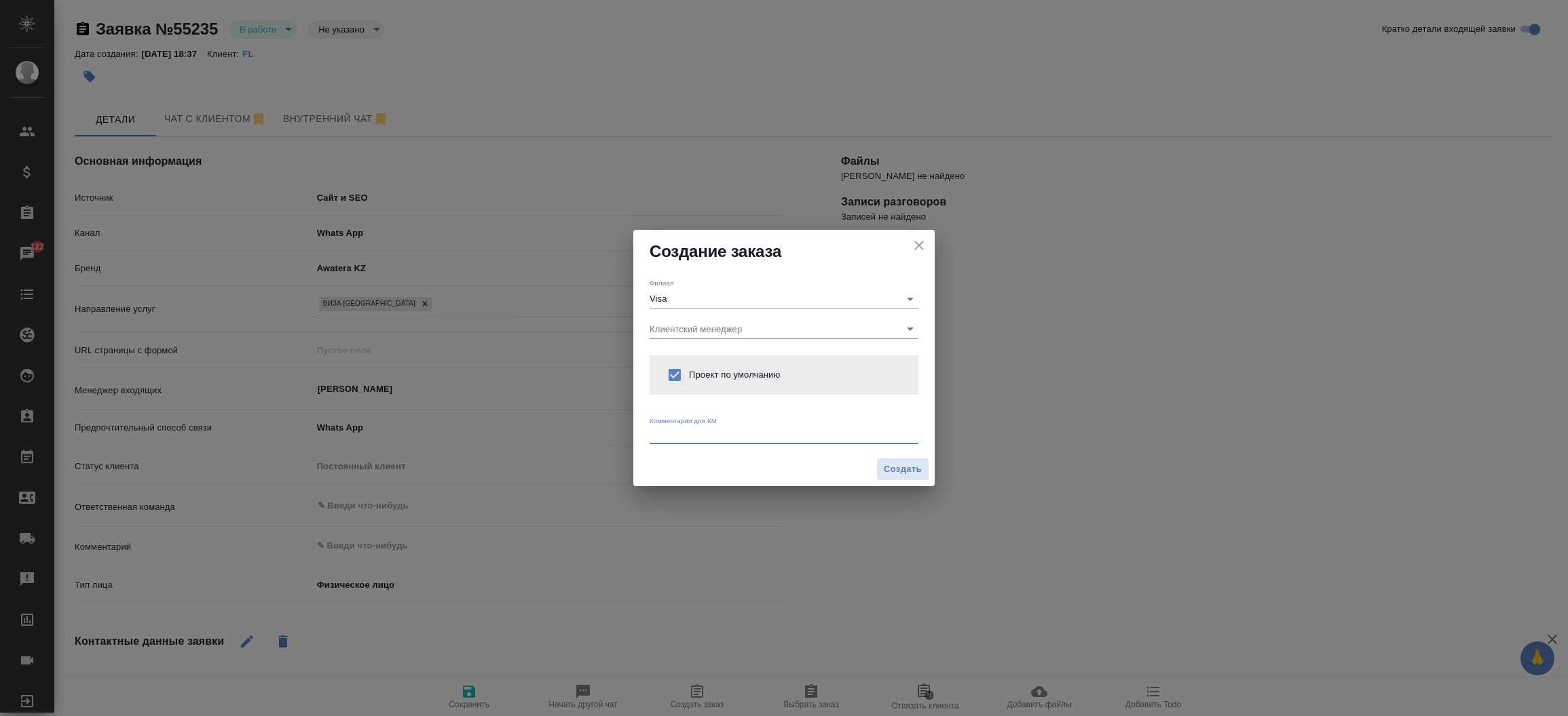
click at [673, 429] on textarea at bounding box center [784, 434] width 269 height 10
type textarea "j"
type textarea "От КВ:"
type textarea "x"
type textarea "От КВ: Виза в Китай. ""
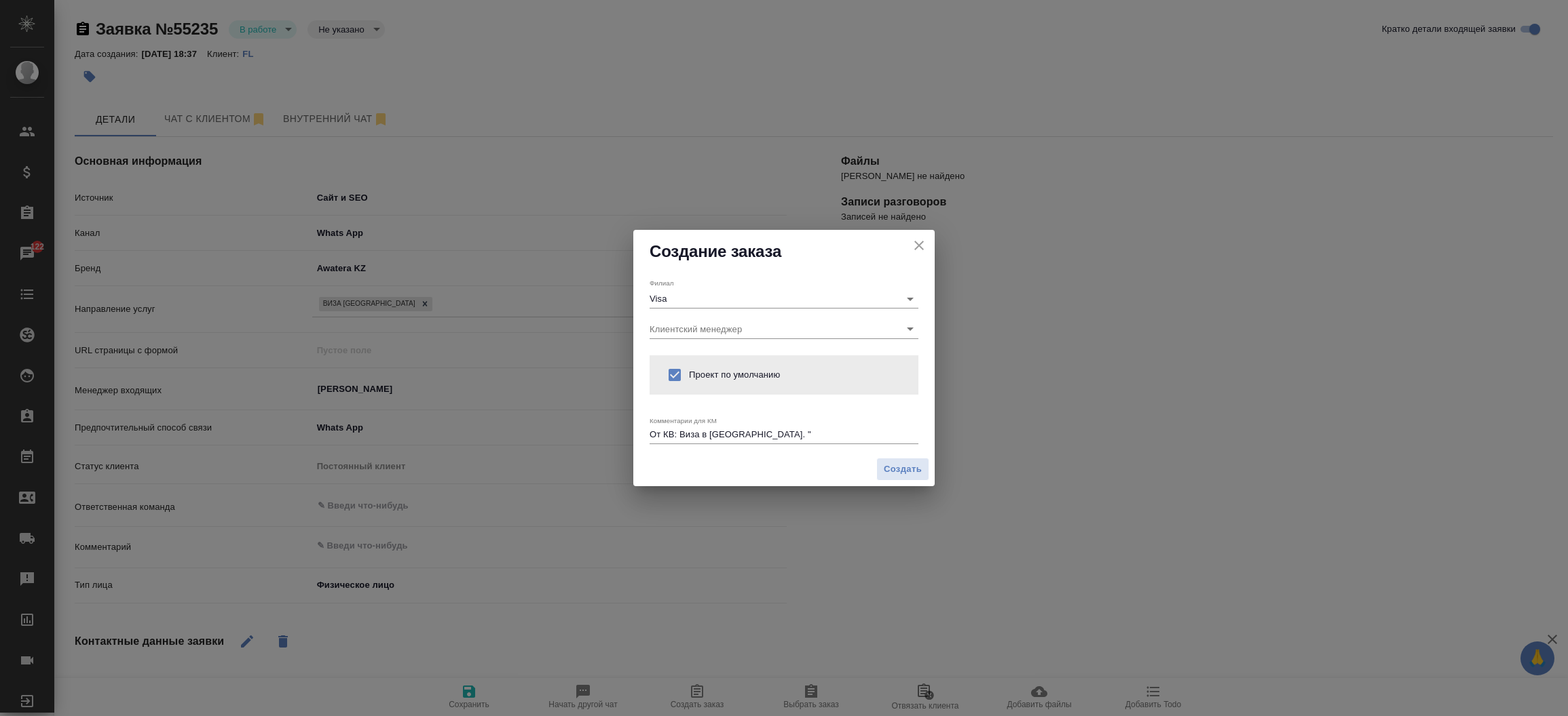
type textarea "x"
paste textarea "У меня нет справки о стаже 2 года с предыдущего места работы Диплом с апостилем…"
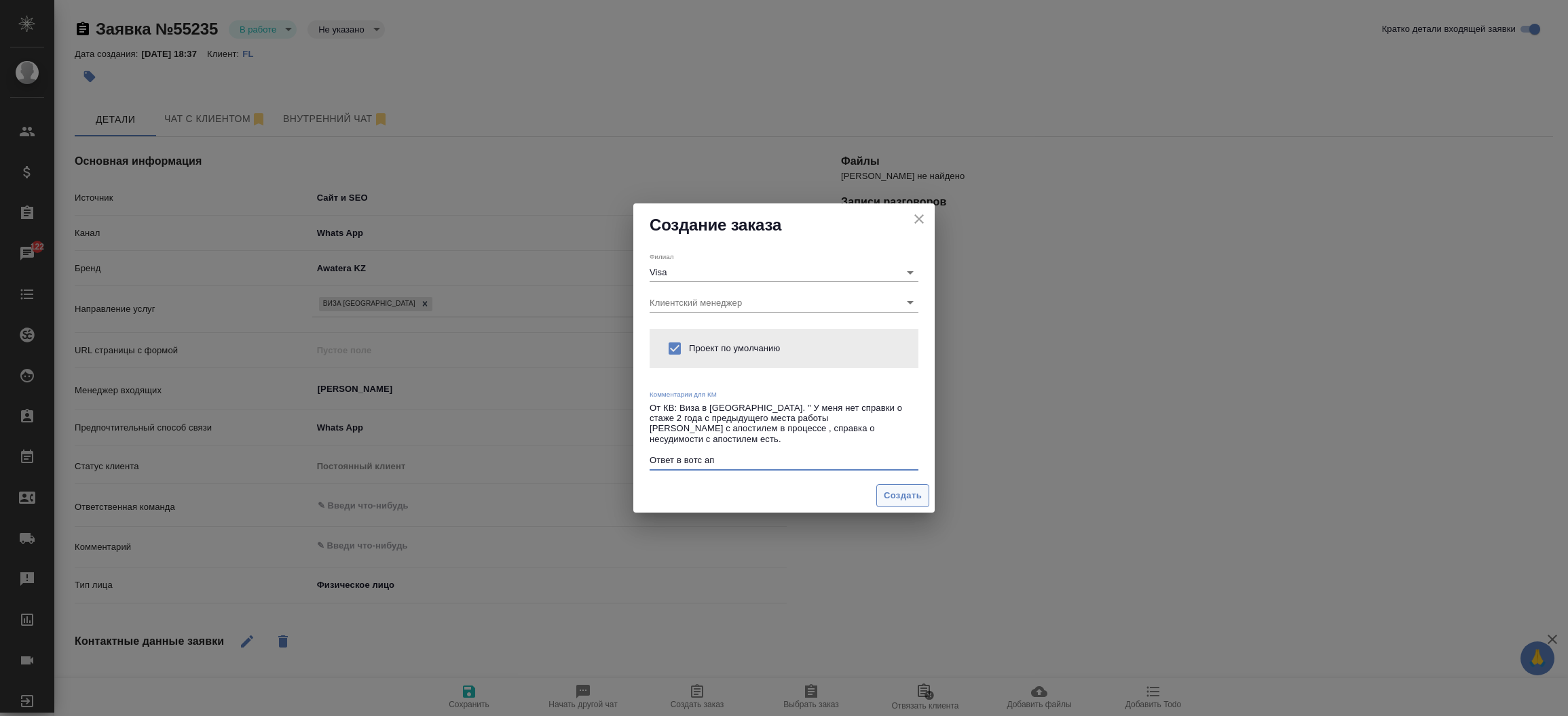
type textarea "От КВ: Виза в Китай. " У меня нет справки о стаже 2 года с предыдущего места ра…"
click at [884, 499] on span "Создать" at bounding box center [903, 496] width 38 height 15
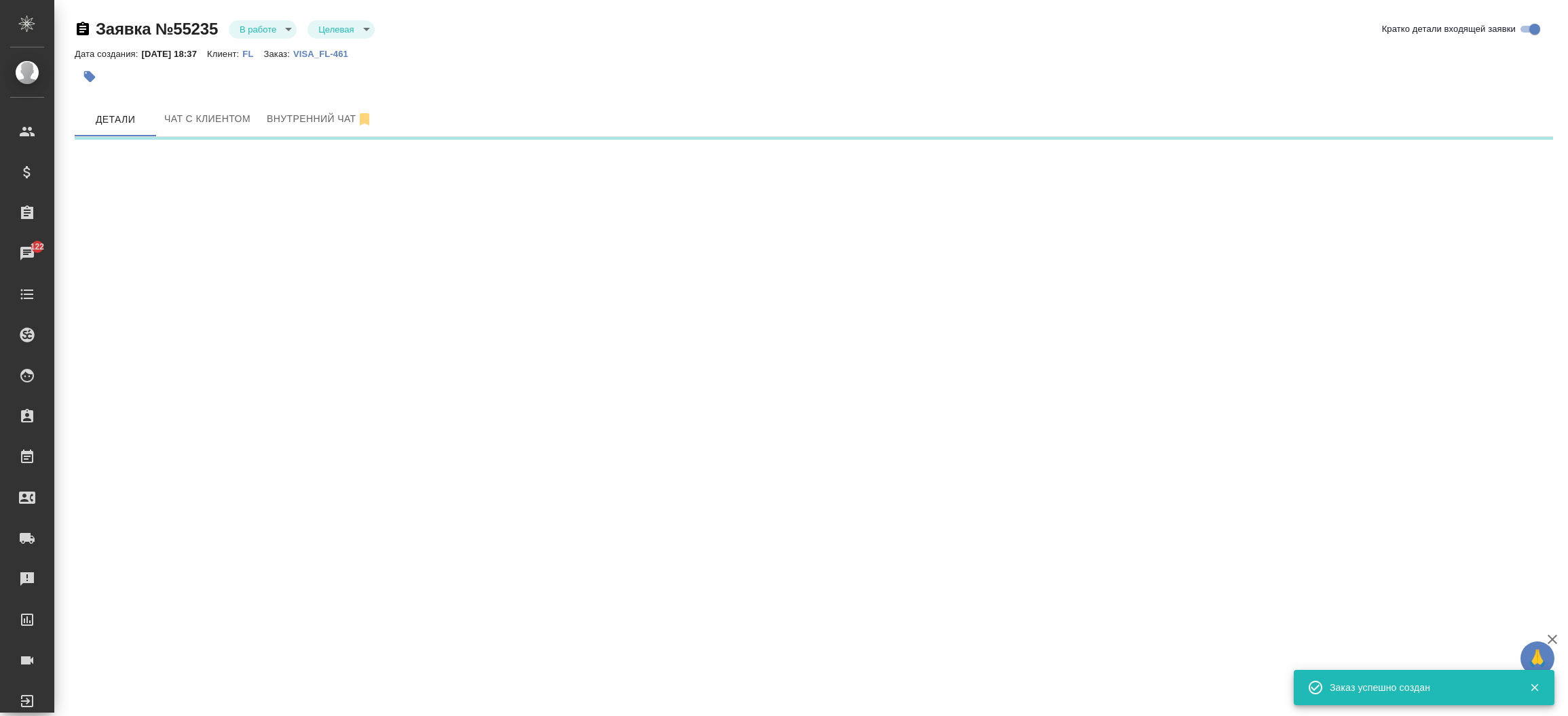
select select "RU"
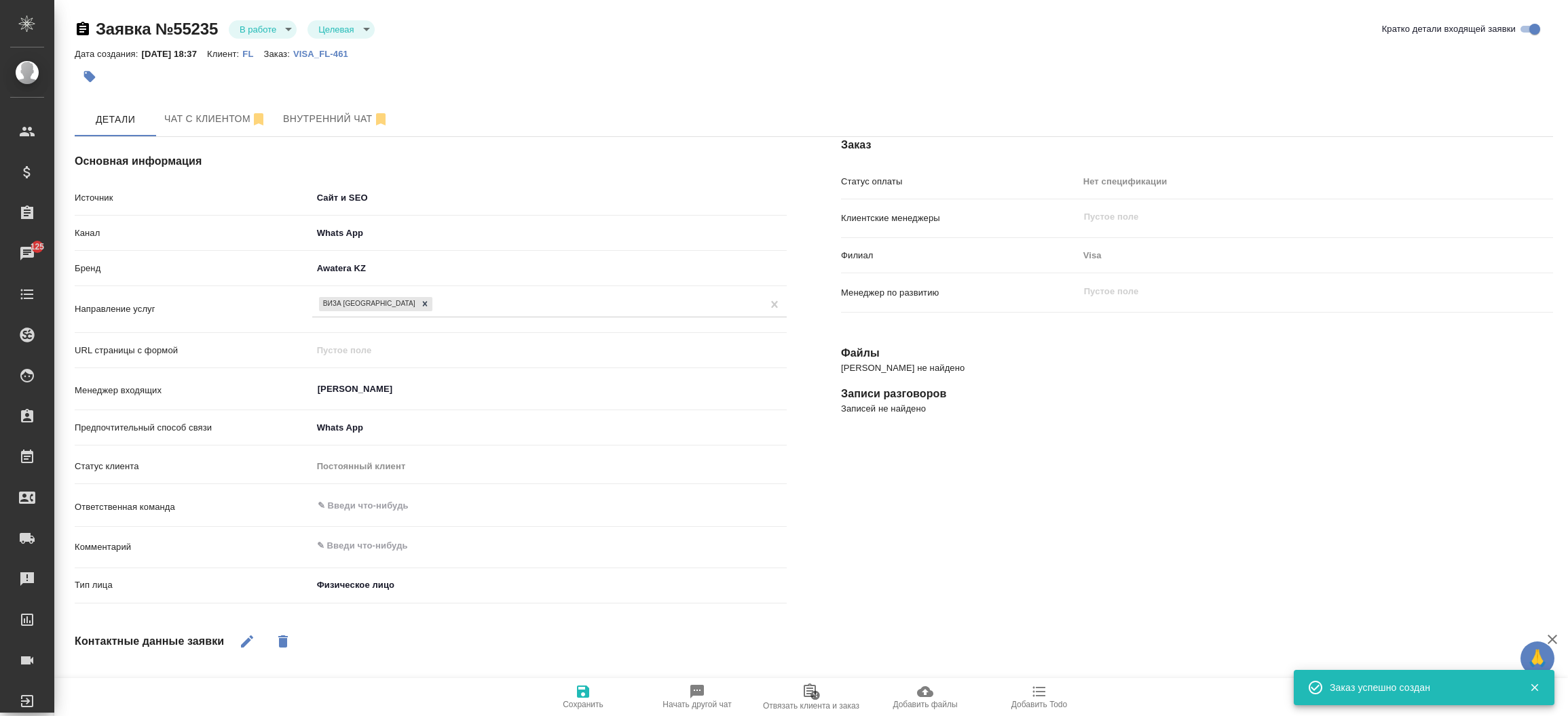
type textarea "x"
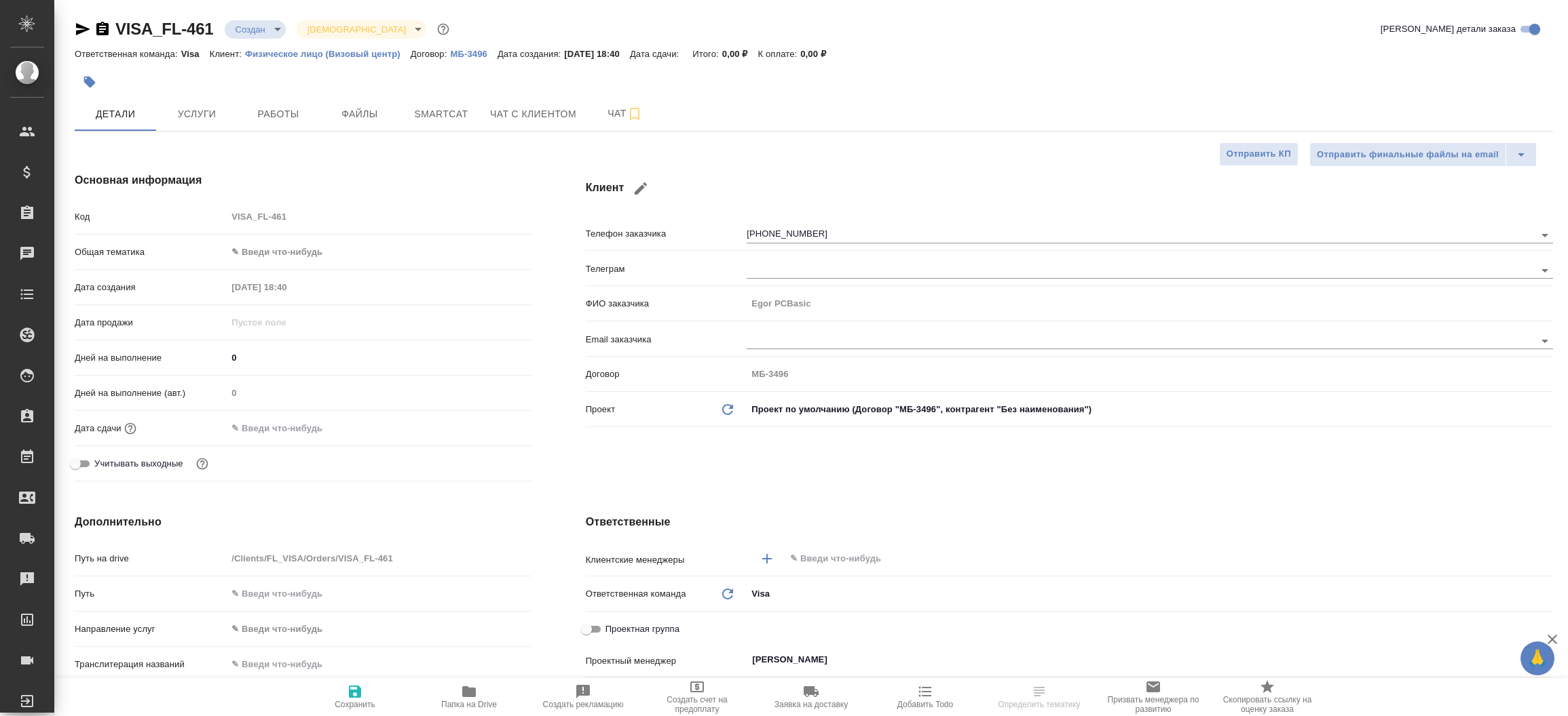
select select "RU"
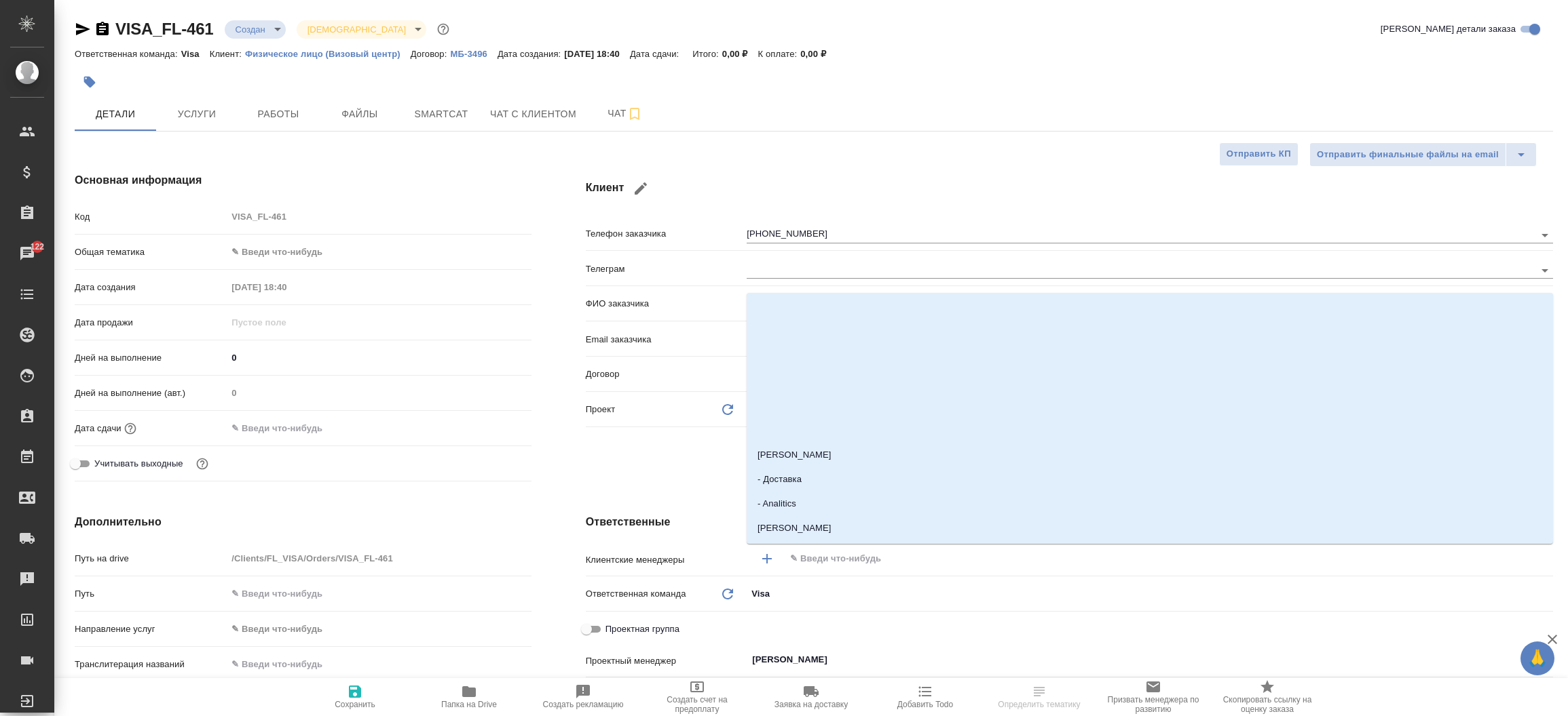
click at [833, 567] on input "text" at bounding box center [1146, 558] width 714 height 16
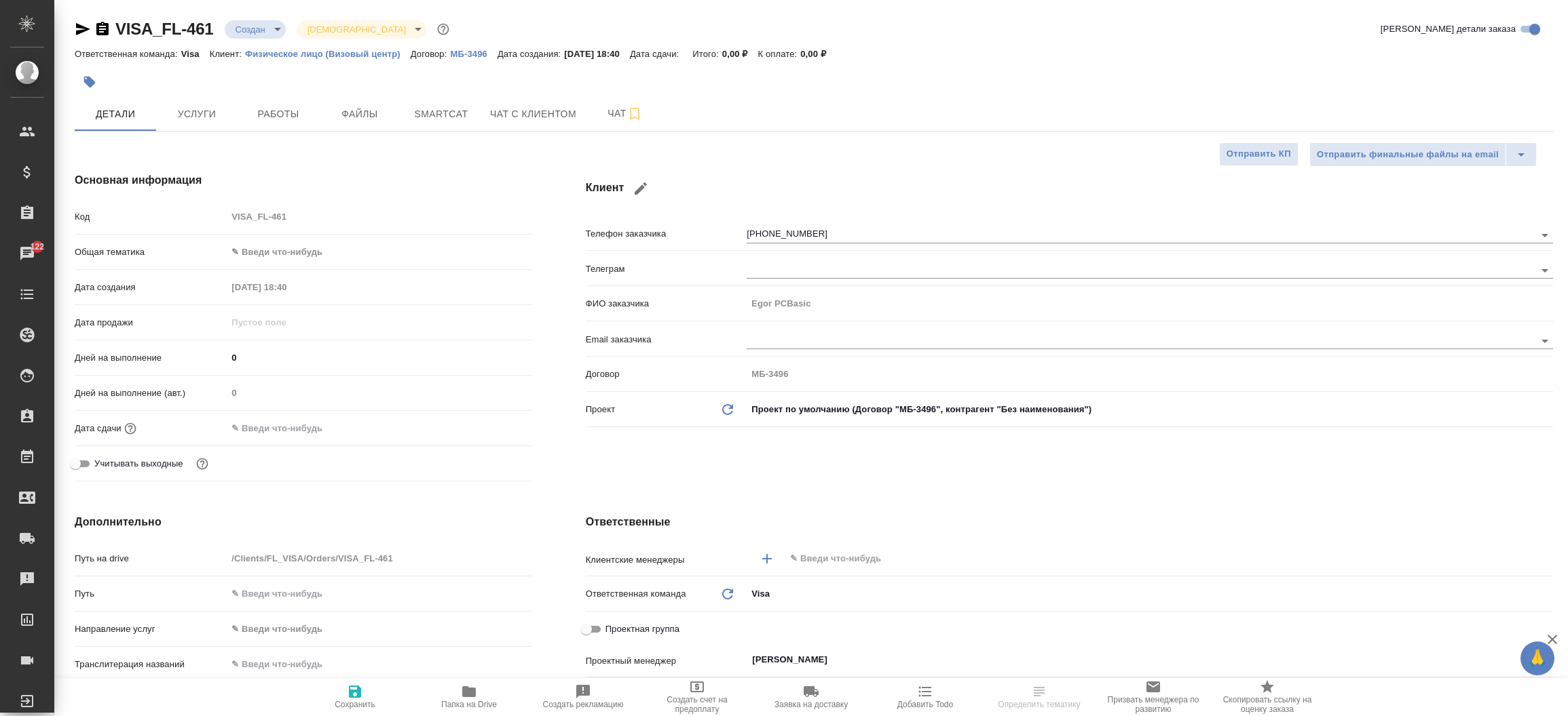
click at [597, 482] on div "Клиент Телефон заказчика +79779479149 Телеграм ФИО заказчика Egor PCBasic Email…" at bounding box center [1069, 329] width 1021 height 369
click at [82, 31] on icon "button" at bounding box center [83, 29] width 14 height 12
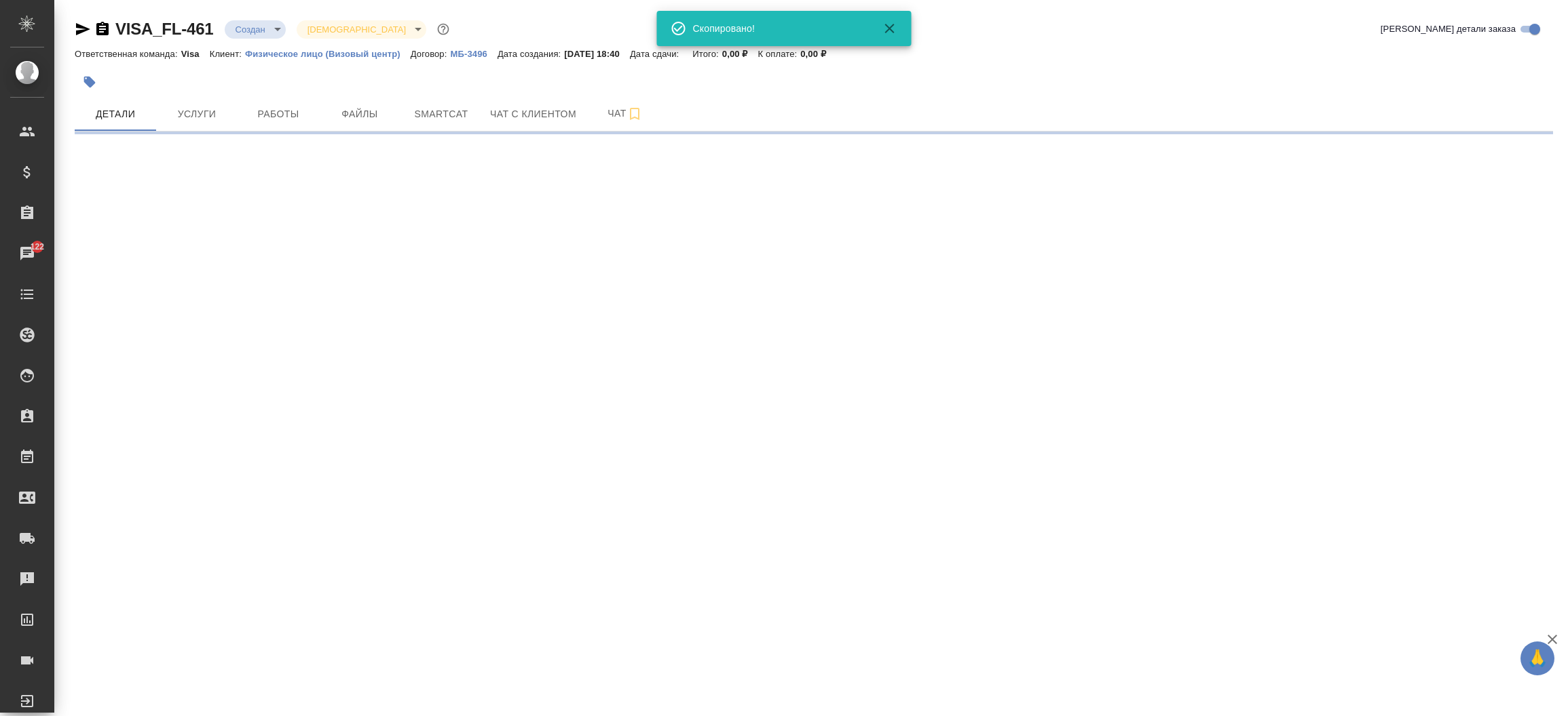
select select "RU"
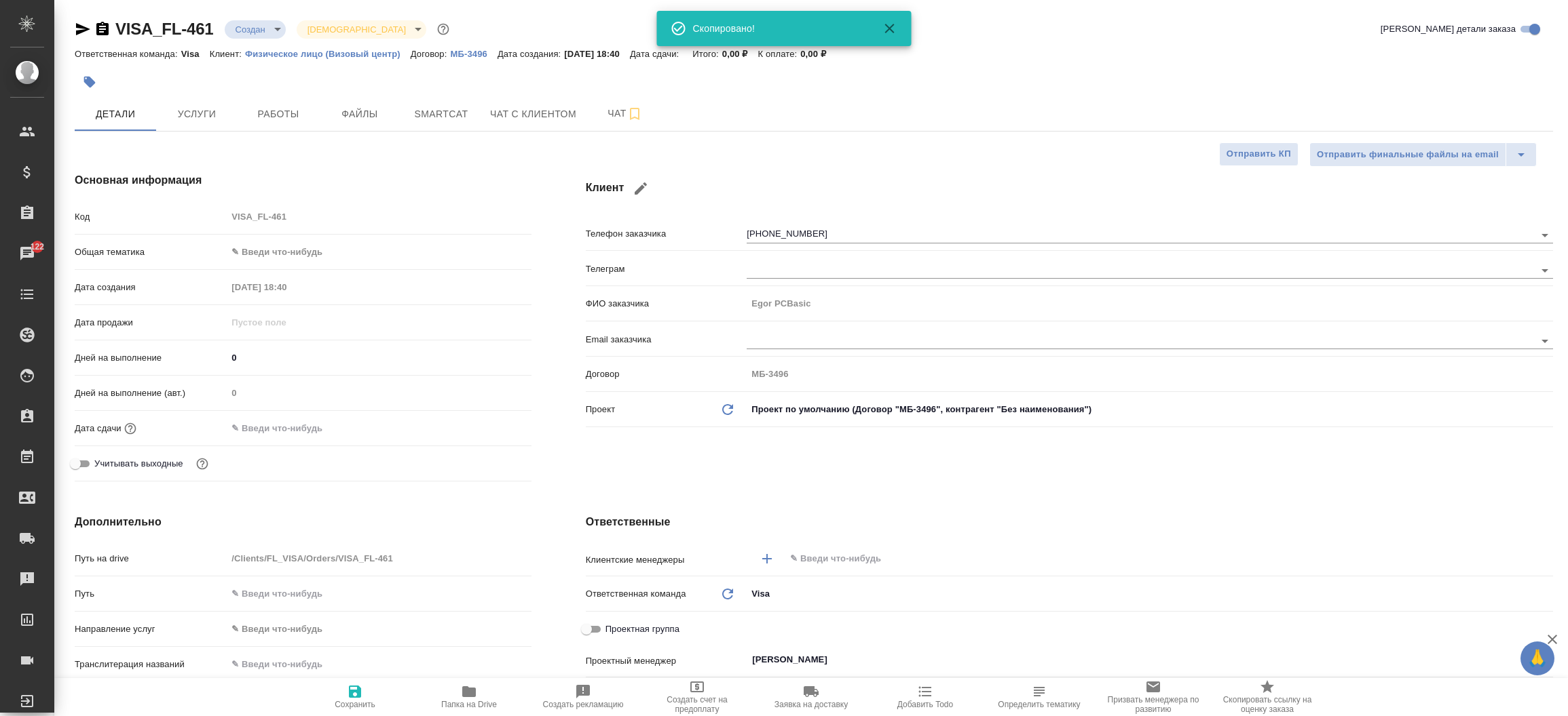
type textarea "x"
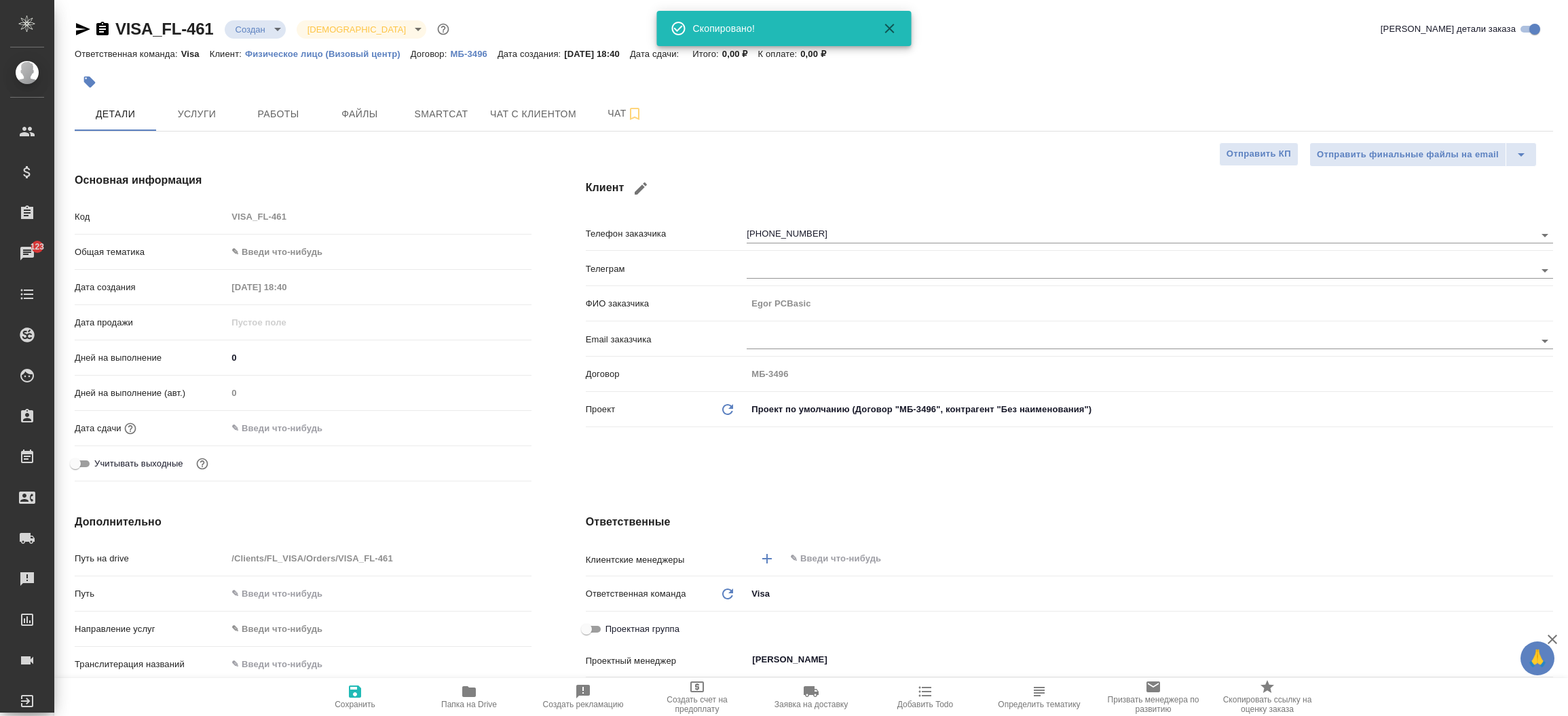
type textarea "x"
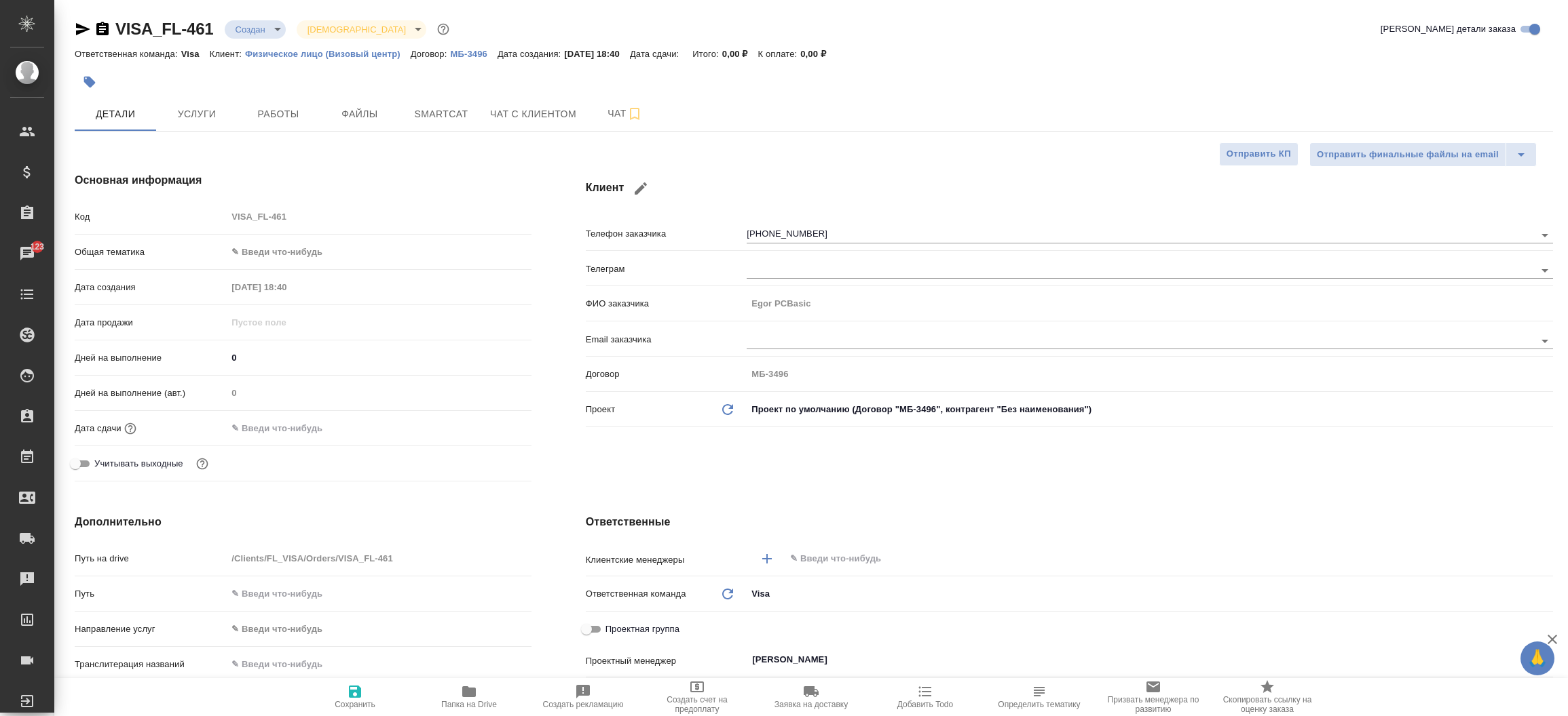
drag, startPoint x: 799, startPoint y: 573, endPoint x: 808, endPoint y: 565, distance: 12.0
click at [808, 565] on div "​" at bounding box center [1150, 560] width 807 height 27
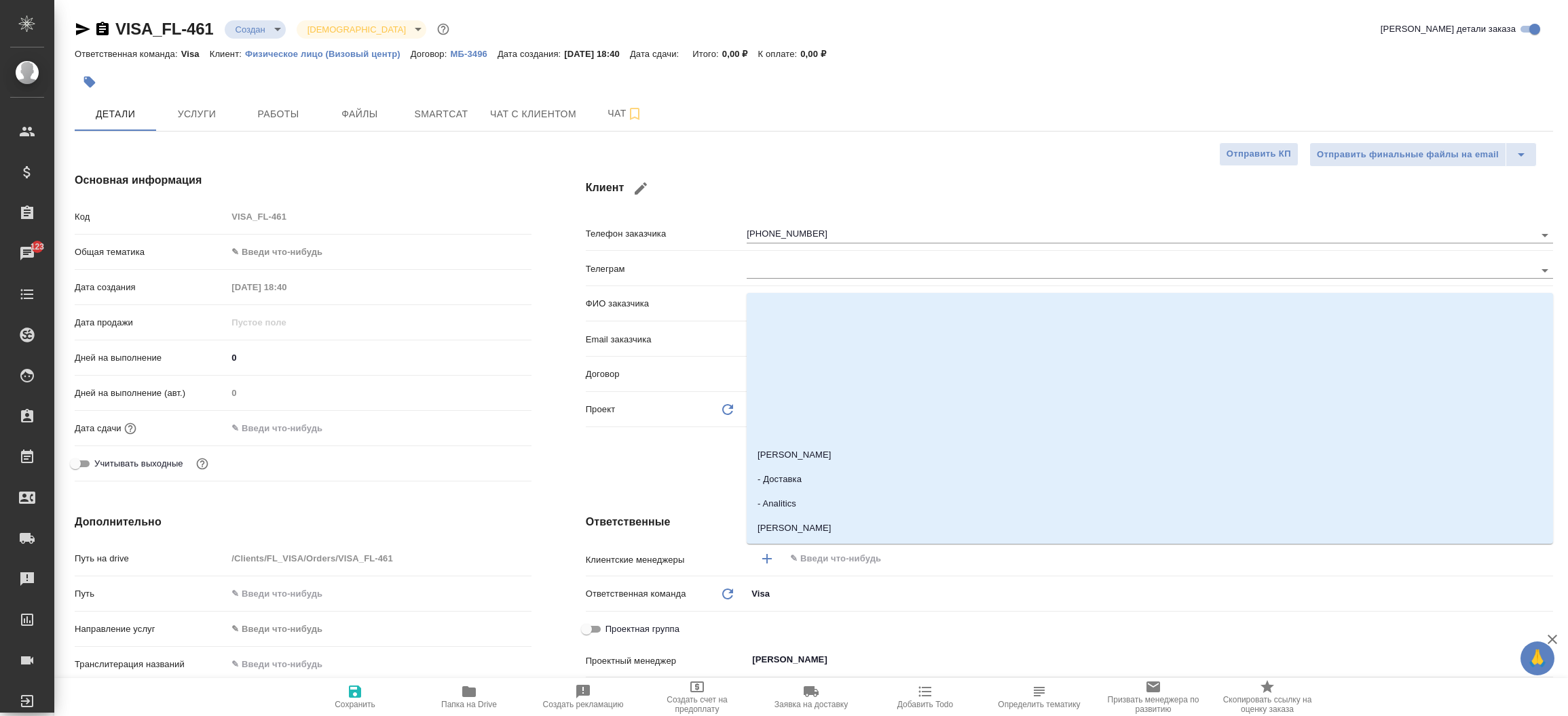
click at [808, 565] on input "text" at bounding box center [1146, 558] width 714 height 16
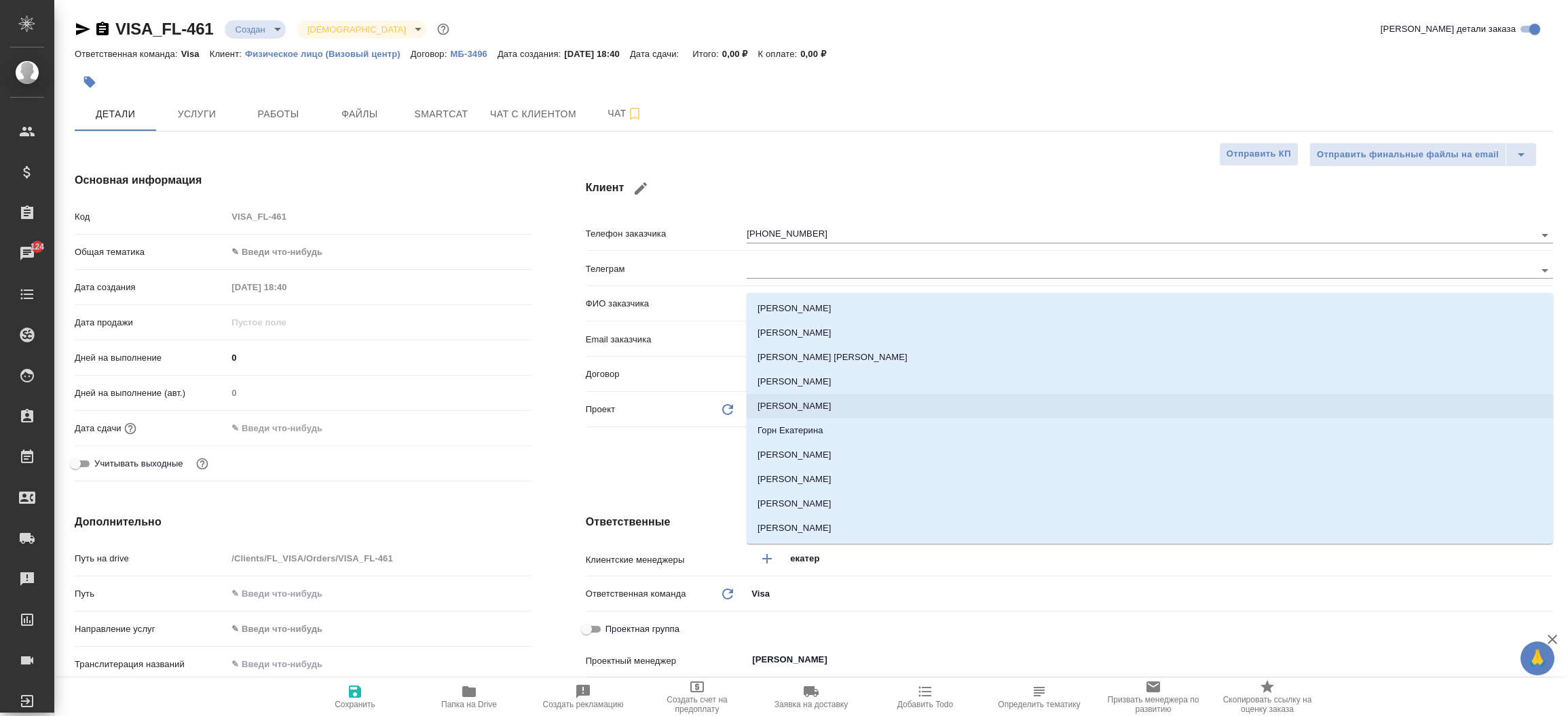
type input "екатер"
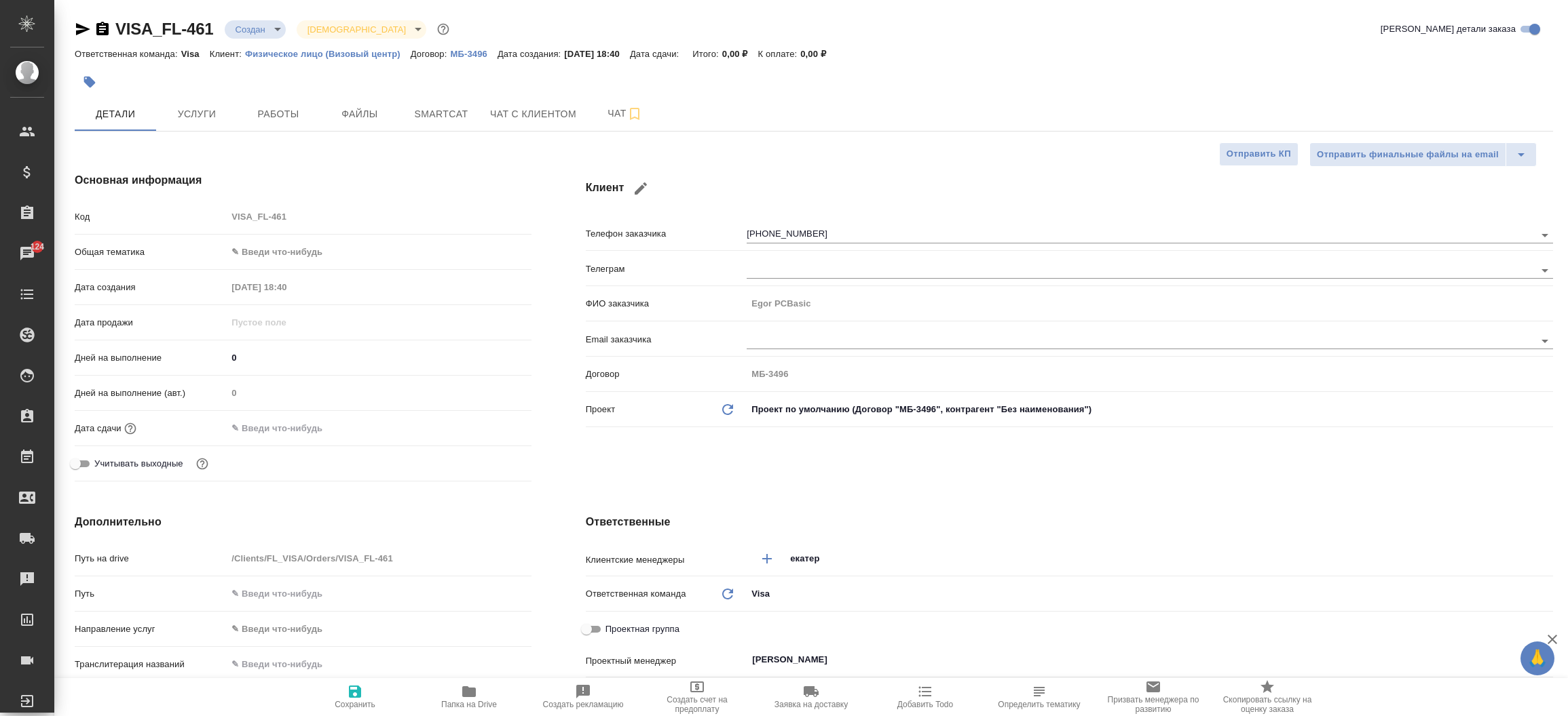
type textarea "x"
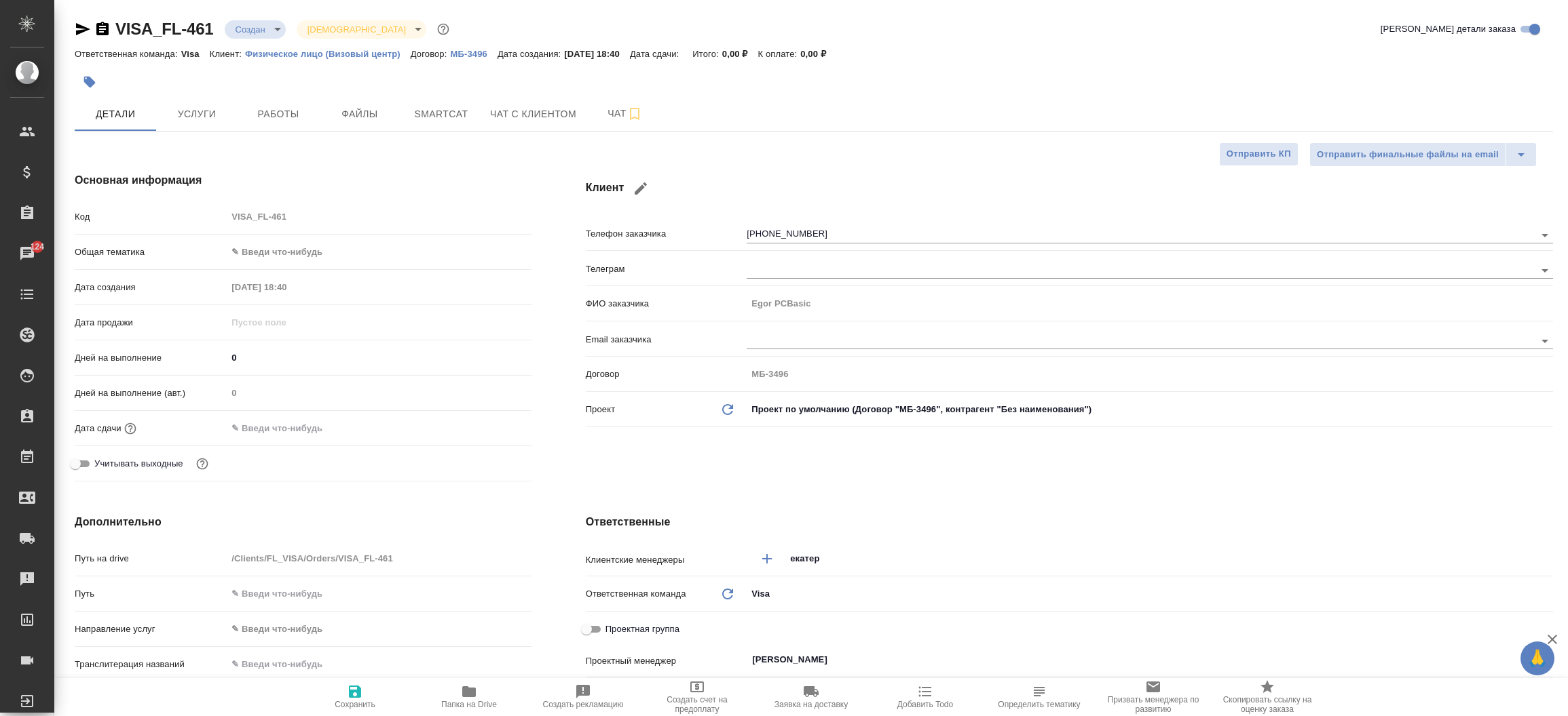
type textarea "x"
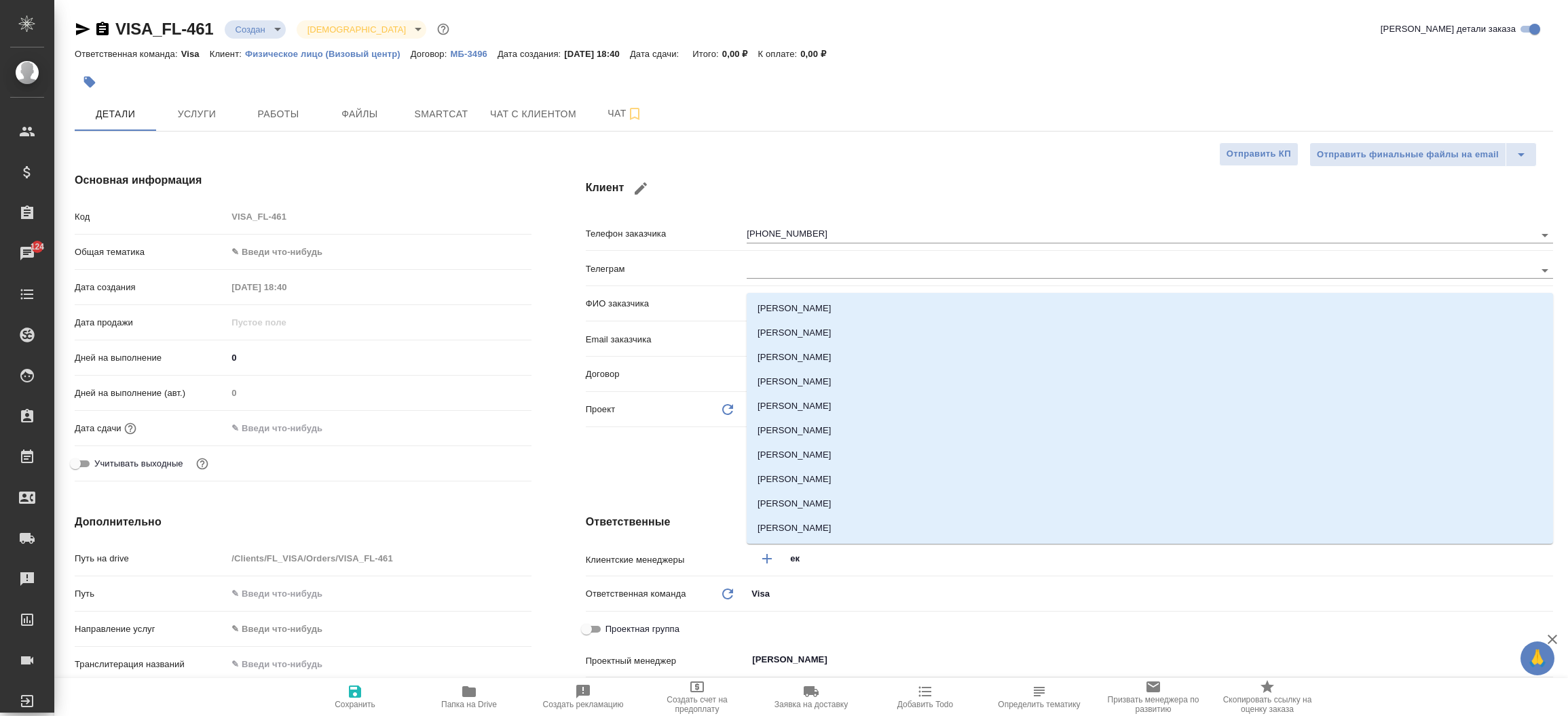
type input "е"
type input "ковал"
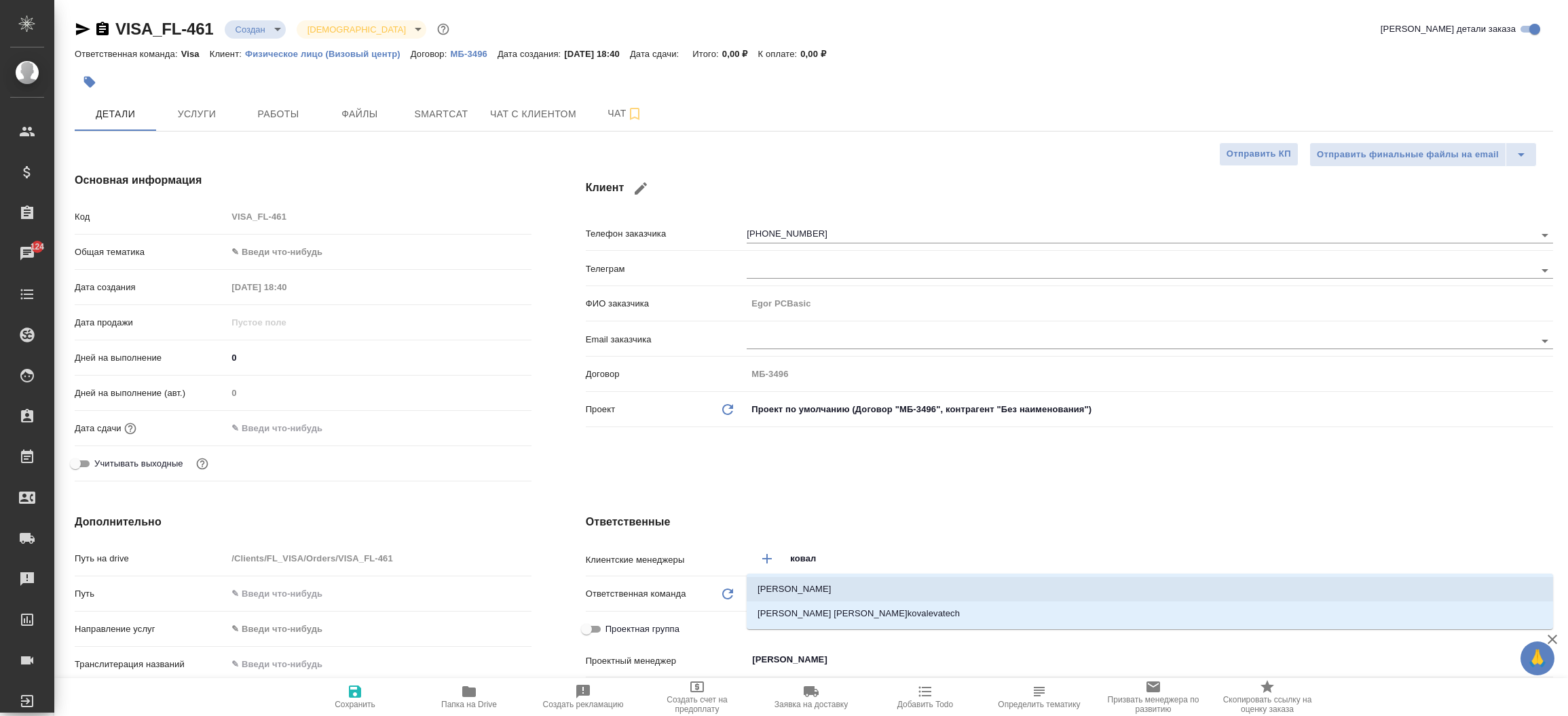
click at [849, 594] on li "Ковалева Екатерина" at bounding box center [1150, 589] width 807 height 25
type textarea "x"
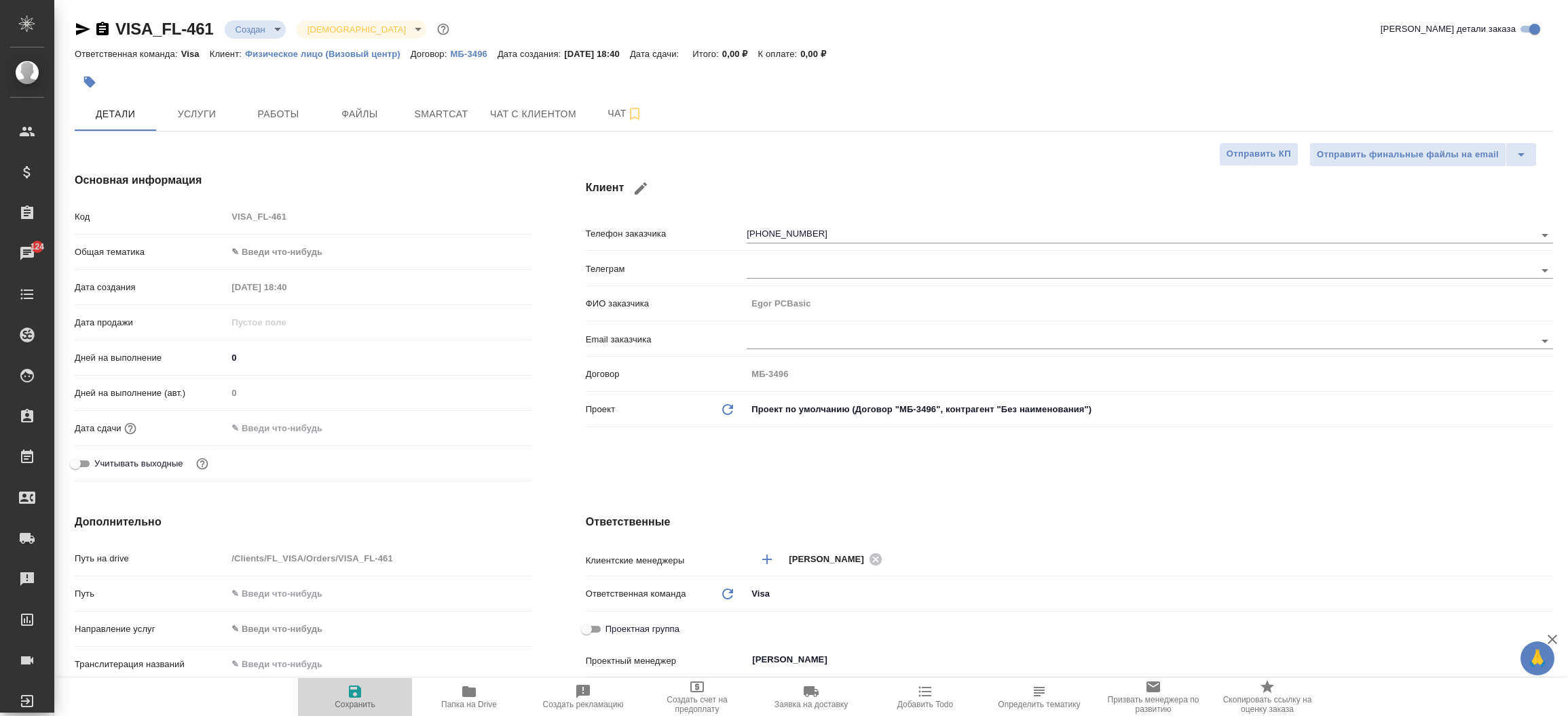
click at [360, 701] on span "Сохранить" at bounding box center [355, 705] width 41 height 10
type textarea "x"
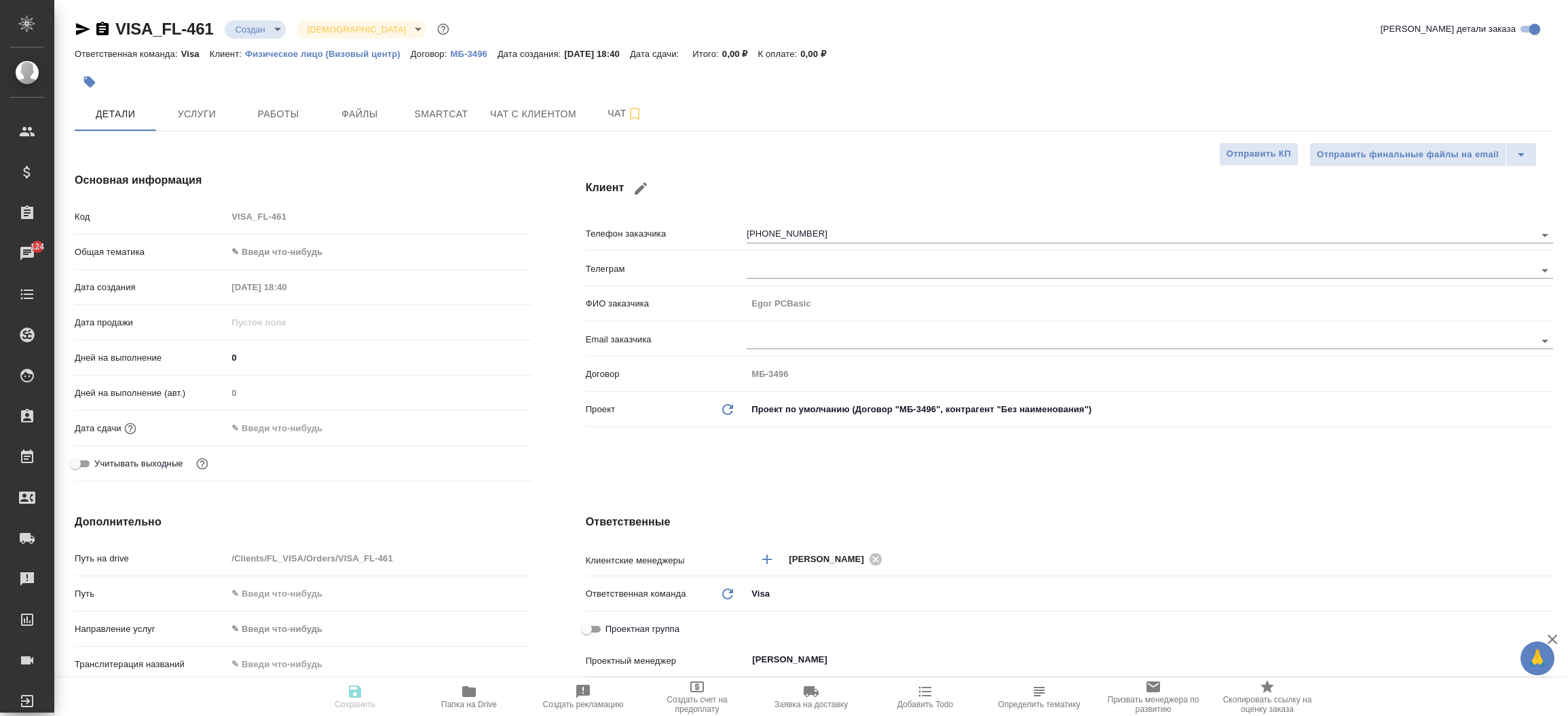
type textarea "x"
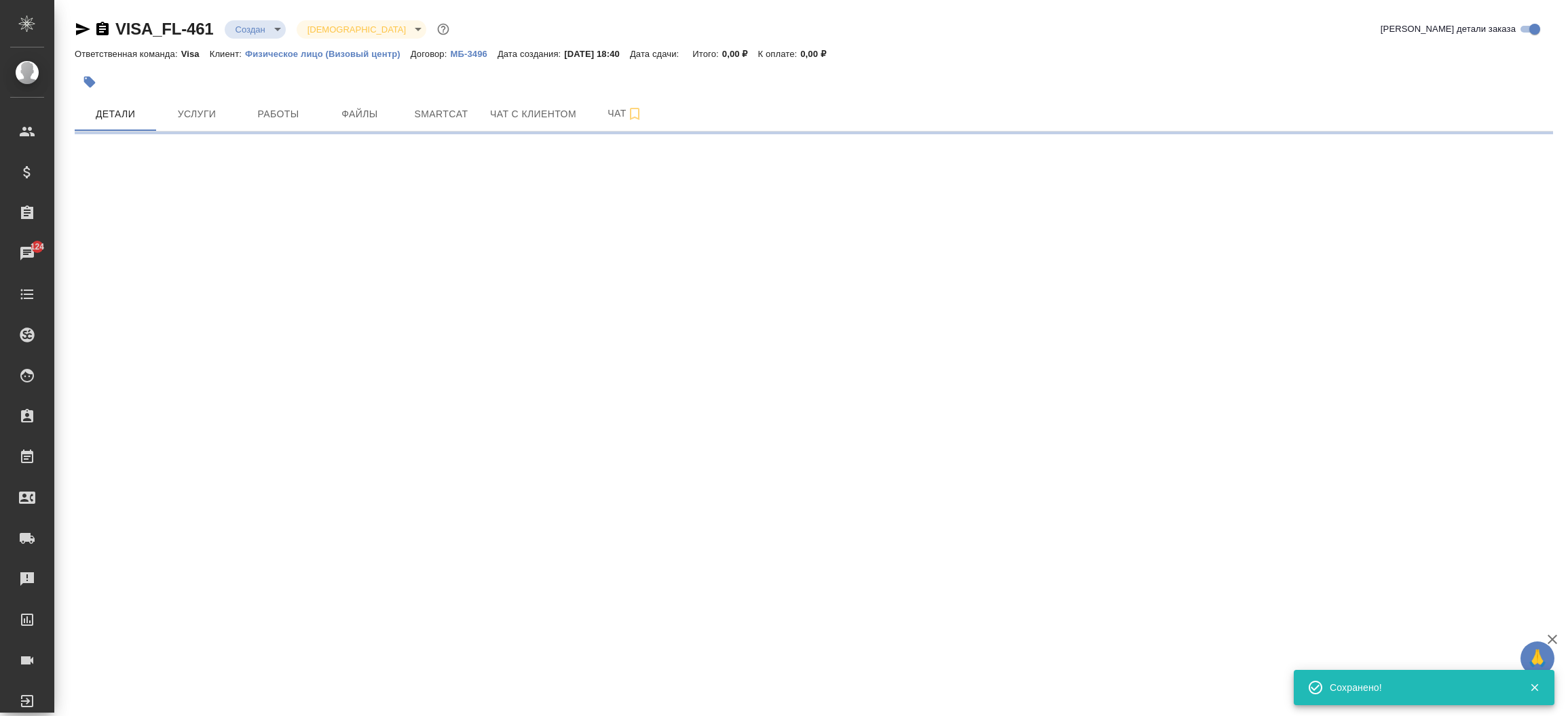
select select "RU"
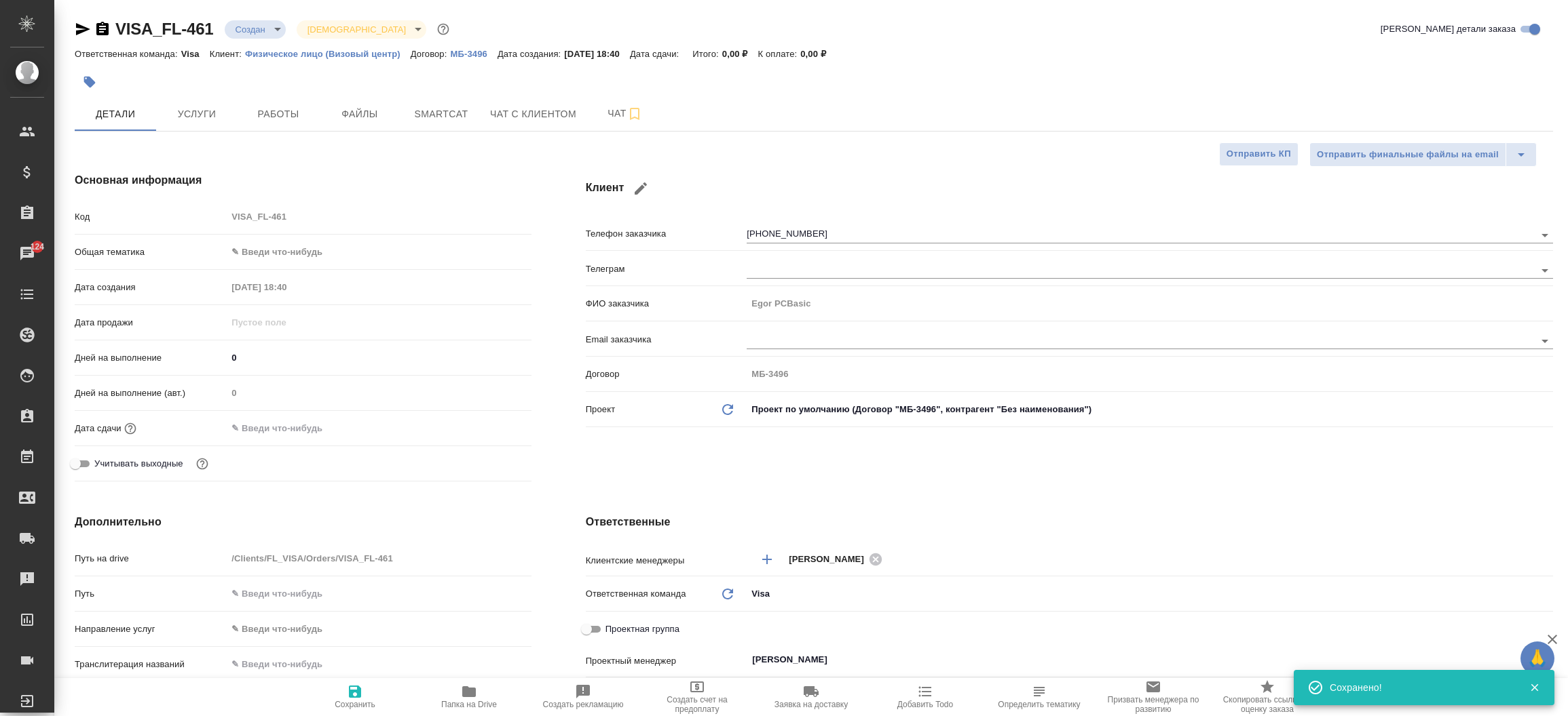
type textarea "x"
click at [85, 31] on icon "button" at bounding box center [82, 29] width 16 height 16
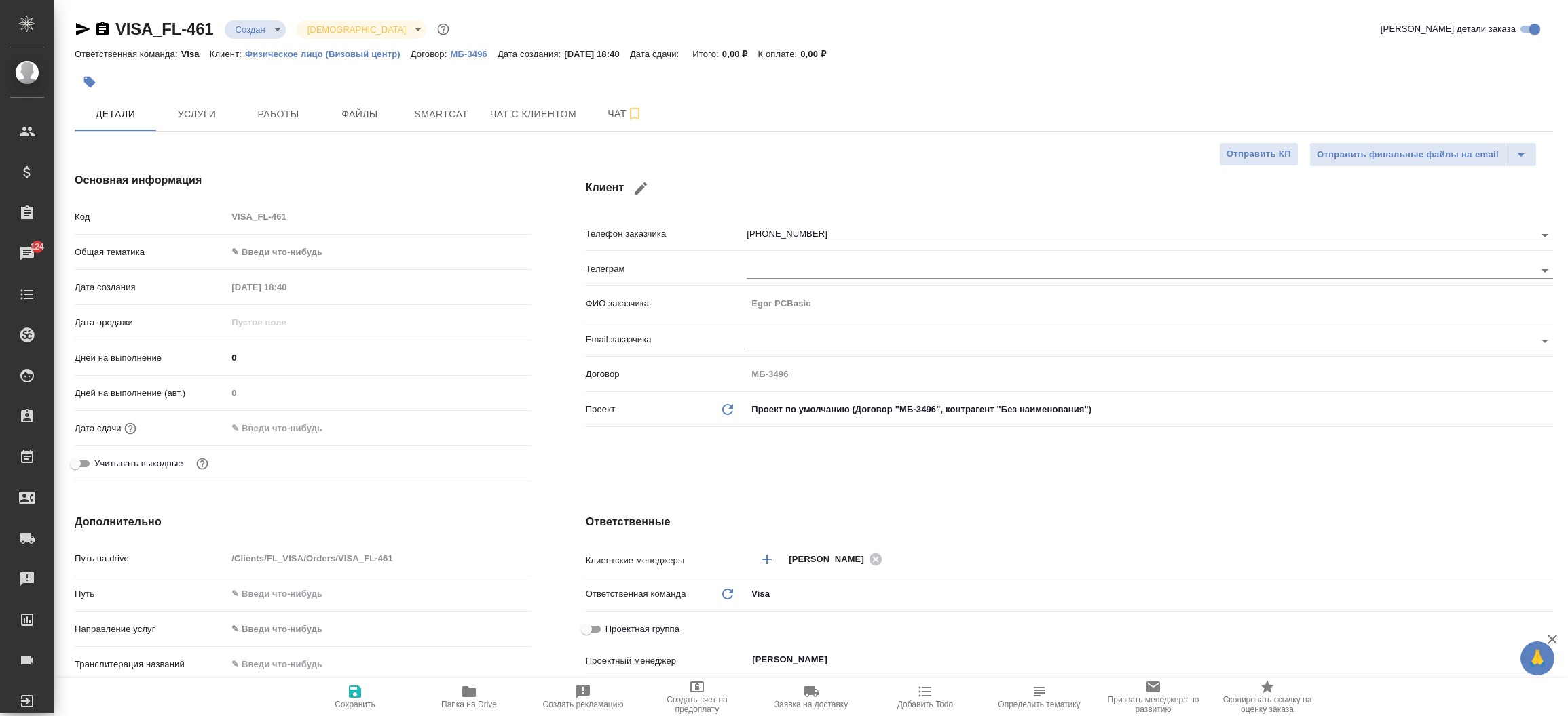
type textarea "x"
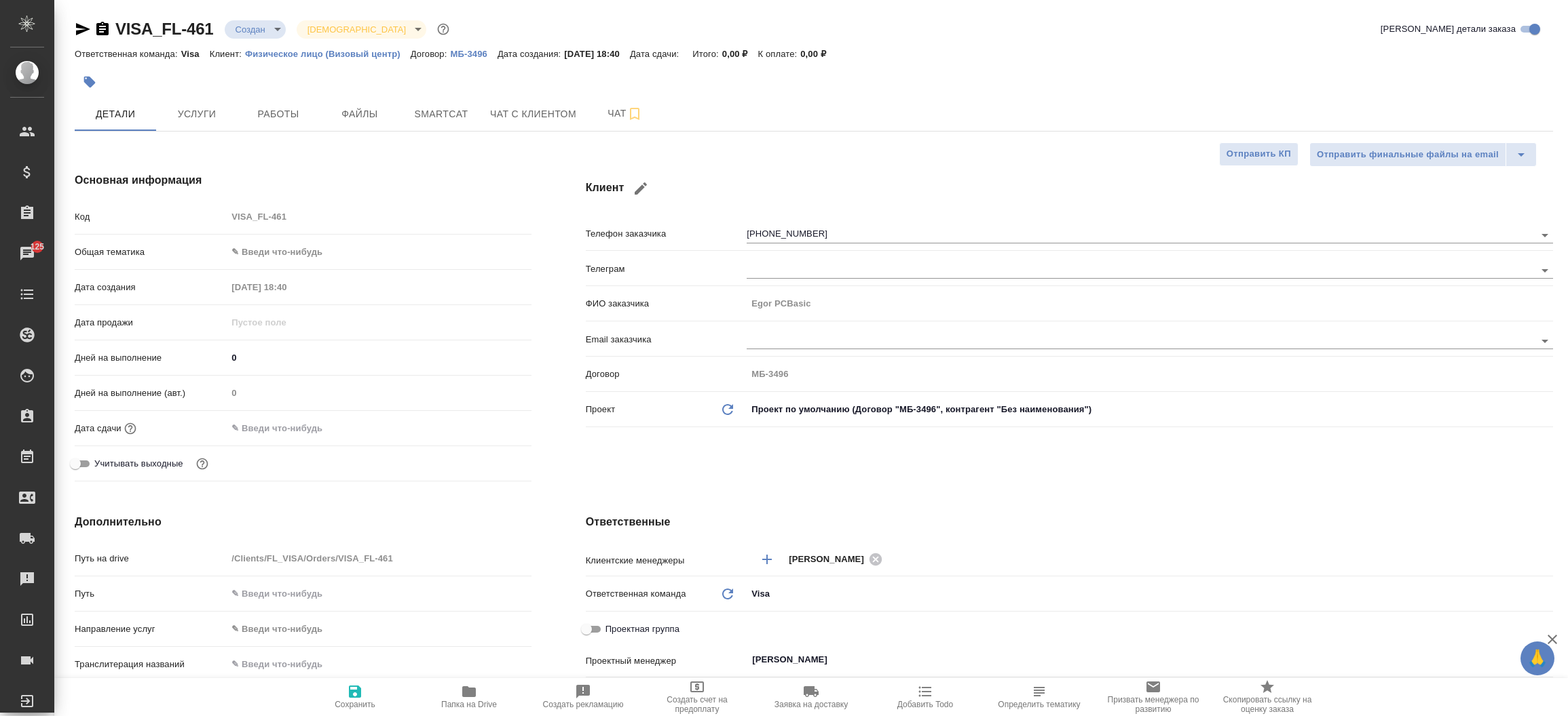
type textarea "x"
click at [531, 214] on div "Основная информация Код VISA_FL-461 Общая тематика ✎ Введи что-нибудь Дата созд…" at bounding box center [303, 329] width 511 height 369
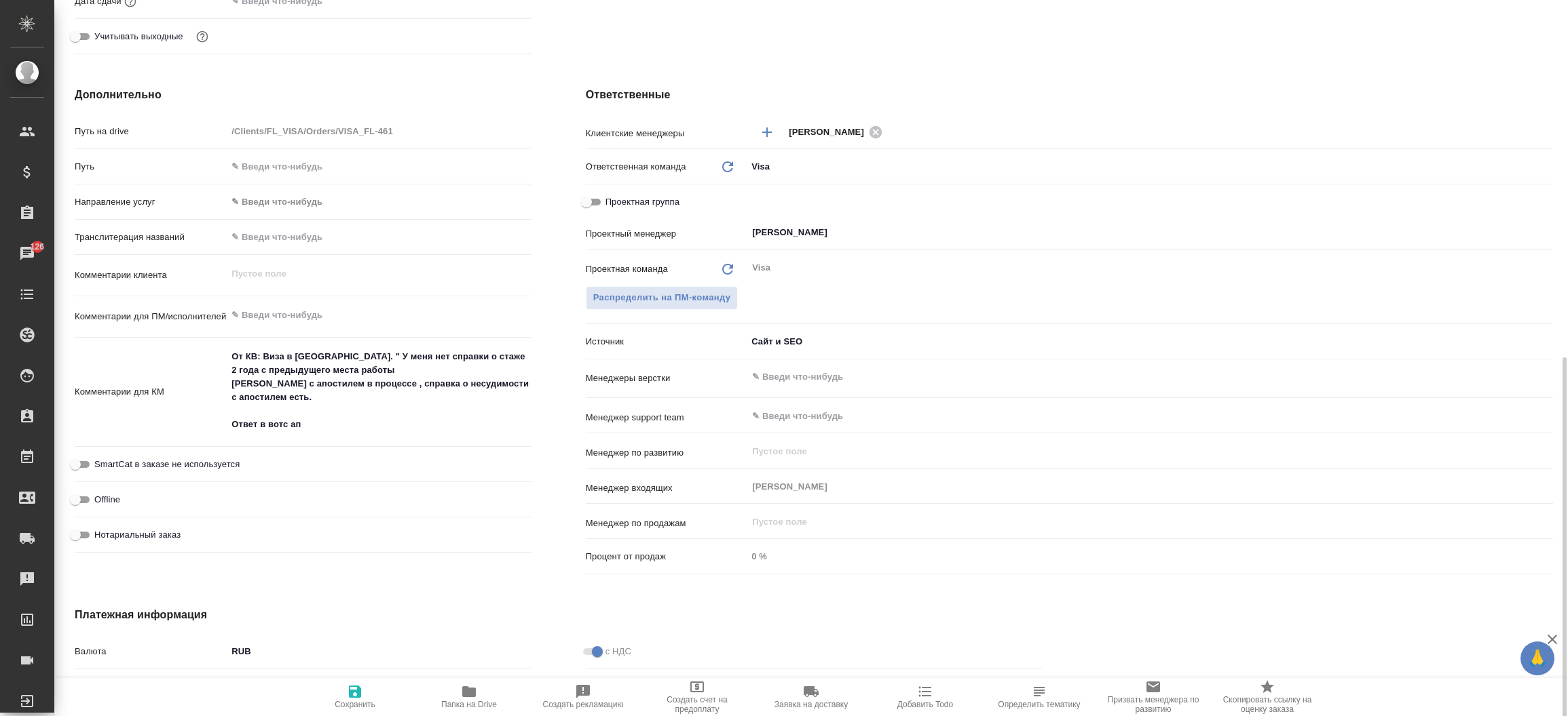
scroll to position [549, 0]
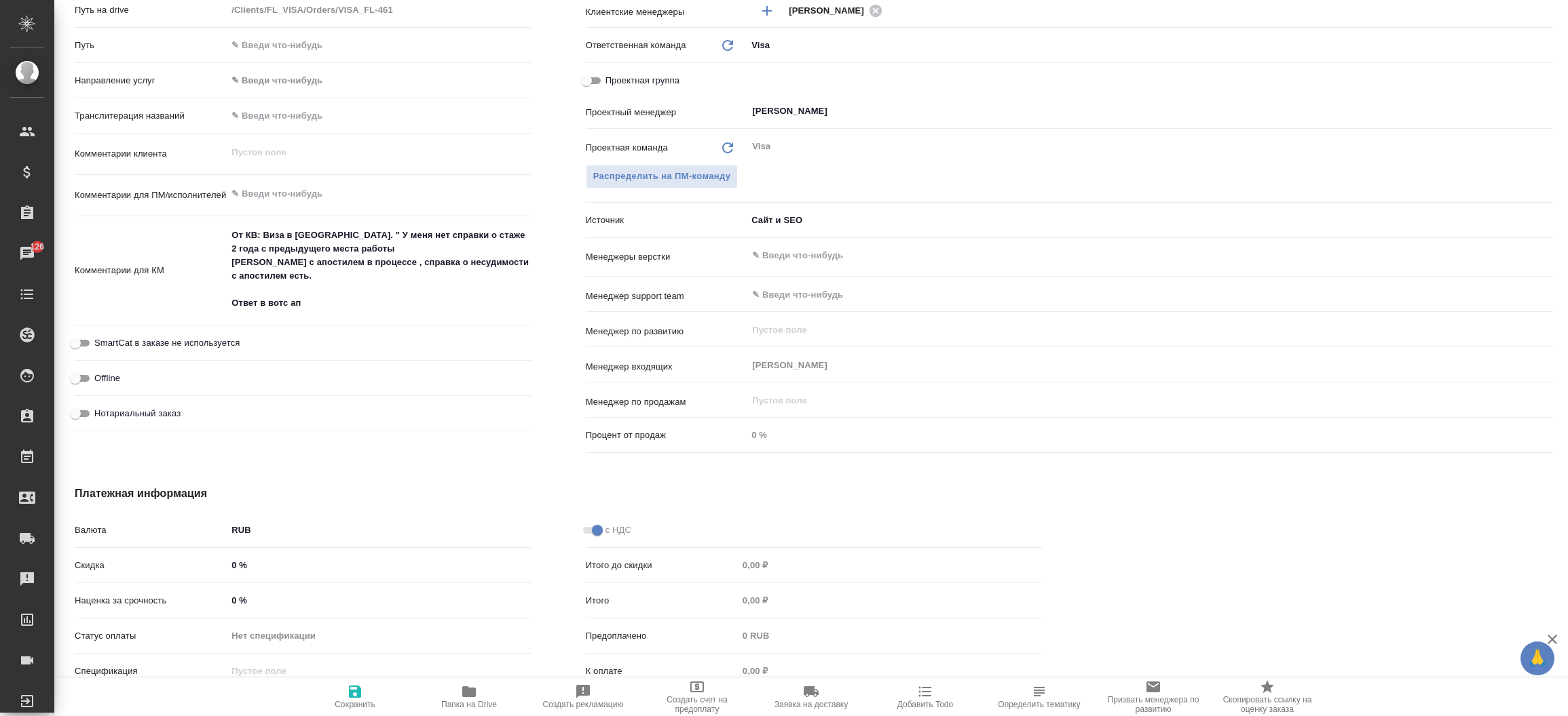
click at [355, 692] on icon "button" at bounding box center [355, 691] width 12 height 12
type textarea "x"
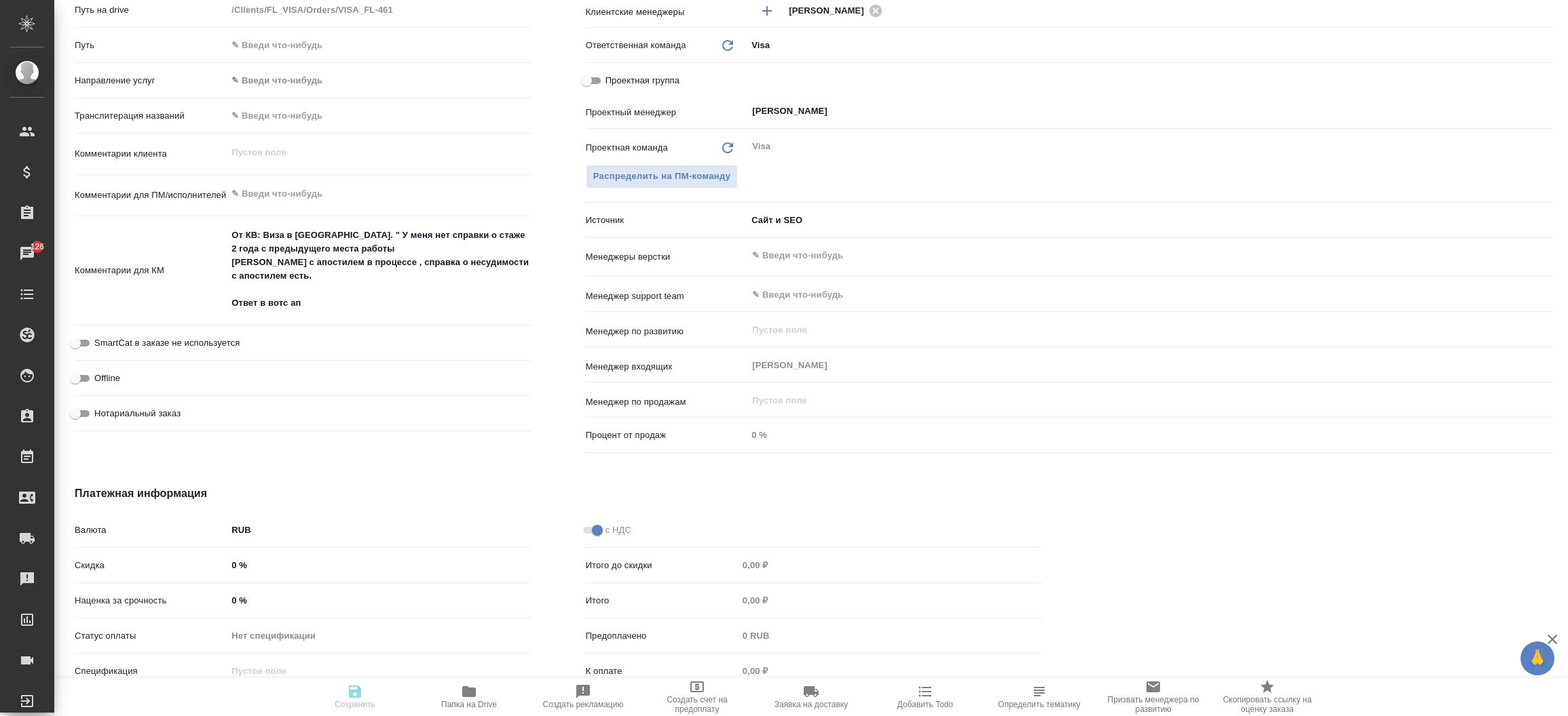
type textarea "x"
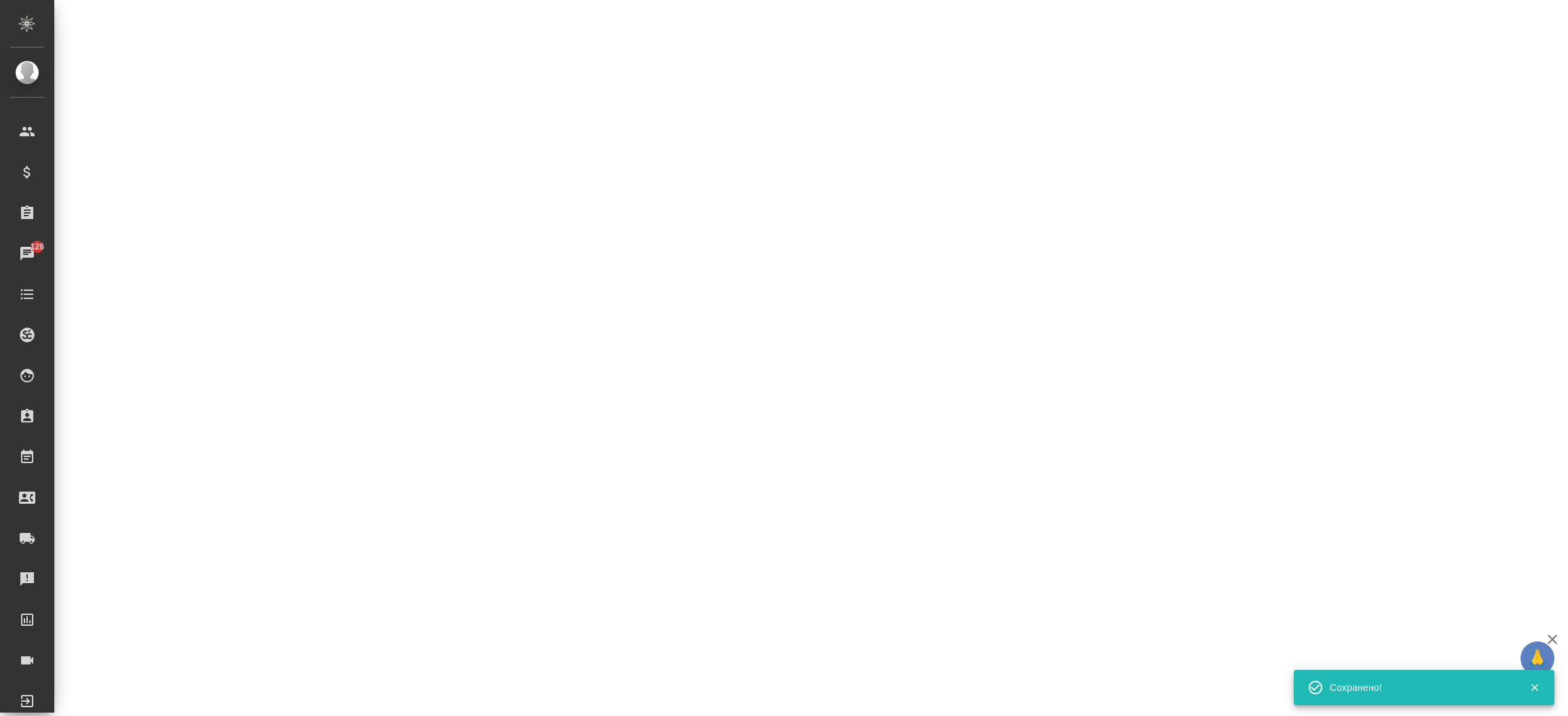
select select "RU"
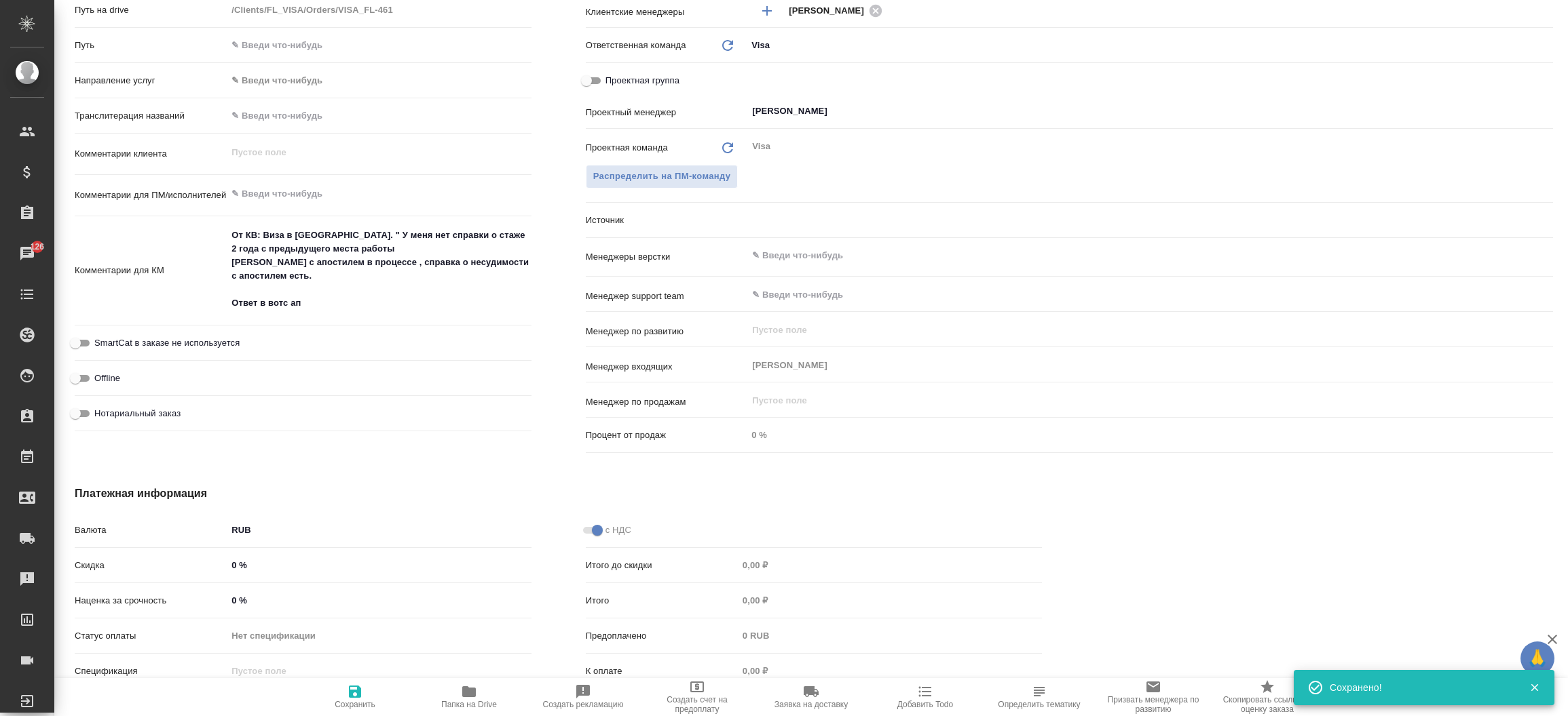
type textarea "x"
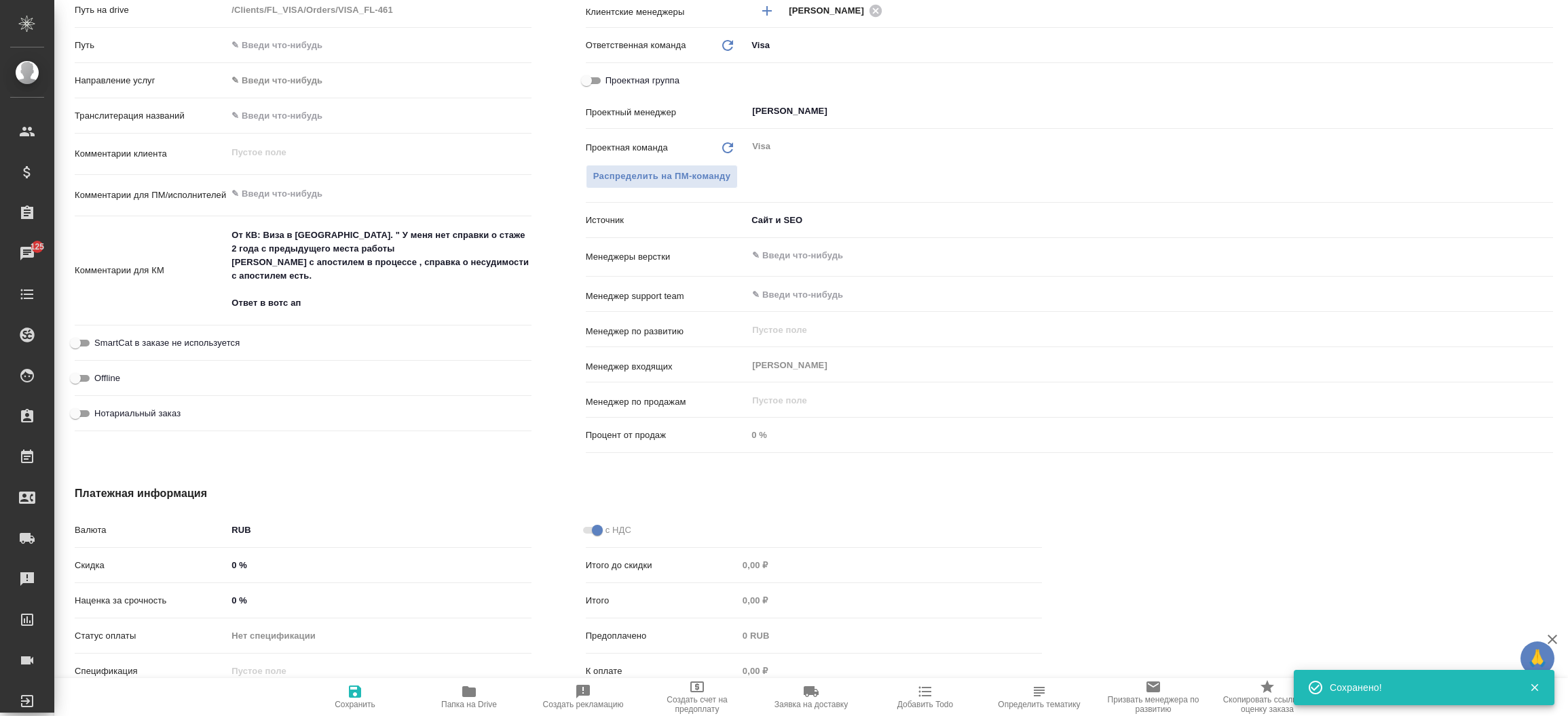
type textarea "x"
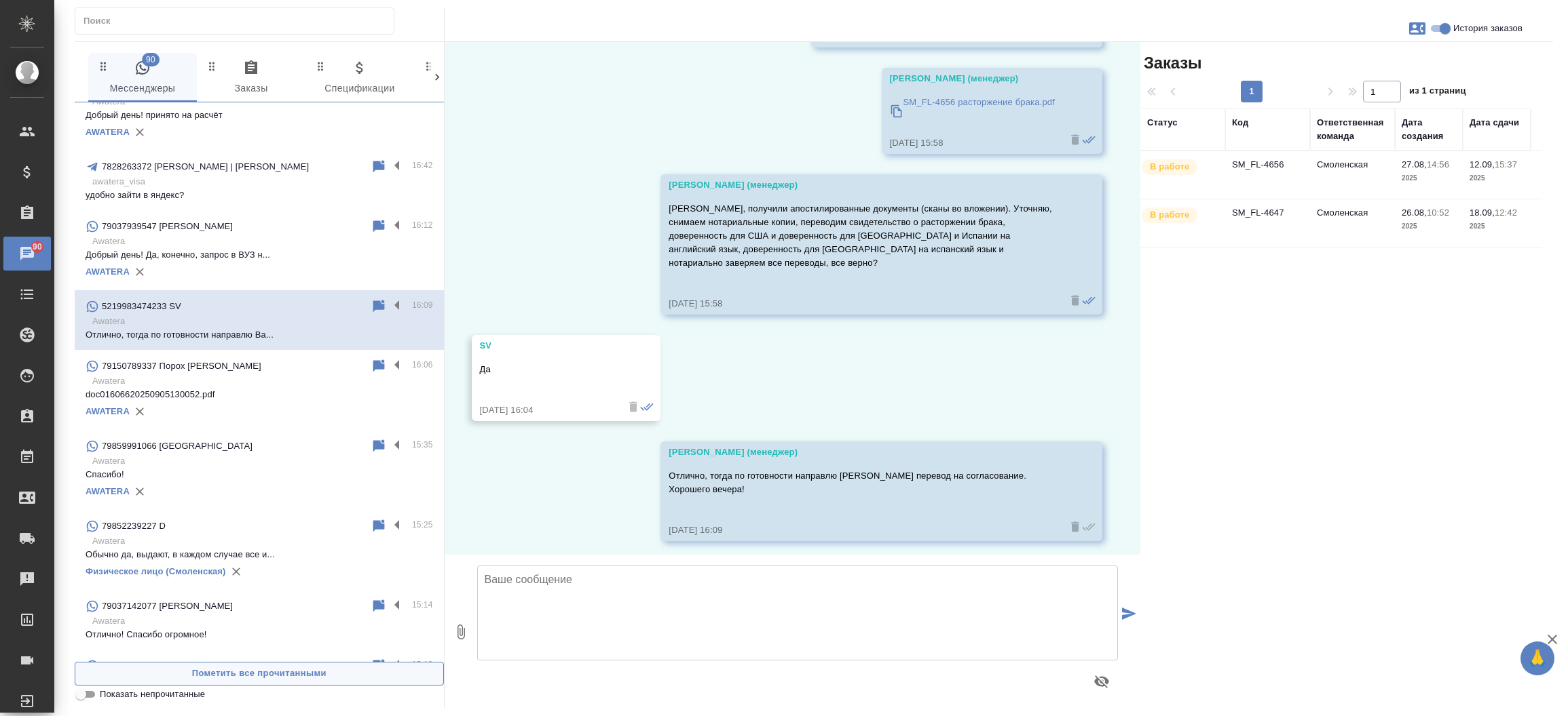
scroll to position [750, 0]
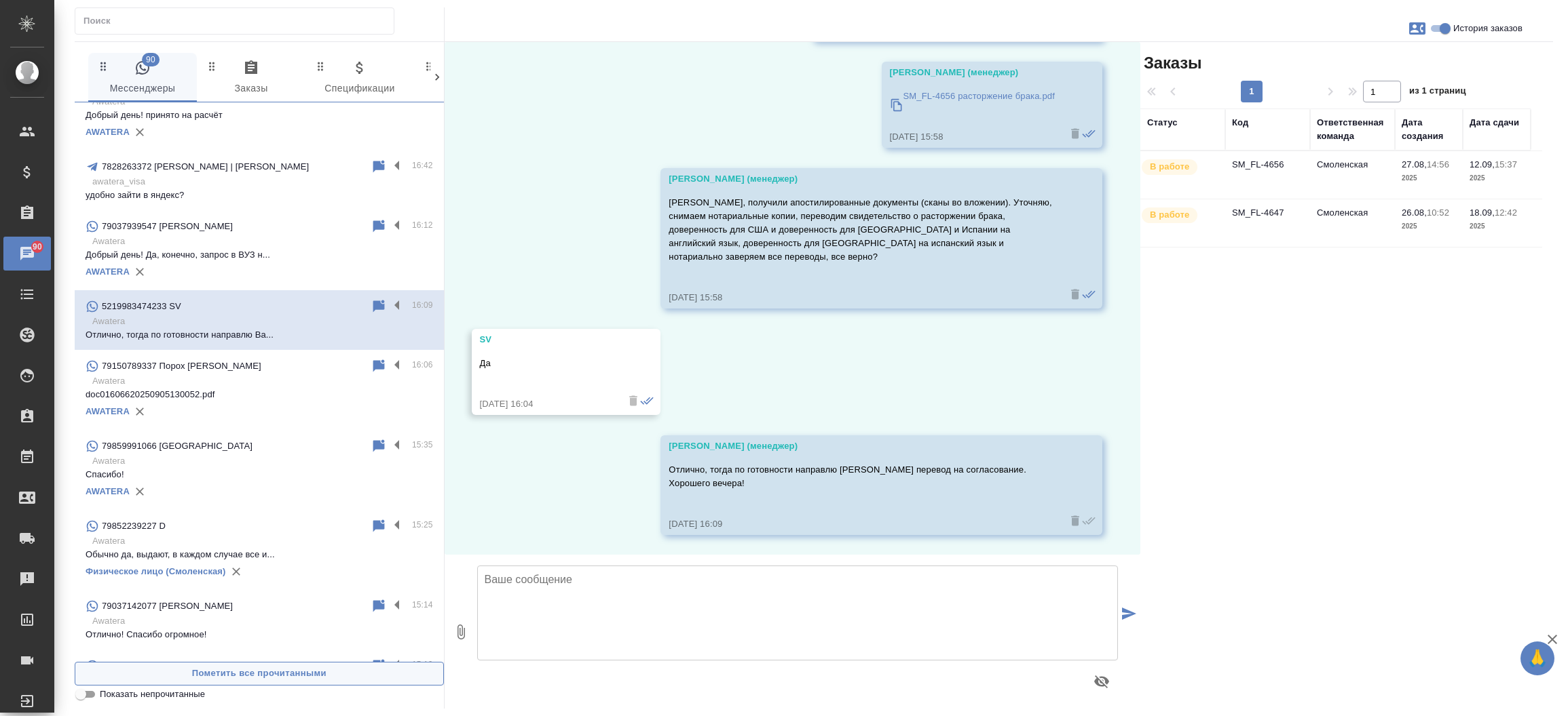
click at [195, 669] on span "Пометить все прочитанными" at bounding box center [259, 674] width 354 height 15
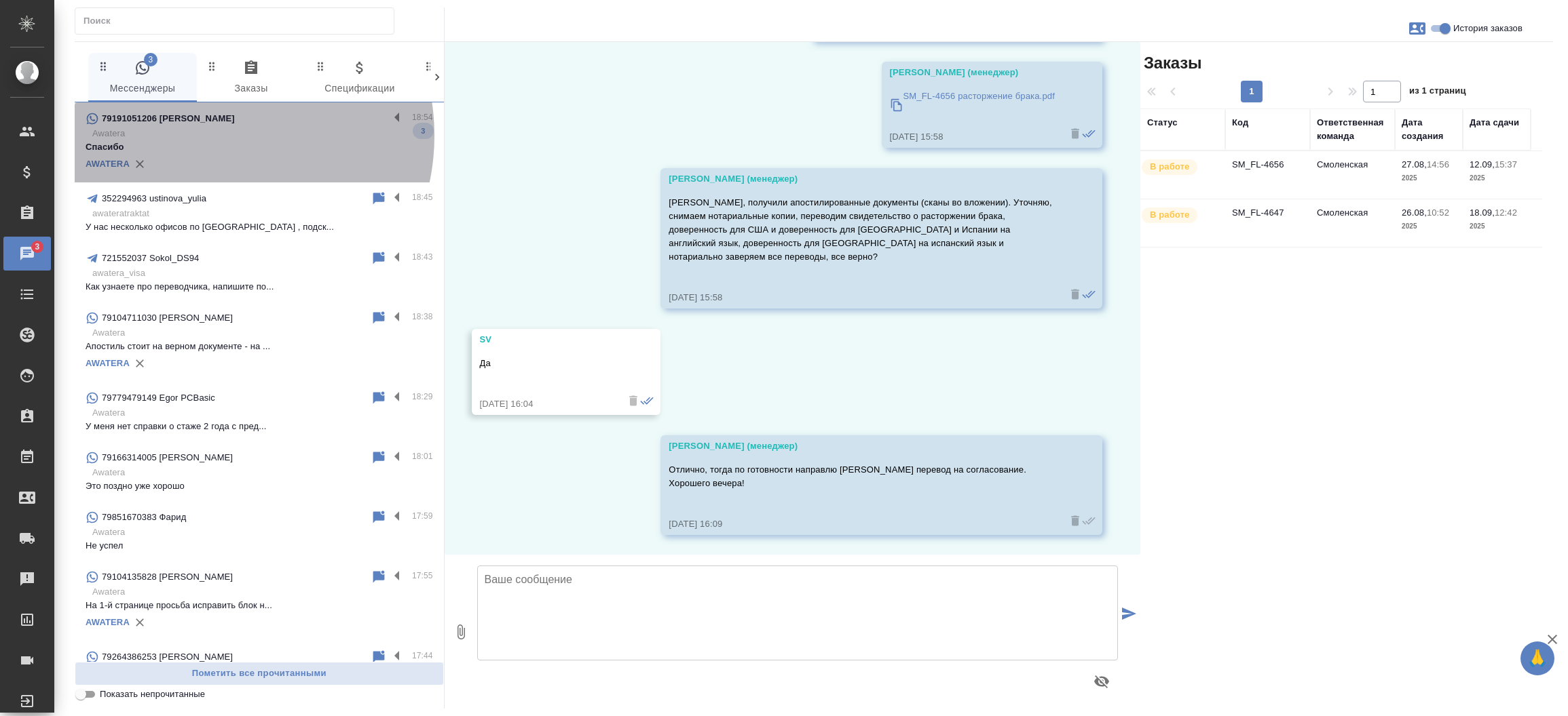
click at [210, 136] on p "Awatera" at bounding box center [263, 133] width 341 height 13
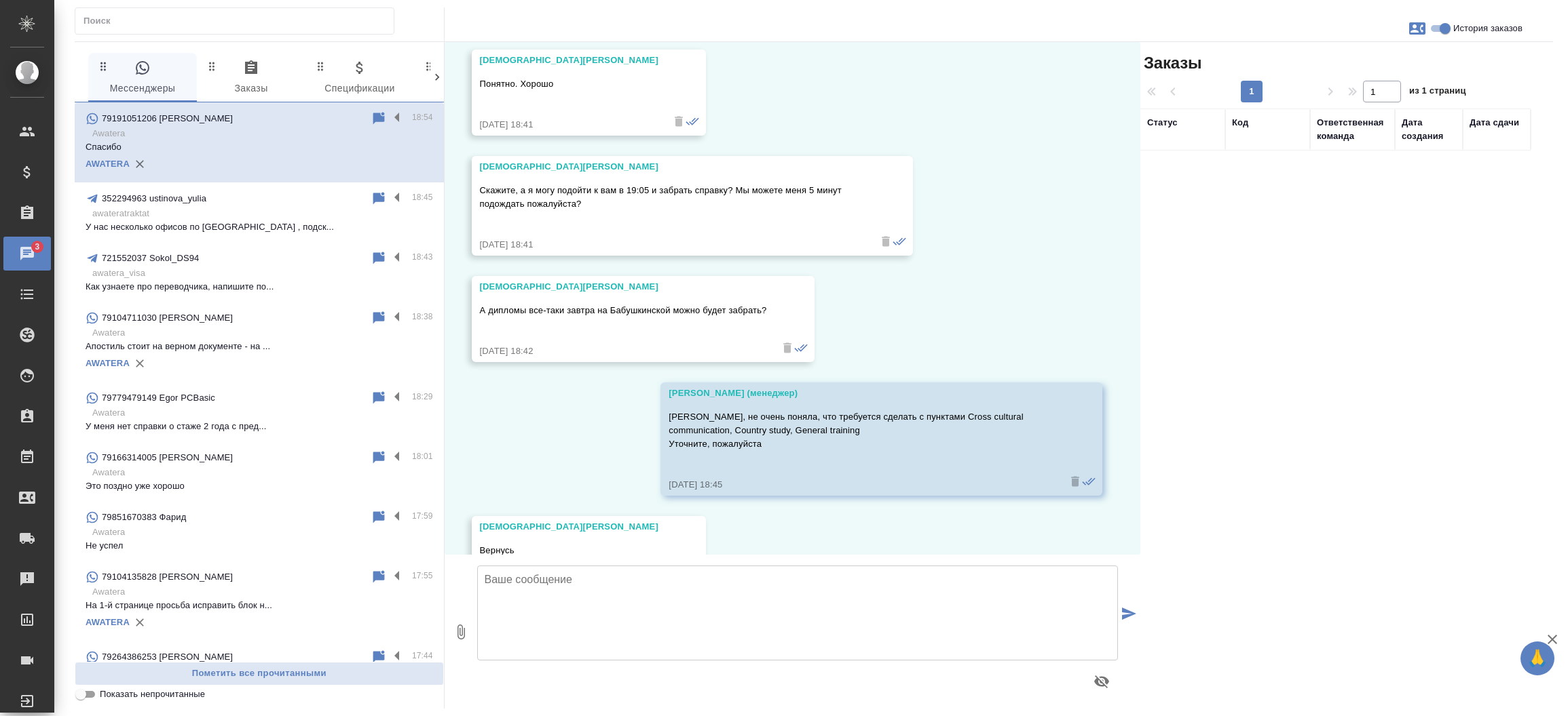
scroll to position [3396, 0]
